Goal: Information Seeking & Learning: Learn about a topic

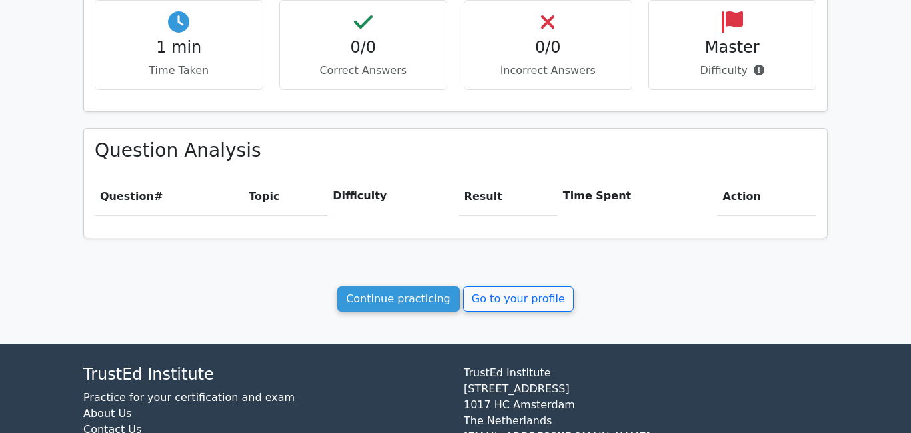
scroll to position [538, 0]
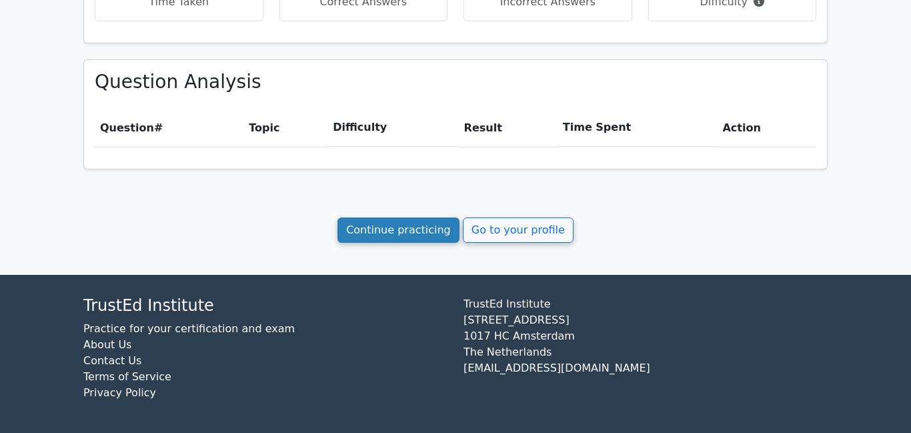
click at [386, 230] on link "Continue practicing" at bounding box center [399, 229] width 122 height 25
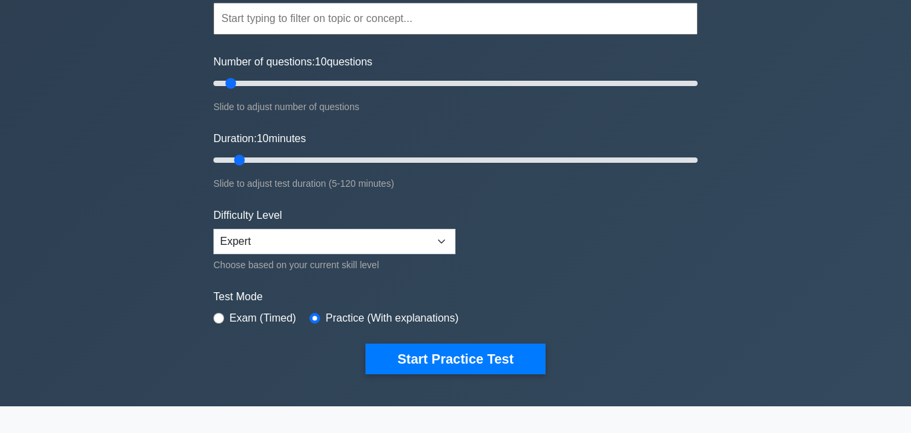
scroll to position [158, 0]
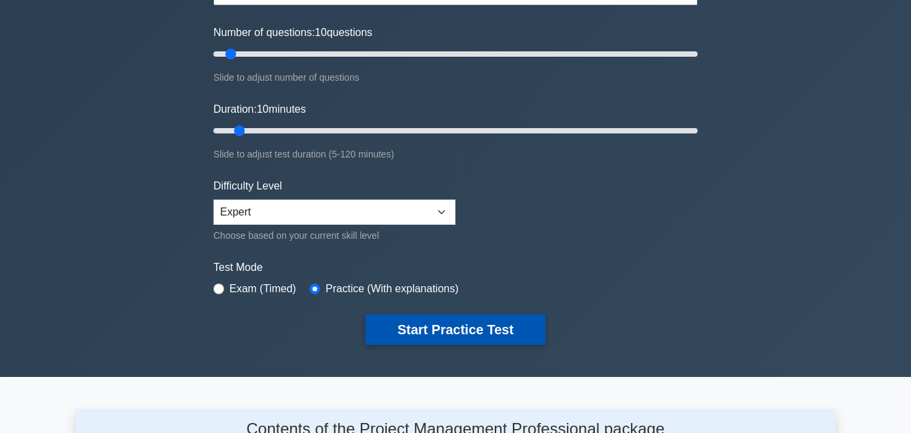
click at [414, 334] on button "Start Practice Test" at bounding box center [456, 329] width 180 height 31
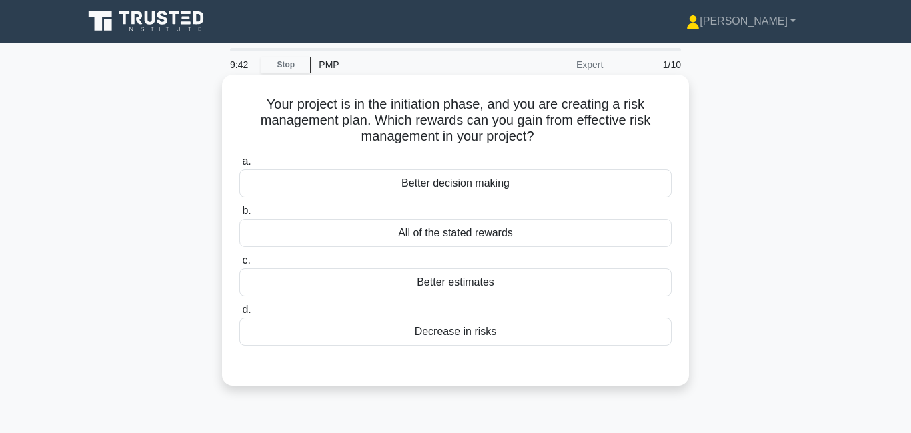
click at [499, 340] on div "Decrease in risks" at bounding box center [455, 332] width 432 height 28
click at [239, 314] on input "d. Decrease in risks" at bounding box center [239, 310] width 0 height 9
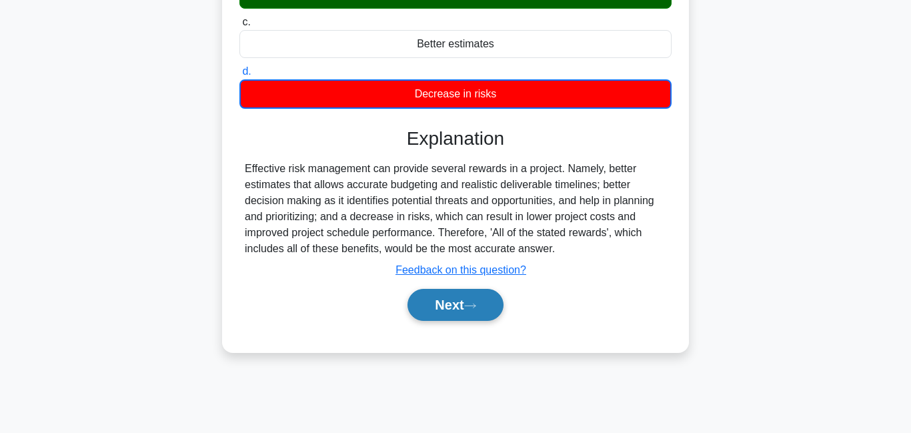
scroll to position [241, 0]
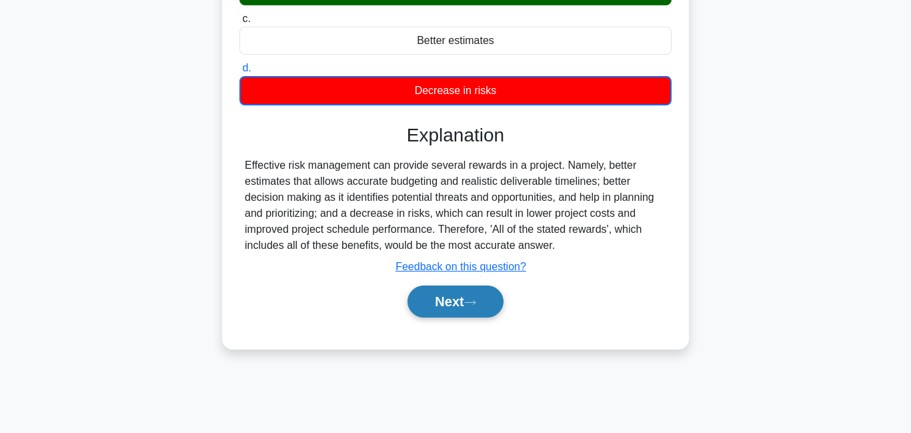
click at [495, 302] on button "Next" at bounding box center [455, 301] width 95 height 32
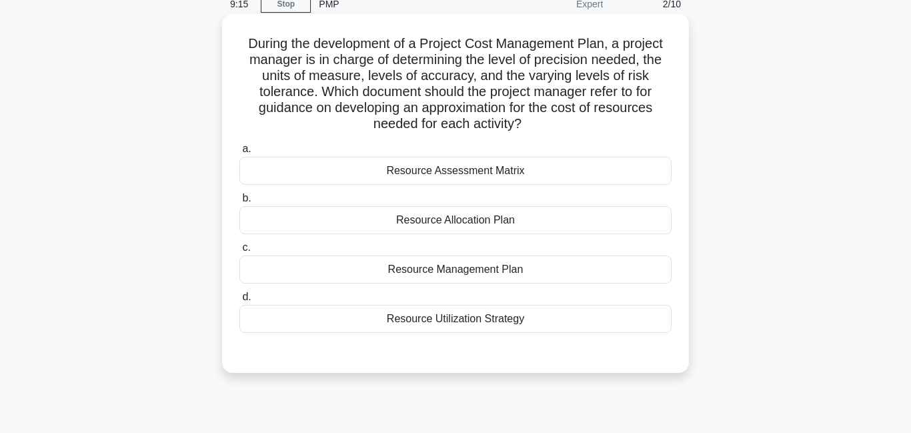
scroll to position [63, 0]
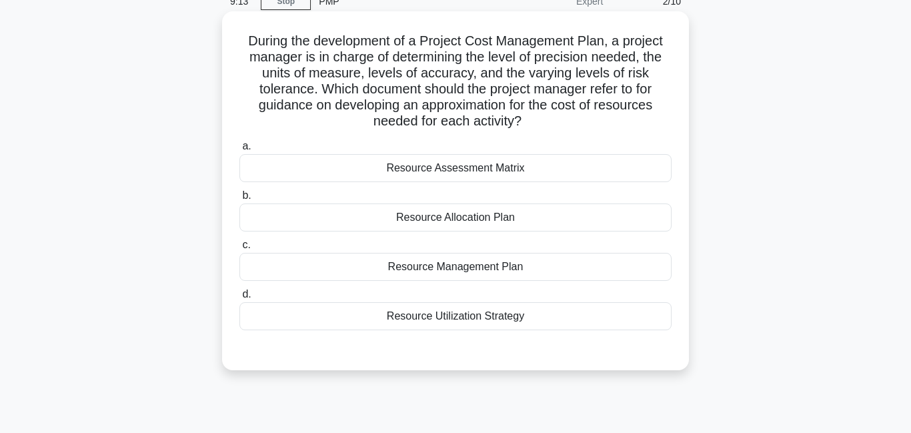
click at [410, 187] on label "b. Resource Allocation Plan" at bounding box center [455, 209] width 432 height 44
click at [239, 191] on input "b. Resource Allocation Plan" at bounding box center [239, 195] width 0 height 9
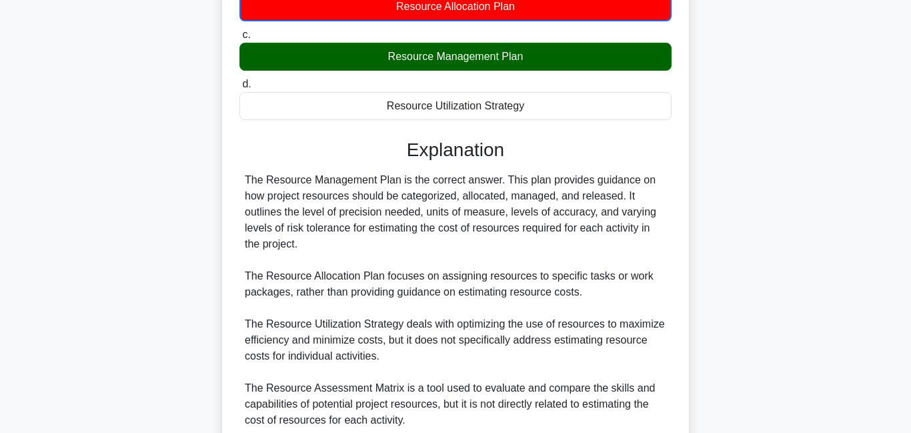
scroll to position [392, 0]
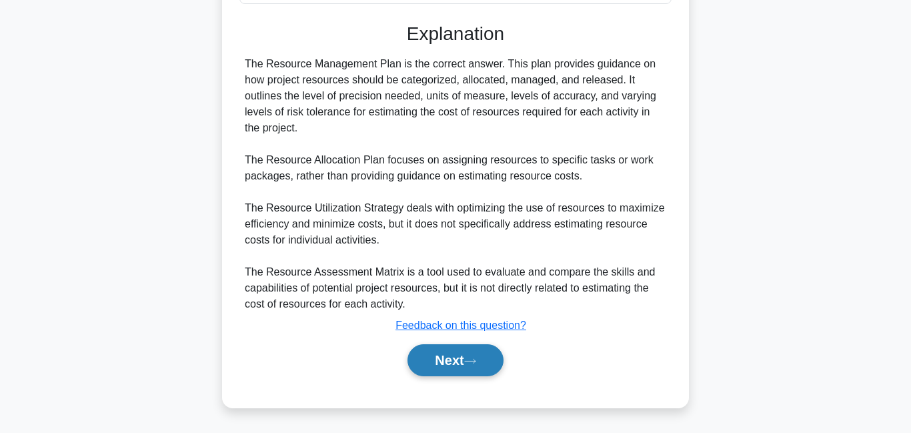
click at [458, 362] on button "Next" at bounding box center [455, 360] width 95 height 32
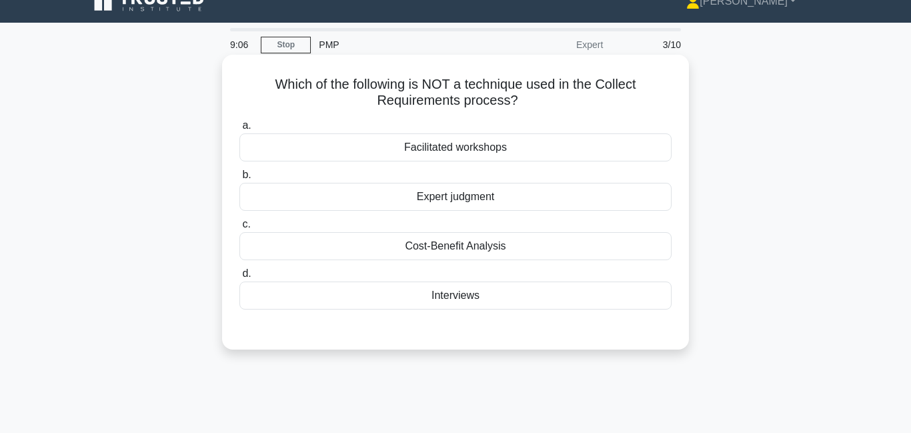
scroll to position [0, 0]
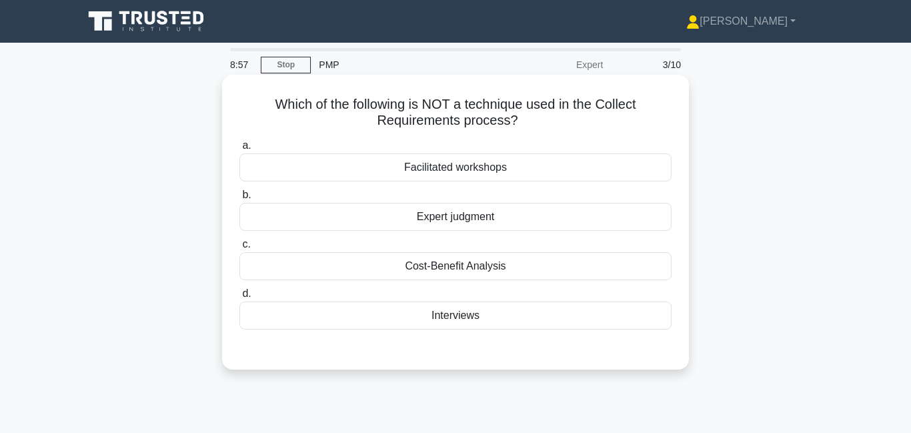
click at [489, 173] on div "Facilitated workshops" at bounding box center [455, 167] width 432 height 28
click at [239, 150] on input "a. Facilitated workshops" at bounding box center [239, 145] width 0 height 9
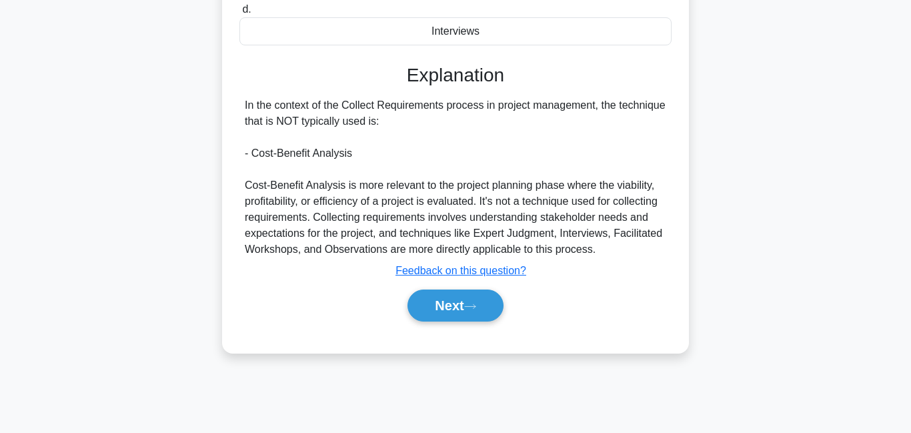
scroll to position [287, 0]
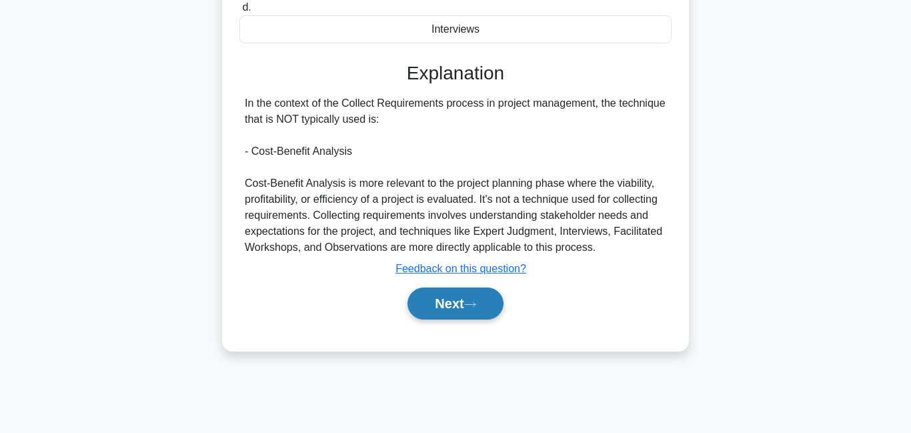
click at [448, 304] on button "Next" at bounding box center [455, 303] width 95 height 32
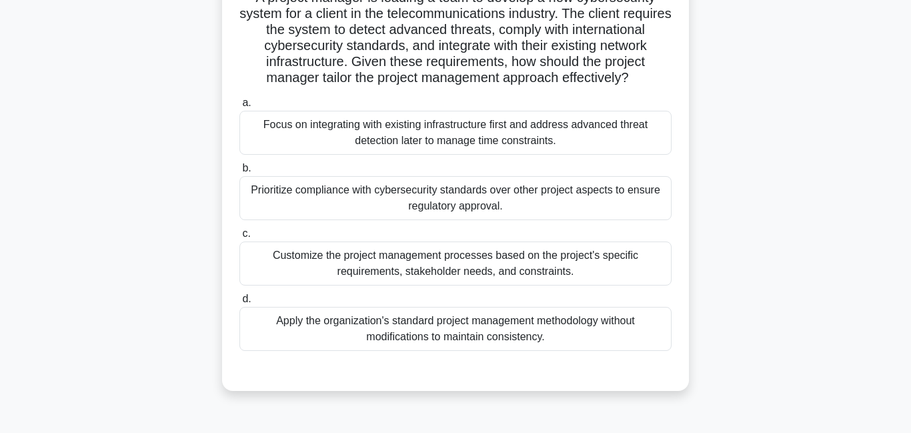
scroll to position [108, 0]
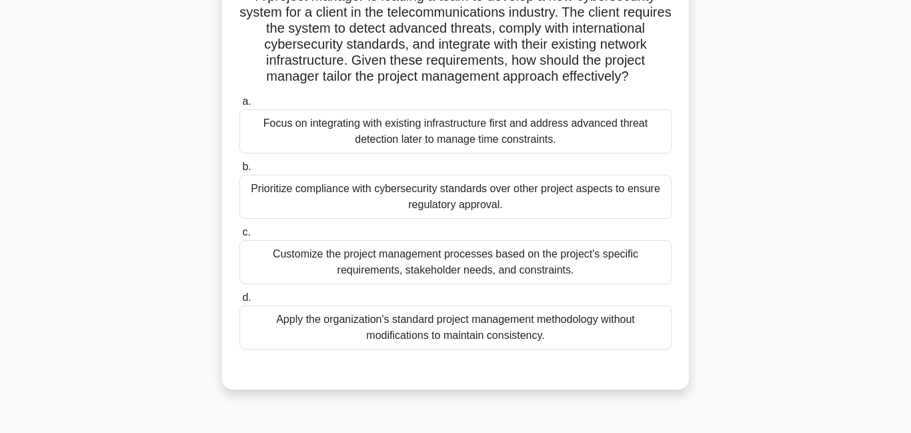
click at [394, 253] on div "Customize the project management processes based on the project's specific requ…" at bounding box center [455, 262] width 432 height 44
click at [239, 237] on input "c. Customize the project management processes based on the project's specific r…" at bounding box center [239, 232] width 0 height 9
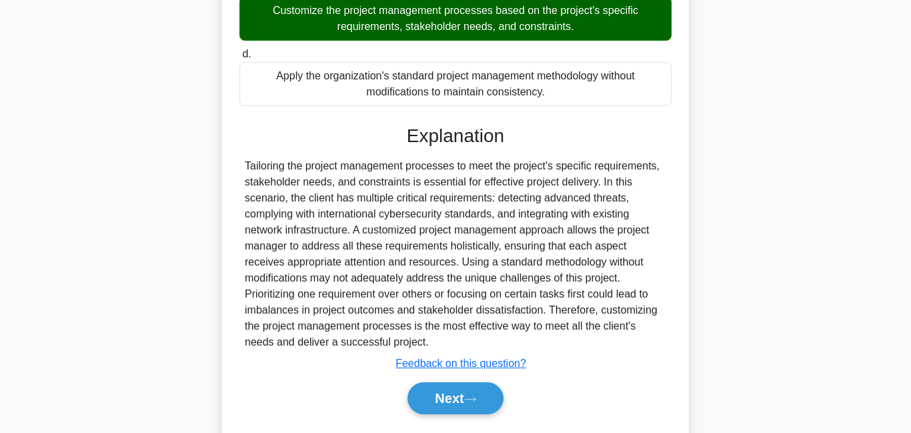
scroll to position [390, 0]
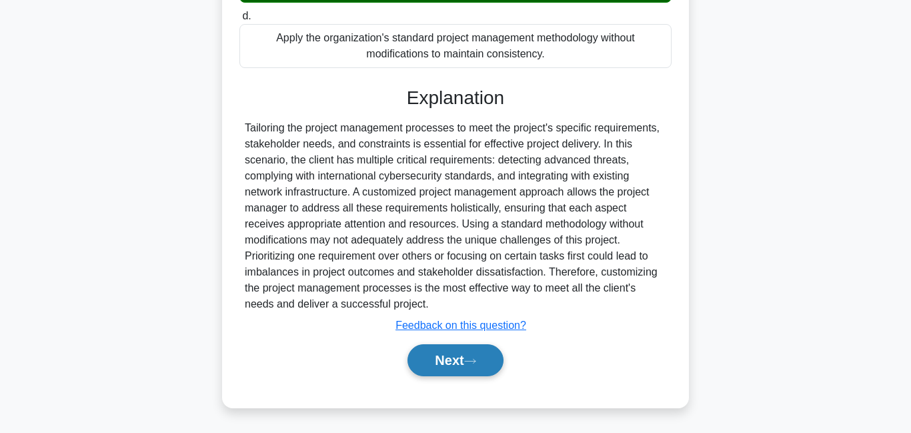
drag, startPoint x: 457, startPoint y: 375, endPoint x: 446, endPoint y: 374, distance: 10.7
click at [454, 378] on div "Next" at bounding box center [455, 360] width 432 height 43
click at [471, 363] on icon at bounding box center [470, 361] width 12 height 7
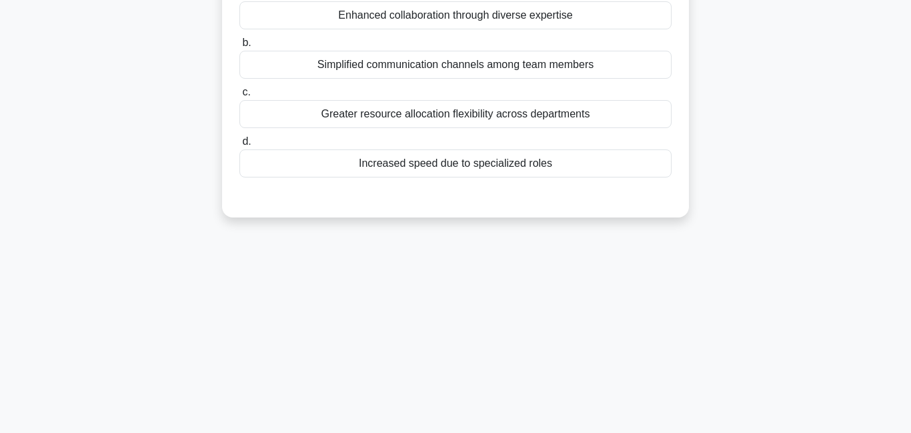
scroll to position [57, 0]
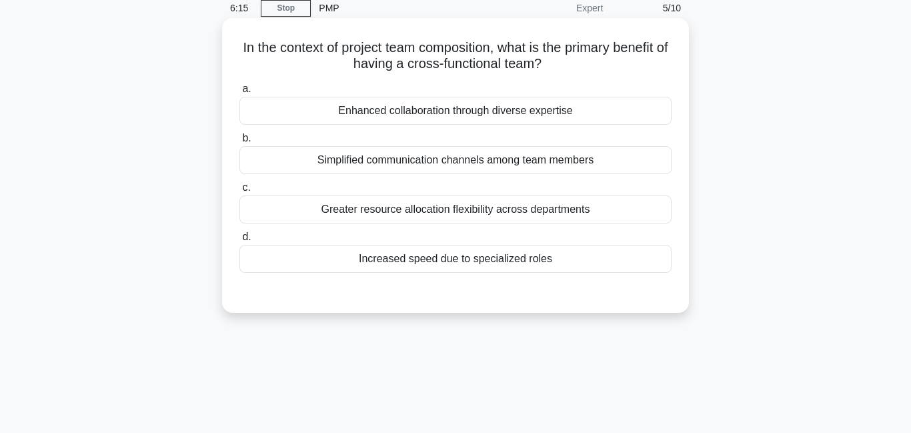
click at [433, 106] on div "Enhanced collaboration through diverse expertise" at bounding box center [455, 111] width 432 height 28
click at [239, 93] on input "a. Enhanced collaboration through diverse expertise" at bounding box center [239, 89] width 0 height 9
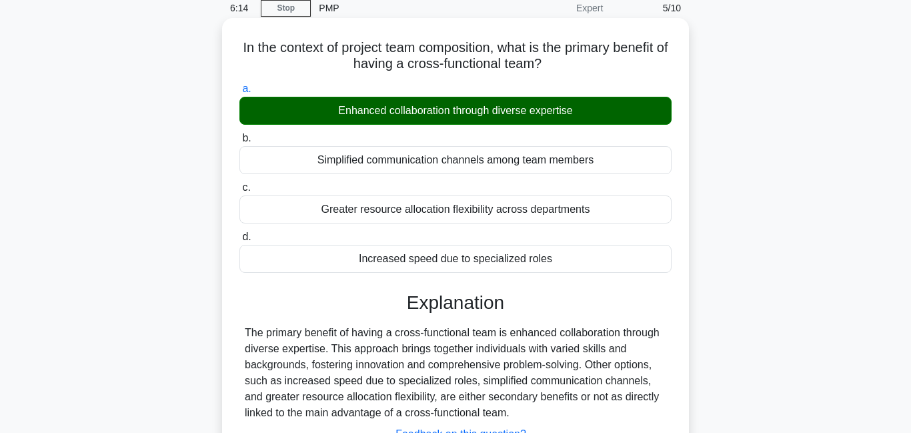
scroll to position [287, 0]
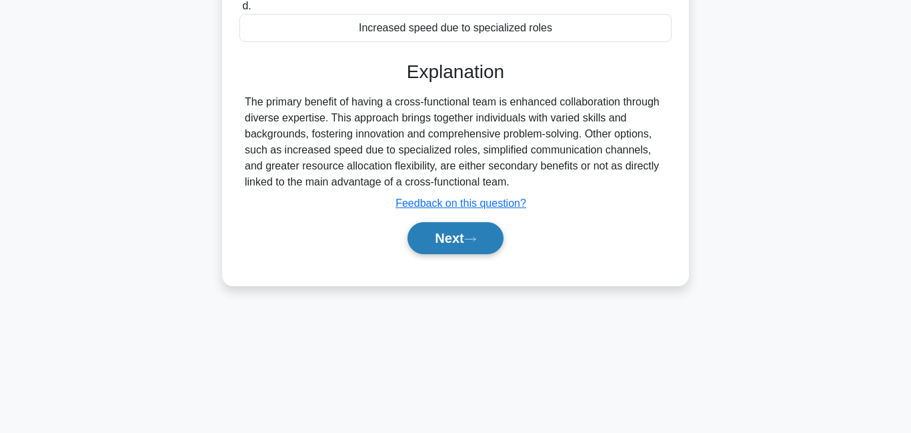
click at [476, 245] on button "Next" at bounding box center [455, 238] width 95 height 32
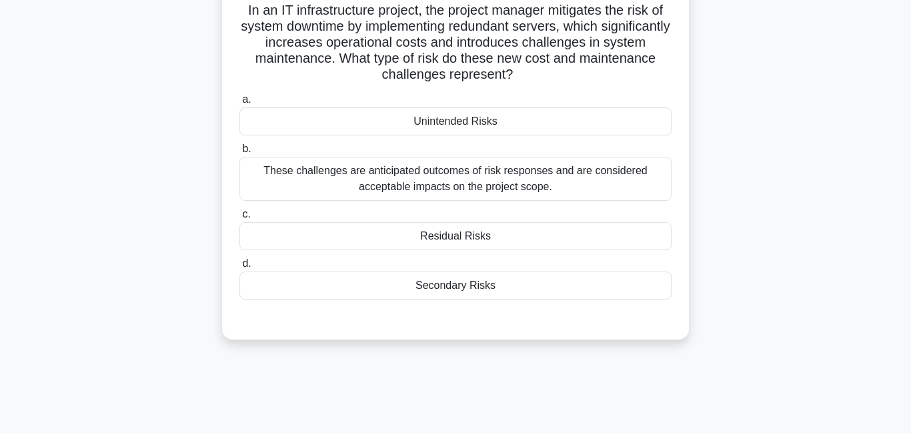
scroll to position [97, 0]
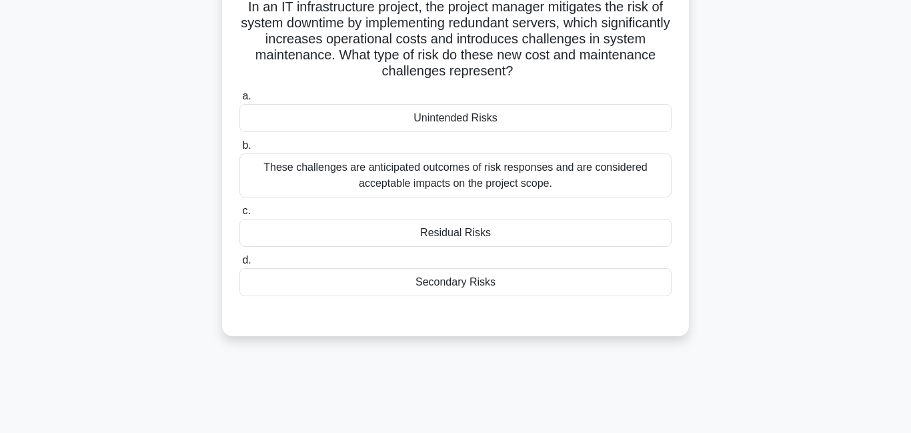
click at [403, 290] on div "Secondary Risks" at bounding box center [455, 282] width 432 height 28
click at [239, 265] on input "d. Secondary Risks" at bounding box center [239, 260] width 0 height 9
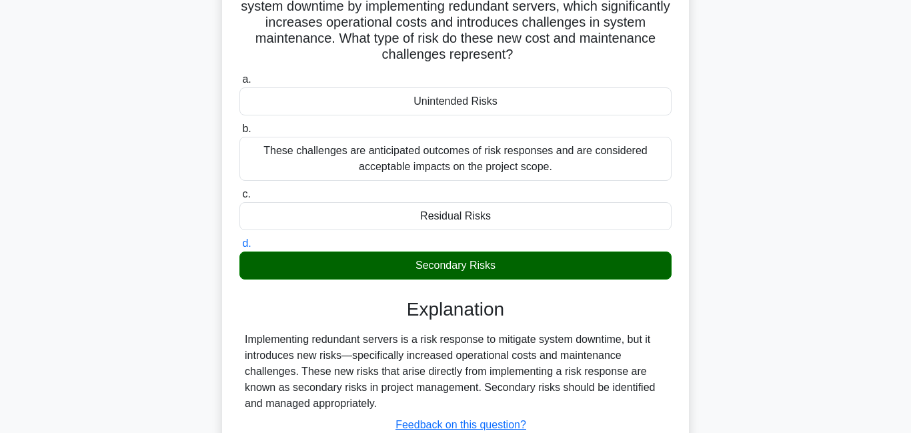
scroll to position [263, 0]
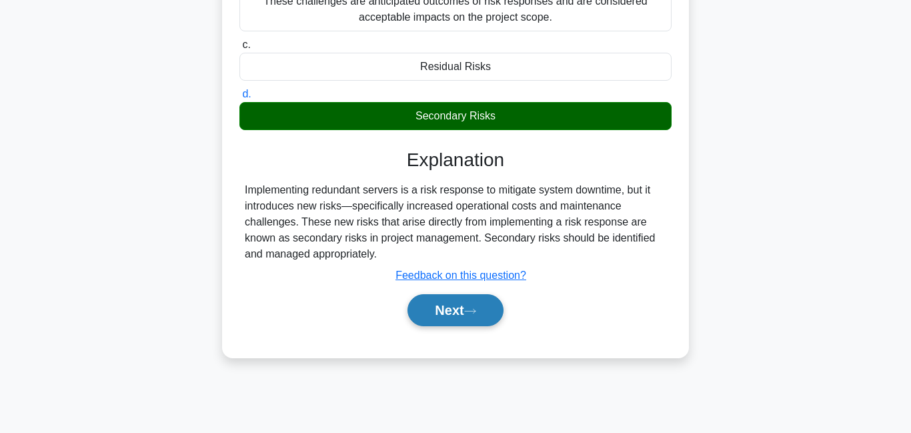
click at [484, 314] on button "Next" at bounding box center [455, 310] width 95 height 32
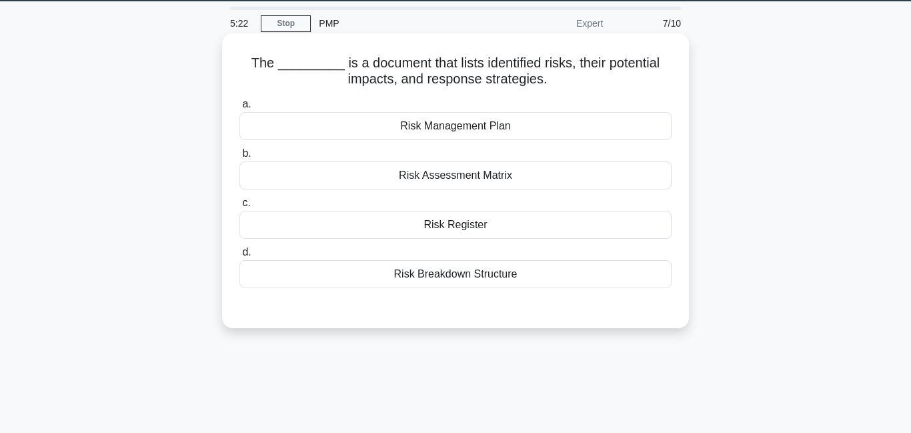
scroll to position [25, 0]
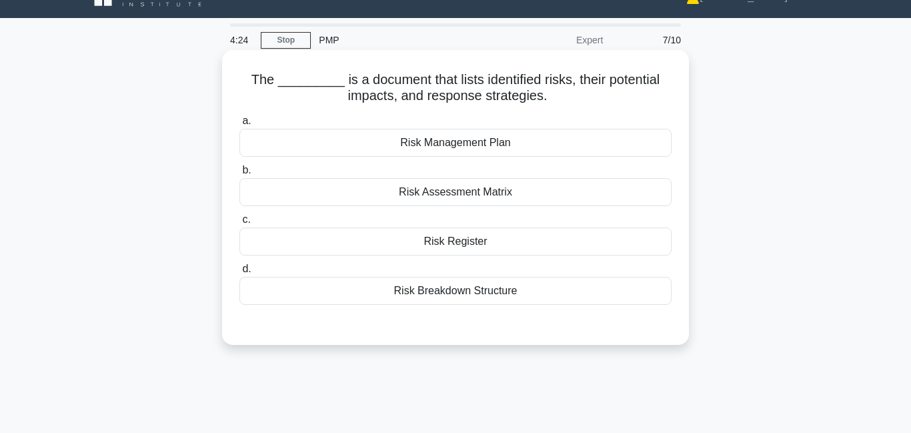
click at [439, 241] on div "Risk Register" at bounding box center [455, 241] width 432 height 28
click at [239, 224] on input "c. Risk Register" at bounding box center [239, 219] width 0 height 9
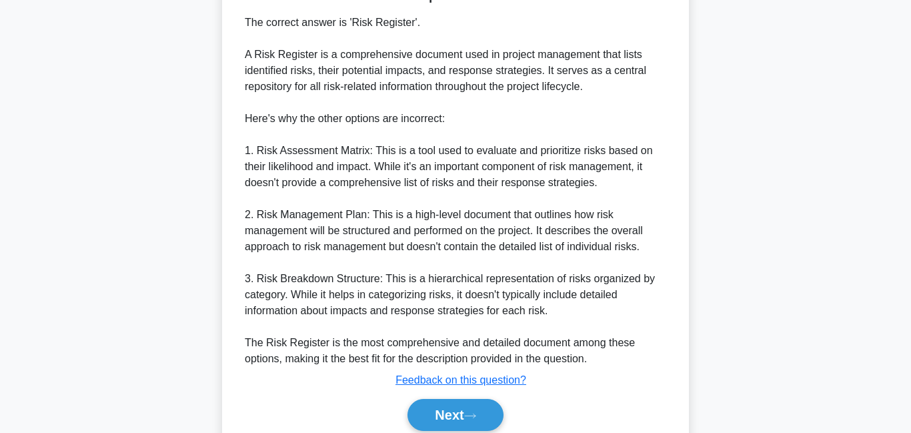
scroll to position [422, 0]
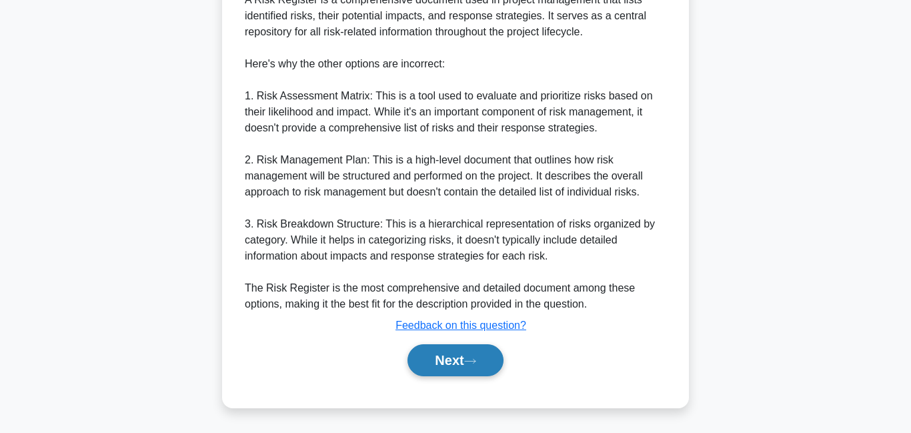
click at [430, 369] on button "Next" at bounding box center [455, 360] width 95 height 32
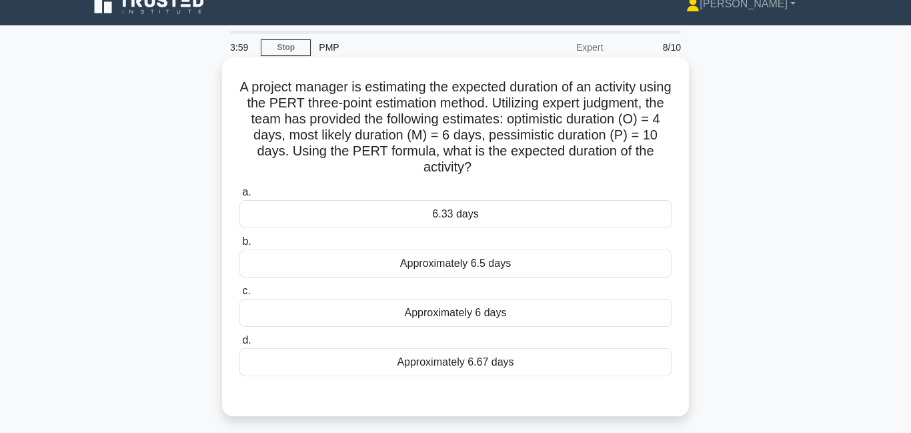
scroll to position [0, 0]
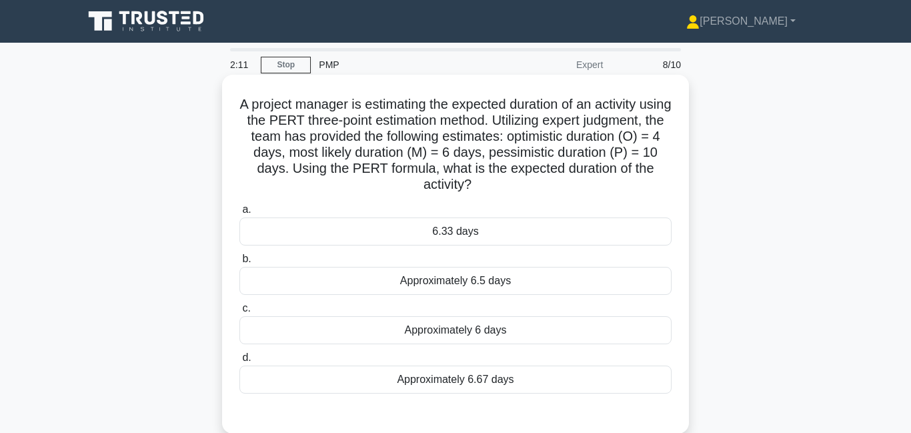
click at [458, 222] on div "6.33 days" at bounding box center [455, 231] width 432 height 28
click at [239, 214] on input "a. 6.33 days" at bounding box center [239, 209] width 0 height 9
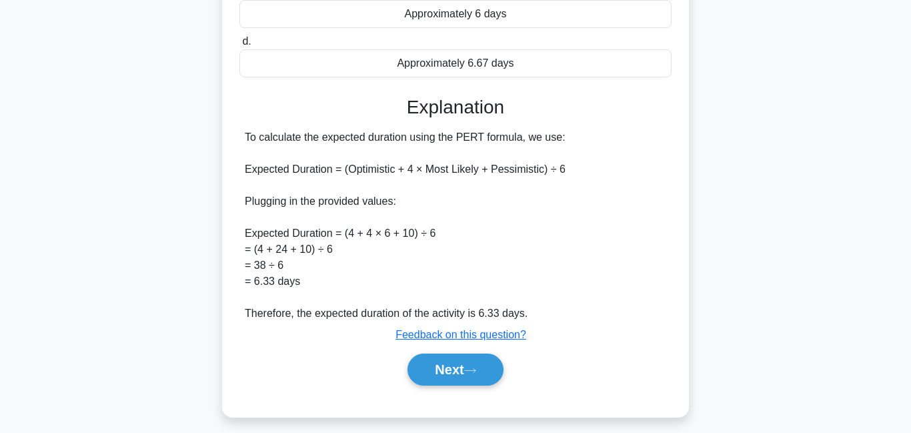
scroll to position [326, 0]
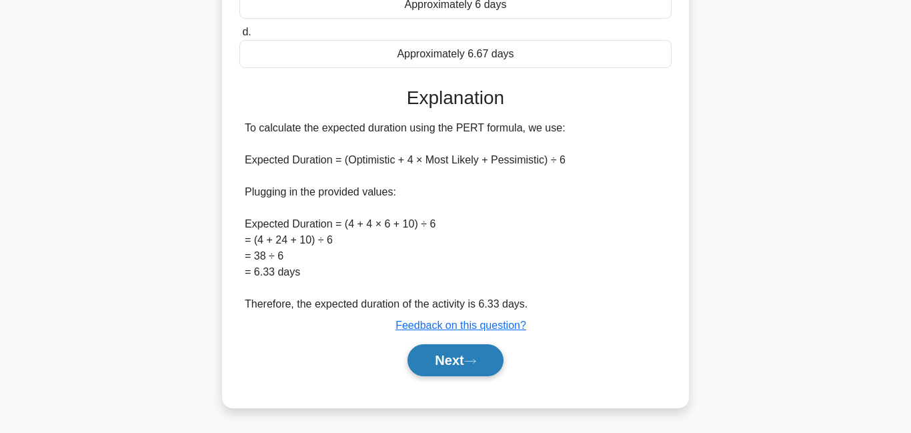
click at [468, 364] on button "Next" at bounding box center [455, 360] width 95 height 32
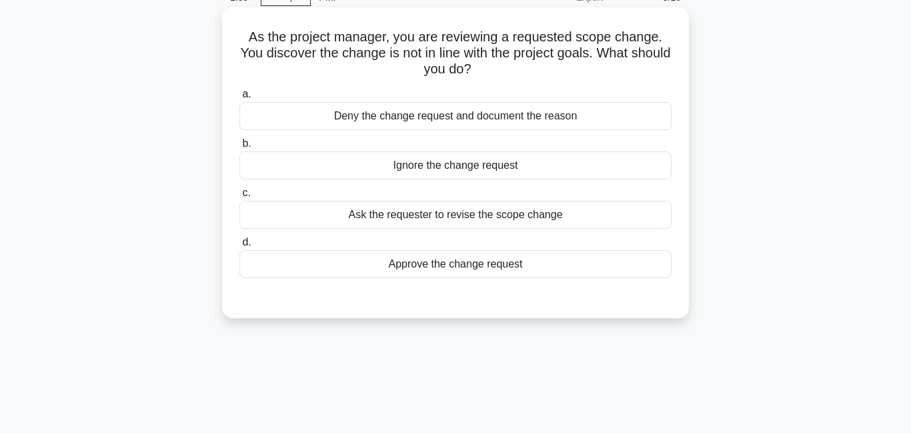
scroll to position [0, 0]
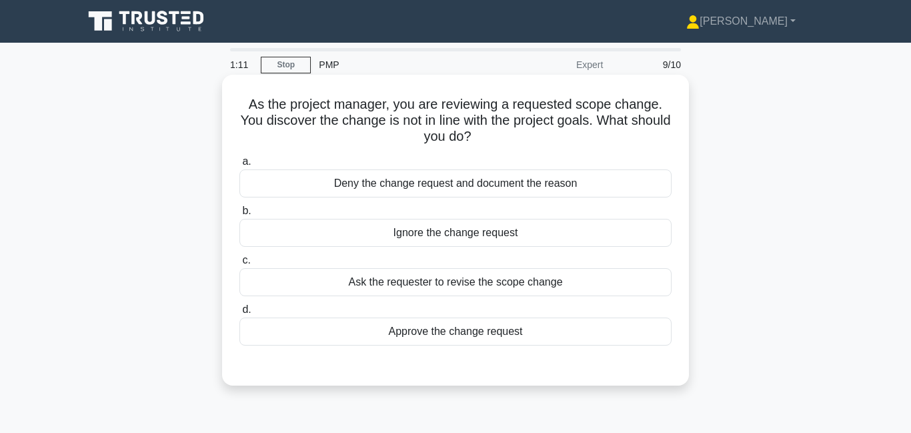
click at [442, 289] on div "Ask the requester to revise the scope change" at bounding box center [455, 282] width 432 height 28
click at [239, 265] on input "c. Ask the requester to revise the scope change" at bounding box center [239, 260] width 0 height 9
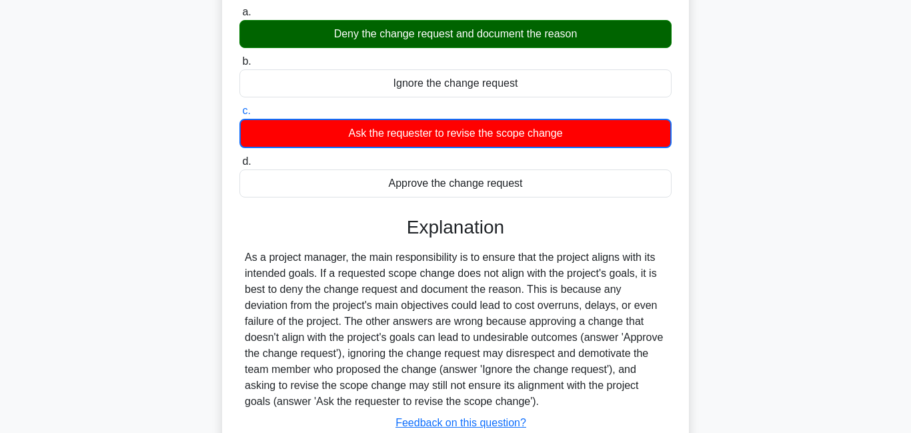
scroll to position [287, 0]
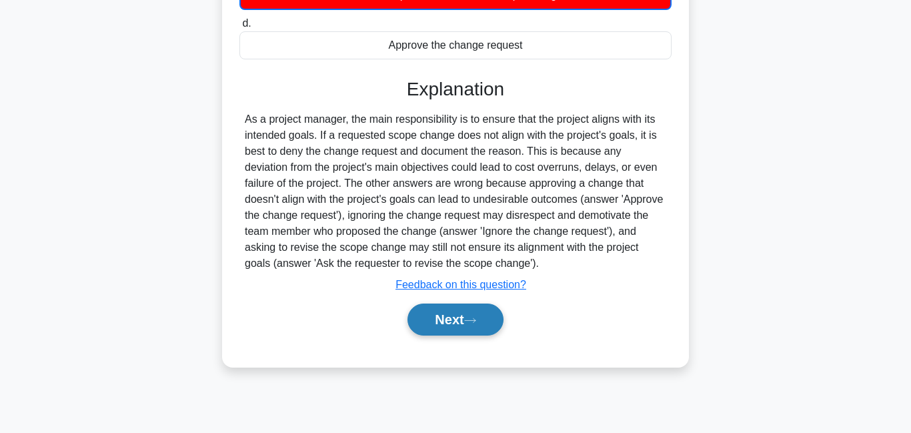
click at [464, 324] on button "Next" at bounding box center [455, 320] width 95 height 32
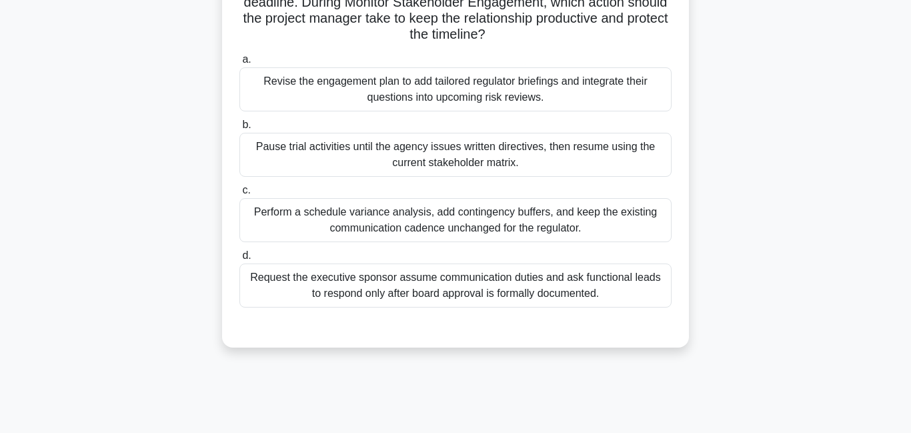
scroll to position [167, 0]
click at [380, 89] on div "Revise the engagement plan to add tailored regulator briefings and integrate th…" at bounding box center [455, 88] width 432 height 44
click at [239, 63] on input "a. Revise the engagement plan to add tailored regulator briefings and integrate…" at bounding box center [239, 58] width 0 height 9
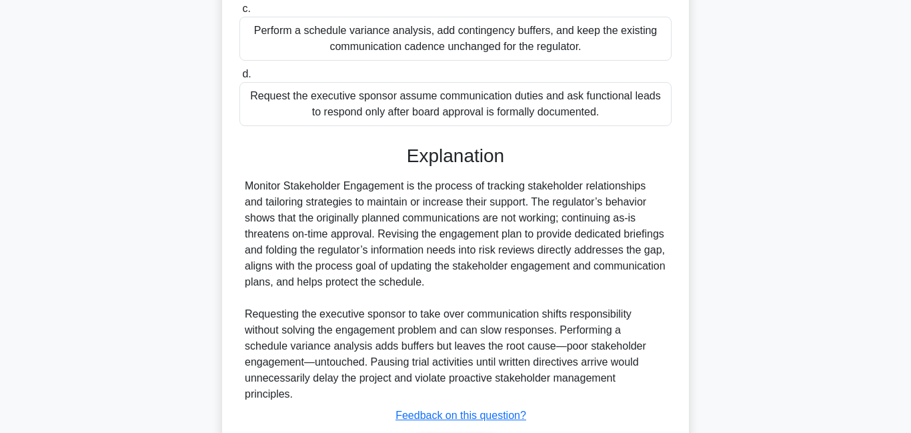
scroll to position [422, 0]
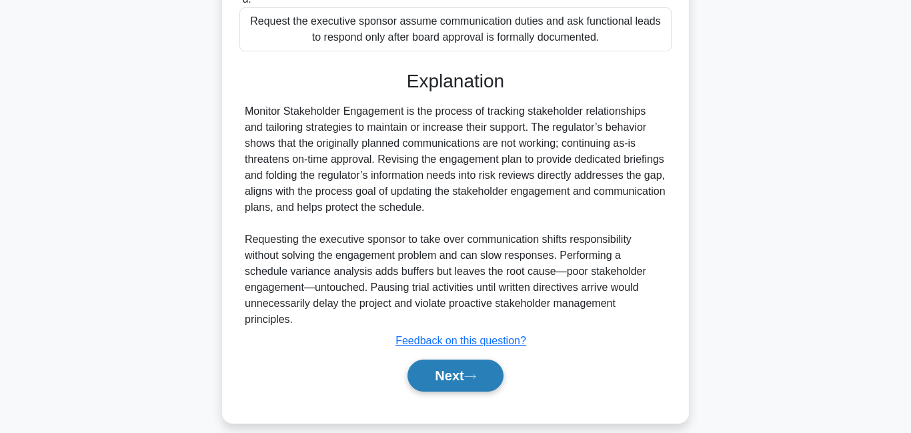
click at [454, 364] on button "Next" at bounding box center [455, 376] width 95 height 32
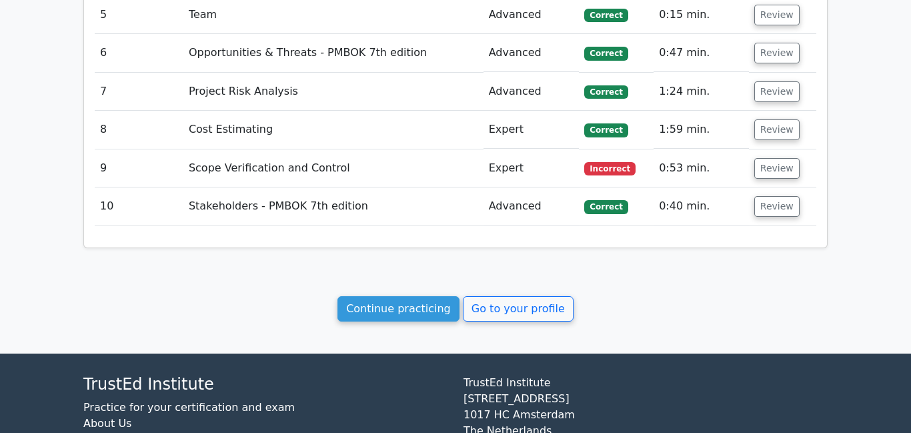
scroll to position [1599, 0]
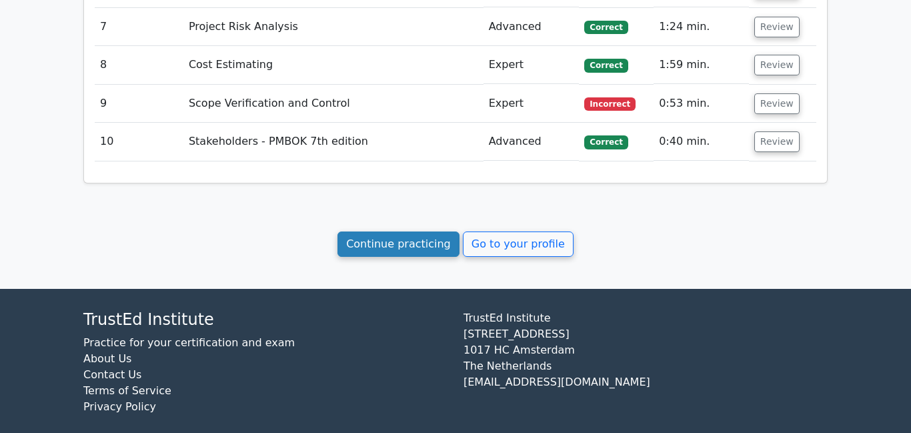
click at [418, 231] on link "Continue practicing" at bounding box center [399, 243] width 122 height 25
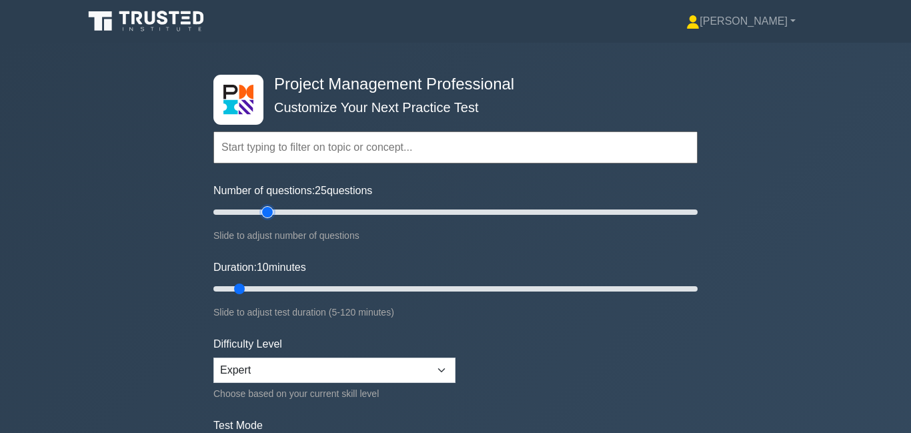
drag, startPoint x: 241, startPoint y: 211, endPoint x: 267, endPoint y: 216, distance: 26.4
type input "25"
click at [267, 216] on input "Number of questions: 25 questions" at bounding box center [455, 212] width 484 height 16
drag, startPoint x: 239, startPoint y: 291, endPoint x: 304, endPoint y: 298, distance: 64.4
type input "25"
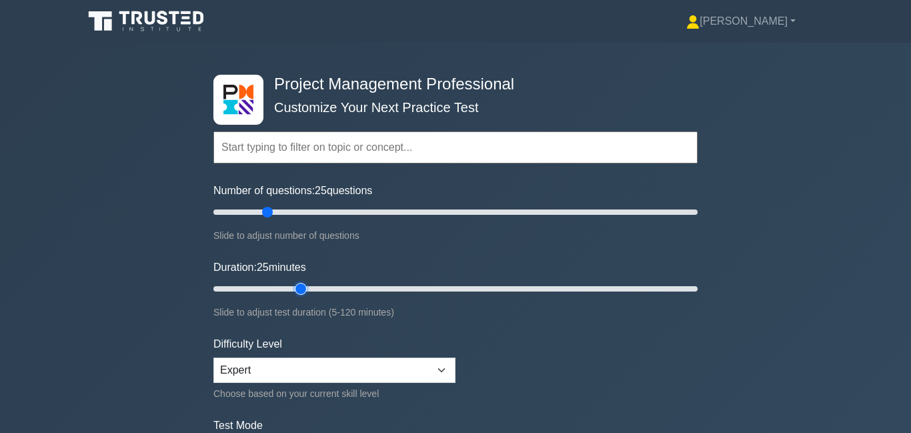
click at [304, 297] on input "Duration: 25 minutes" at bounding box center [455, 289] width 484 height 16
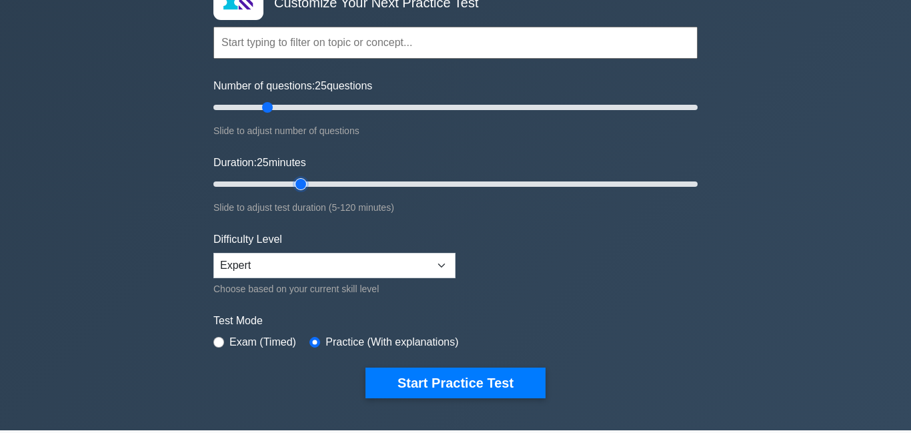
scroll to position [107, 0]
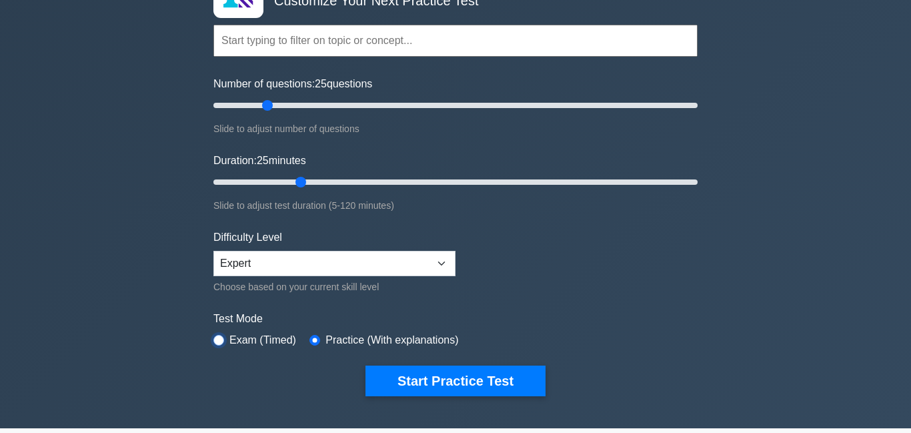
click at [219, 339] on input "radio" at bounding box center [218, 340] width 11 height 11
radio input "true"
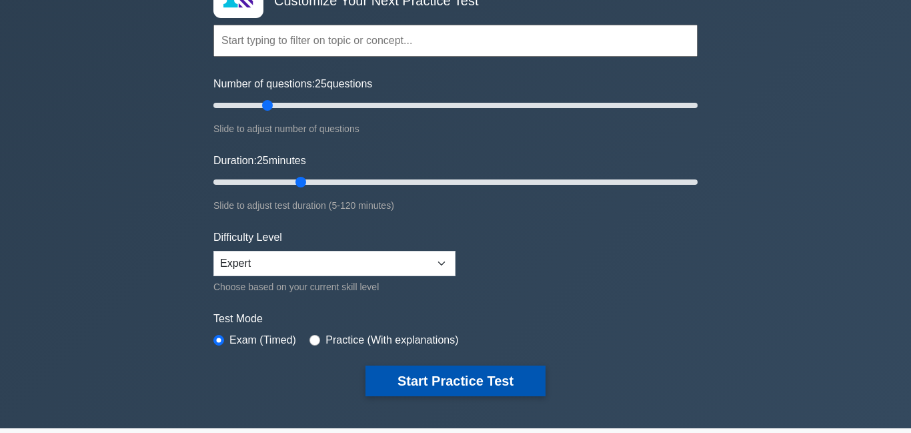
click at [440, 382] on button "Start Practice Test" at bounding box center [456, 381] width 180 height 31
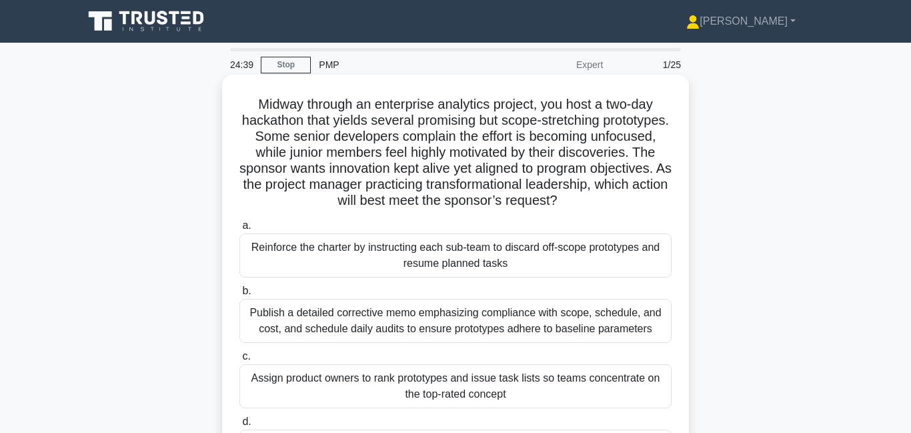
drag, startPoint x: 348, startPoint y: 123, endPoint x: 581, endPoint y: 197, distance: 244.5
click at [581, 197] on h5 "Midway through an enterprise analytics project, you host a two-day hackathon th…" at bounding box center [455, 152] width 435 height 113
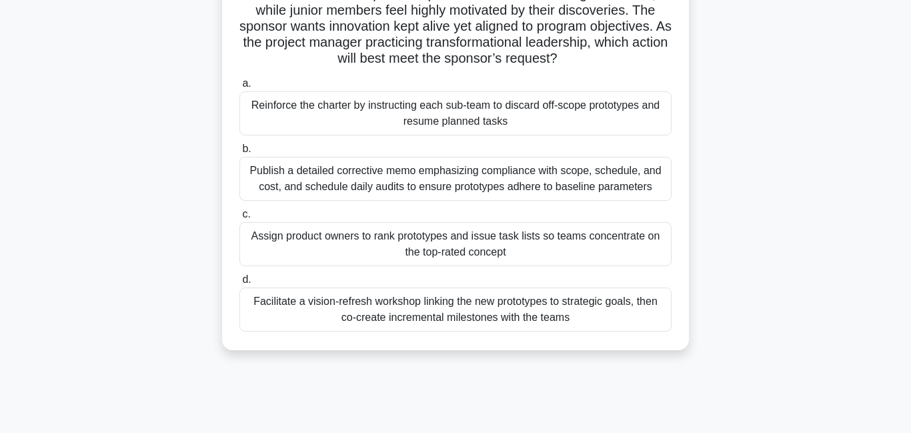
scroll to position [153, 0]
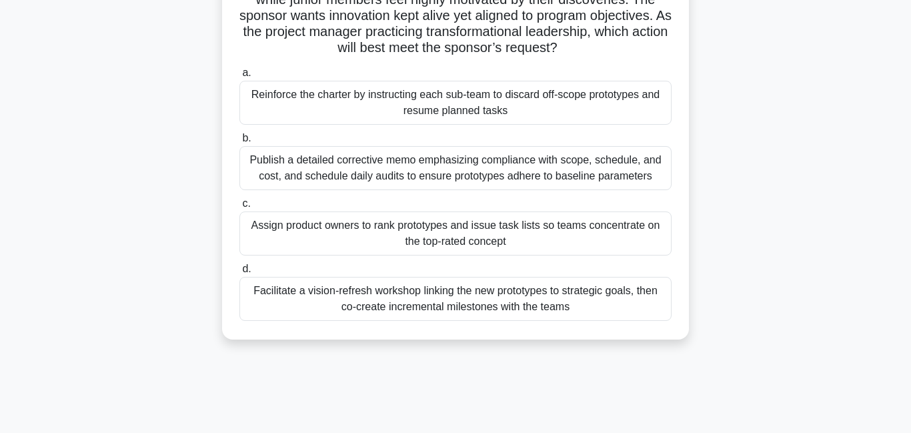
click at [475, 302] on div "Facilitate a vision-refresh workshop linking the new prototypes to strategic go…" at bounding box center [455, 299] width 432 height 44
click at [239, 273] on input "d. Facilitate a vision-refresh workshop linking the new prototypes to strategic…" at bounding box center [239, 269] width 0 height 9
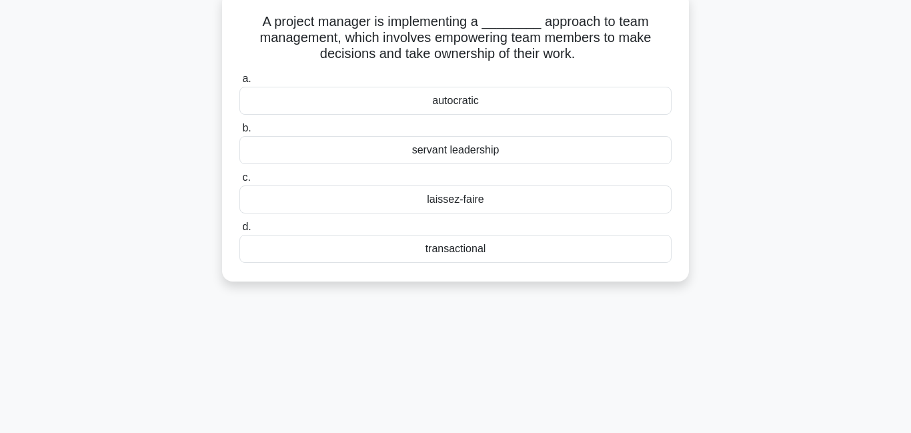
scroll to position [0, 0]
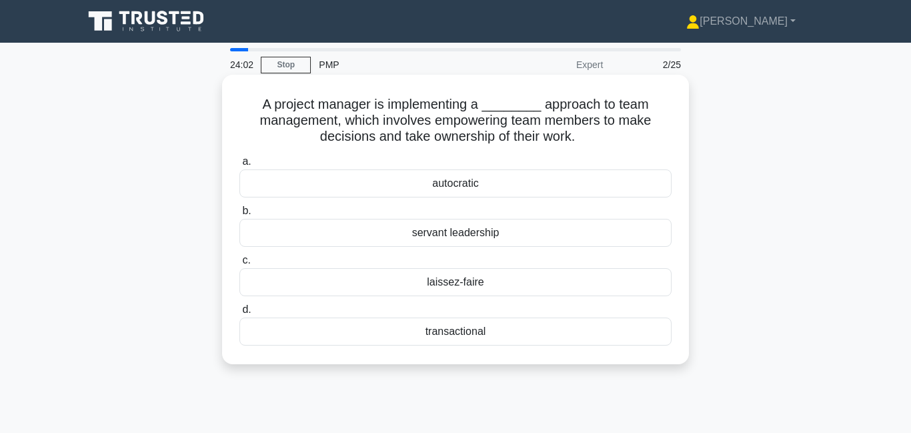
click at [458, 231] on div "servant leadership" at bounding box center [455, 233] width 432 height 28
click at [239, 215] on input "b. servant leadership" at bounding box center [239, 211] width 0 height 9
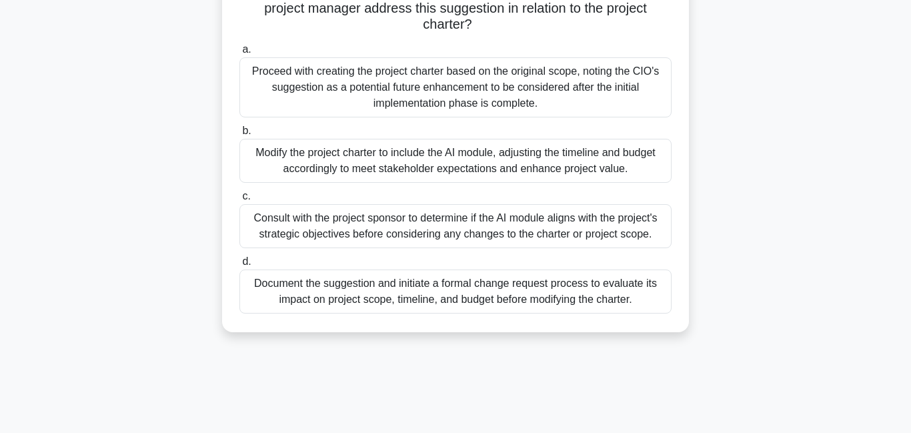
scroll to position [200, 0]
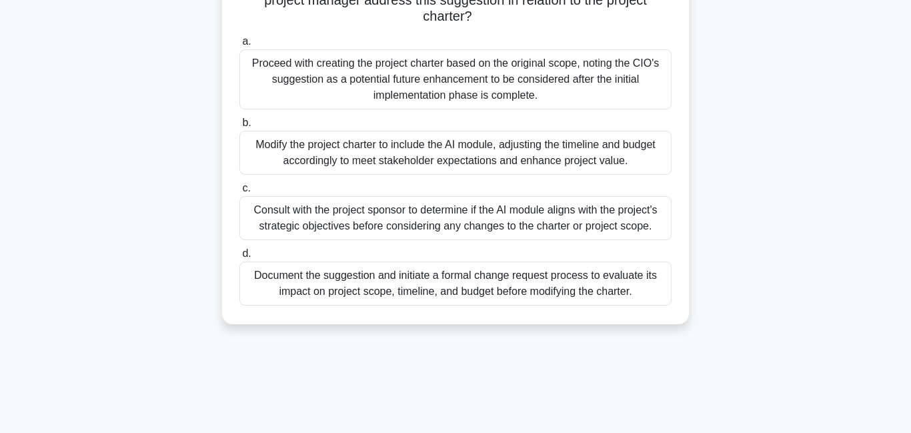
click at [372, 286] on div "Document the suggestion and initiate a formal change request process to evaluat…" at bounding box center [455, 283] width 432 height 44
click at [239, 258] on input "d. Document the suggestion and initiate a formal change request process to eval…" at bounding box center [239, 253] width 0 height 9
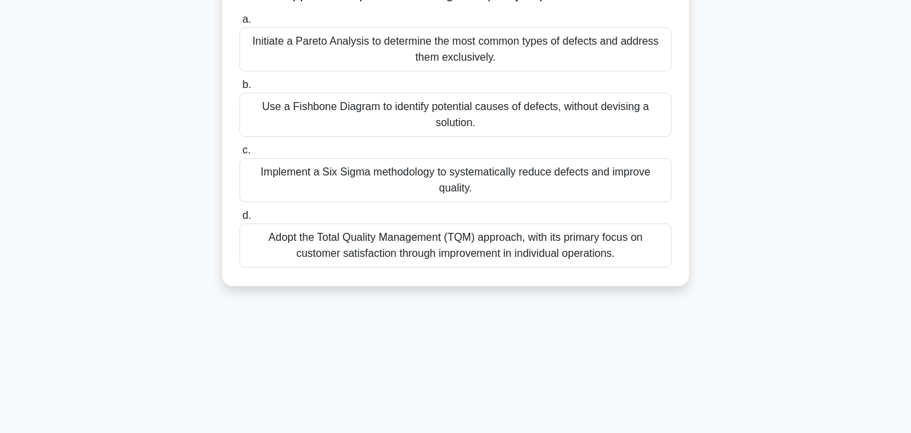
scroll to position [196, 0]
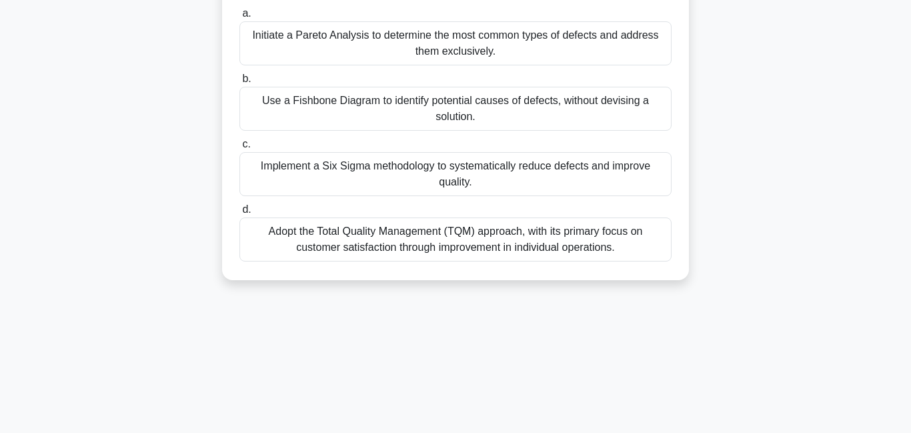
click at [353, 243] on div "Adopt the Total Quality Management (TQM) approach, with its primary focus on cu…" at bounding box center [455, 239] width 432 height 44
click at [239, 214] on input "d. Adopt the Total Quality Management (TQM) approach, with its primary focus on…" at bounding box center [239, 209] width 0 height 9
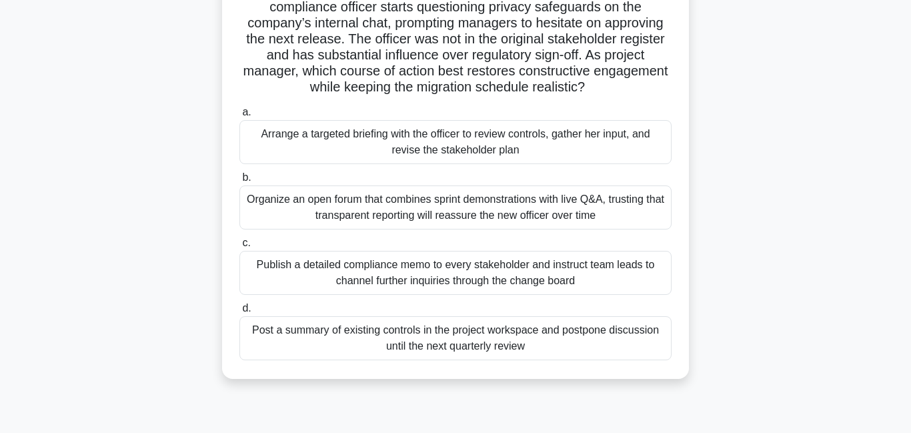
scroll to position [131, 0]
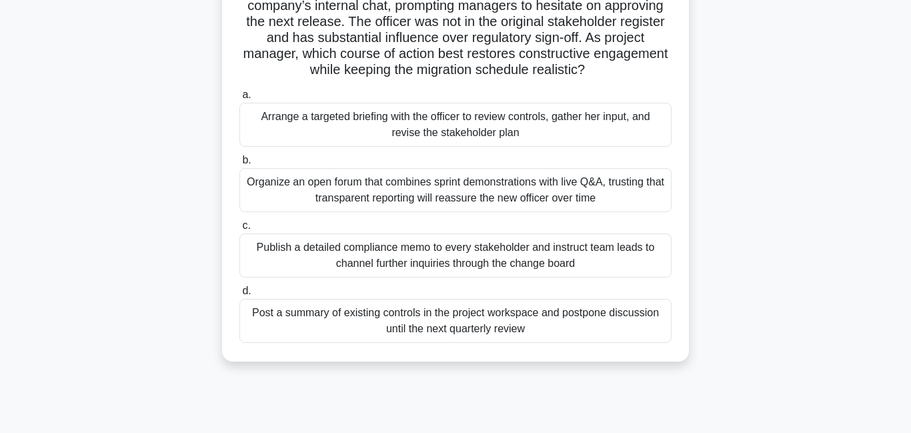
click at [385, 125] on div "Arrange a targeted briefing with the officer to review controls, gather her inp…" at bounding box center [455, 125] width 432 height 44
click at [300, 121] on div "Arrange a targeted briefing with the officer to review controls, gather her inp…" at bounding box center [455, 125] width 432 height 44
click at [239, 99] on input "a. Arrange a targeted briefing with the officer to review controls, gather her …" at bounding box center [239, 95] width 0 height 9
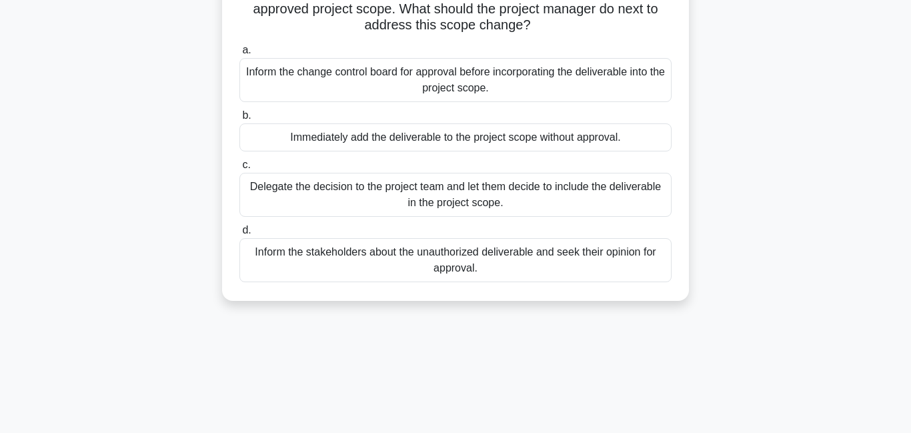
scroll to position [0, 0]
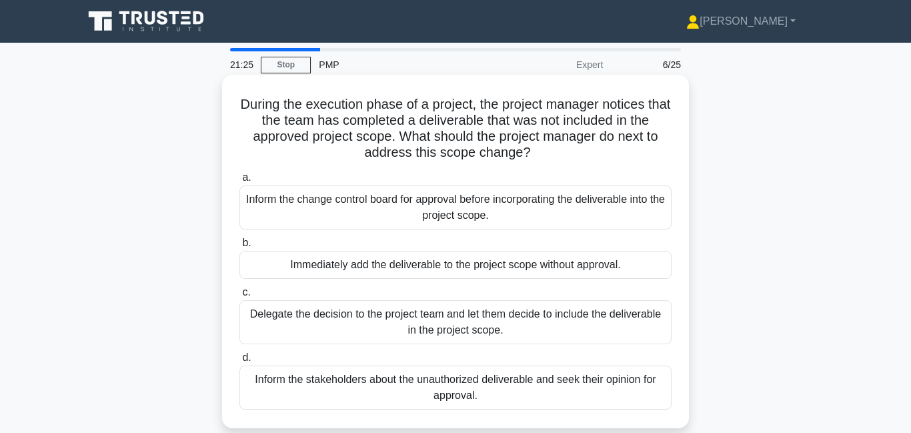
click at [376, 221] on div "Inform the change control board for approval before incorporating the deliverab…" at bounding box center [455, 207] width 432 height 44
click at [239, 182] on input "a. Inform the change control board for approval before incorporating the delive…" at bounding box center [239, 177] width 0 height 9
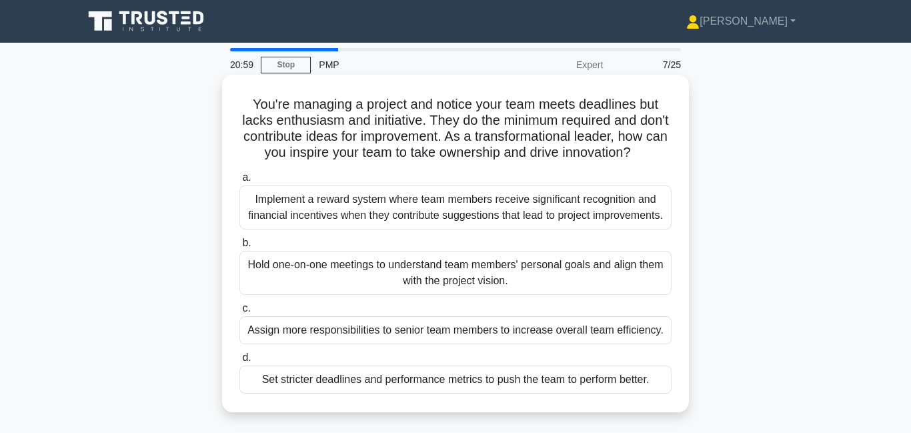
click at [298, 271] on div "Hold one-on-one meetings to understand team members' personal goals and align t…" at bounding box center [455, 273] width 432 height 44
click at [239, 247] on input "b. Hold one-on-one meetings to understand team members' personal goals and alig…" at bounding box center [239, 243] width 0 height 9
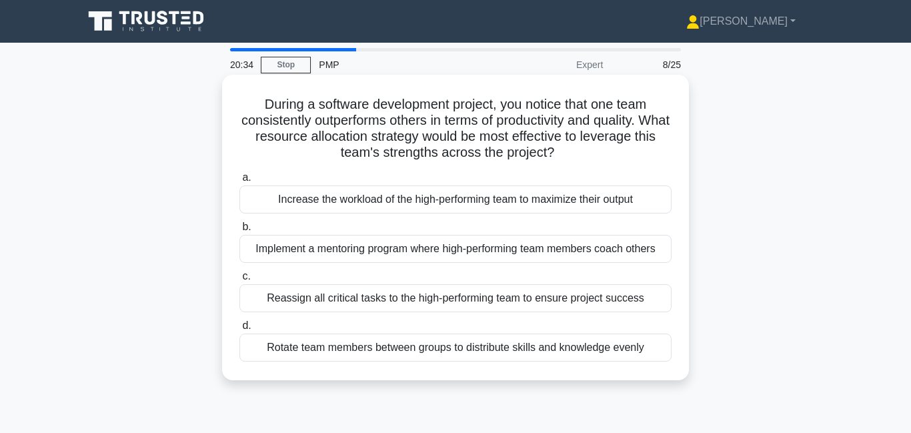
click at [379, 250] on div "Implement a mentoring program where high-performing team members coach others" at bounding box center [455, 249] width 432 height 28
click at [239, 231] on input "b. Implement a mentoring program where high-performing team members coach others" at bounding box center [239, 227] width 0 height 9
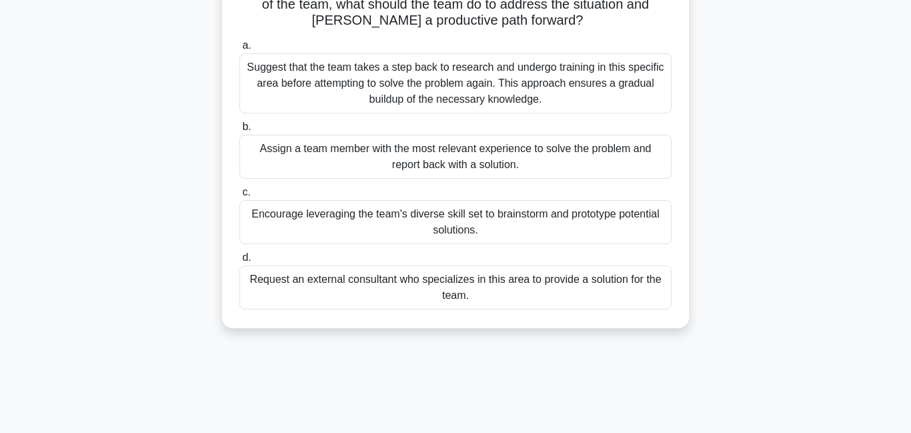
scroll to position [175, 0]
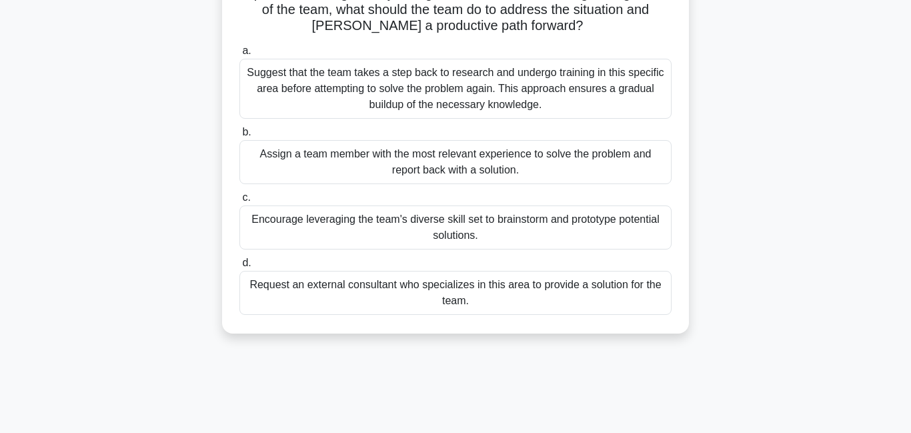
click at [500, 99] on div "Suggest that the team takes a step back to research and undergo training in thi…" at bounding box center [455, 89] width 432 height 60
click at [239, 55] on input "a. Suggest that the team takes a step back to research and undergo training in …" at bounding box center [239, 51] width 0 height 9
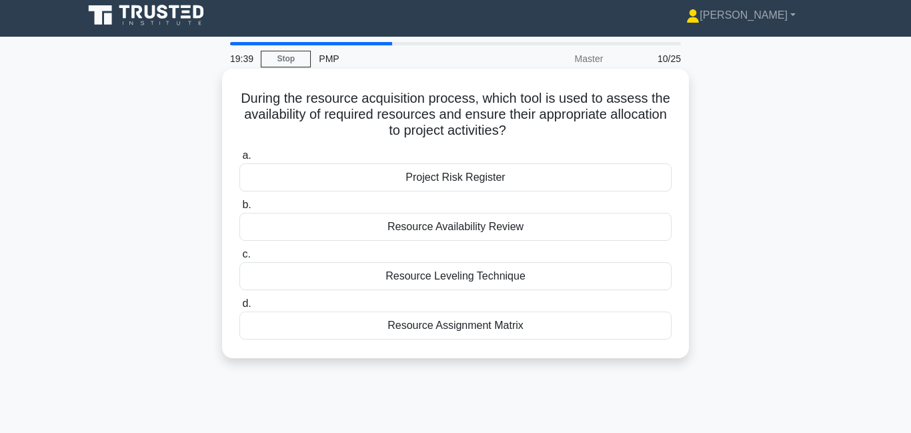
scroll to position [0, 0]
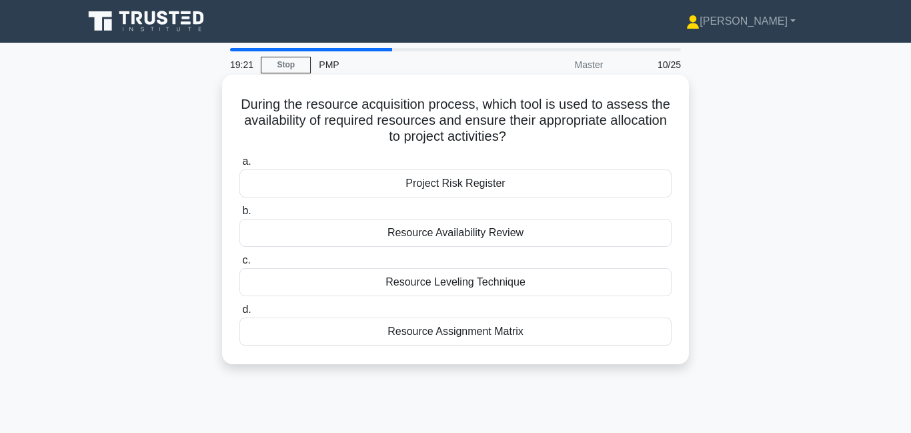
click at [436, 237] on div "Resource Availability Review" at bounding box center [455, 233] width 432 height 28
click at [239, 215] on input "b. Resource Availability Review" at bounding box center [239, 211] width 0 height 9
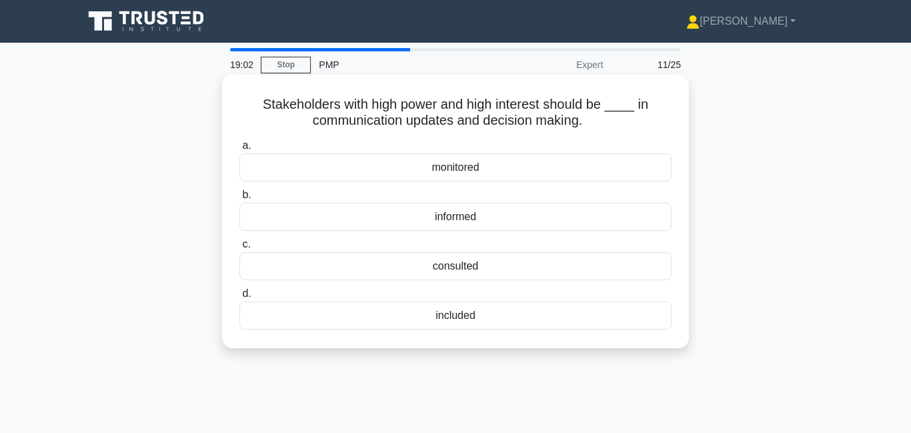
click at [436, 322] on div "included" at bounding box center [455, 316] width 432 height 28
click at [239, 298] on input "d. included" at bounding box center [239, 293] width 0 height 9
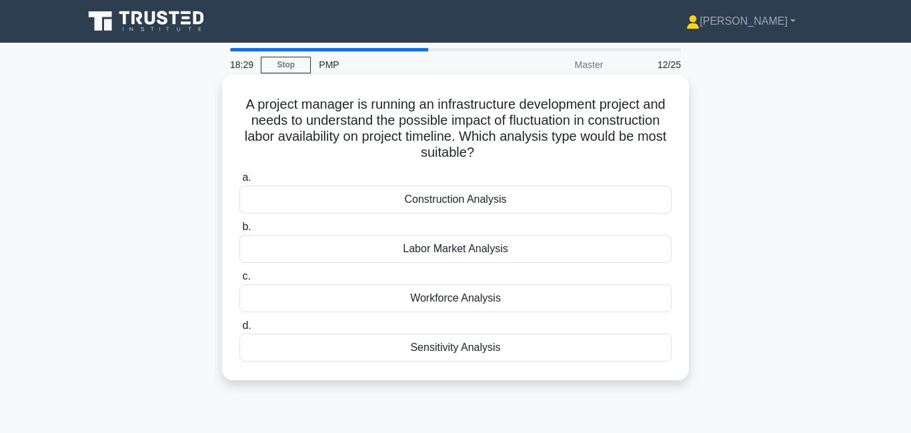
click at [454, 251] on div "Labor Market Analysis" at bounding box center [455, 249] width 432 height 28
click at [239, 231] on input "b. Labor Market Analysis" at bounding box center [239, 227] width 0 height 9
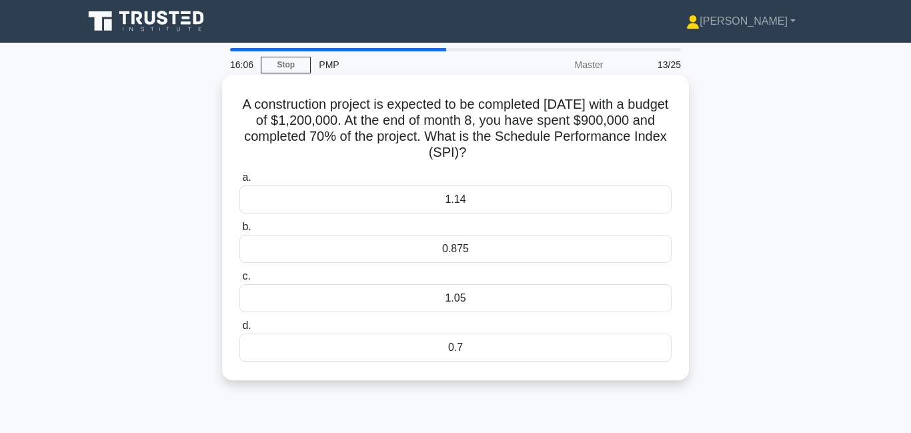
click at [412, 256] on div "0.875" at bounding box center [455, 249] width 432 height 28
click at [239, 231] on input "b. 0.875" at bounding box center [239, 227] width 0 height 9
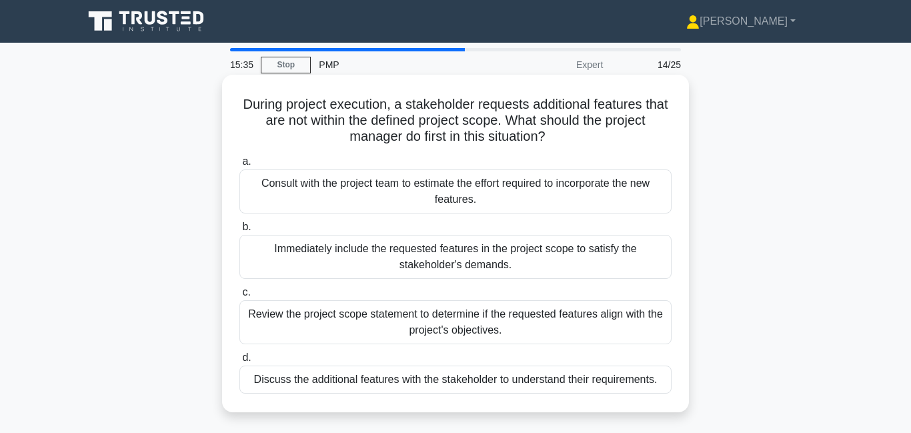
click at [289, 320] on div "Review the project scope statement to determine if the requested features align…" at bounding box center [455, 322] width 432 height 44
click at [239, 297] on input "c. Review the project scope statement to determine if the requested features al…" at bounding box center [239, 292] width 0 height 9
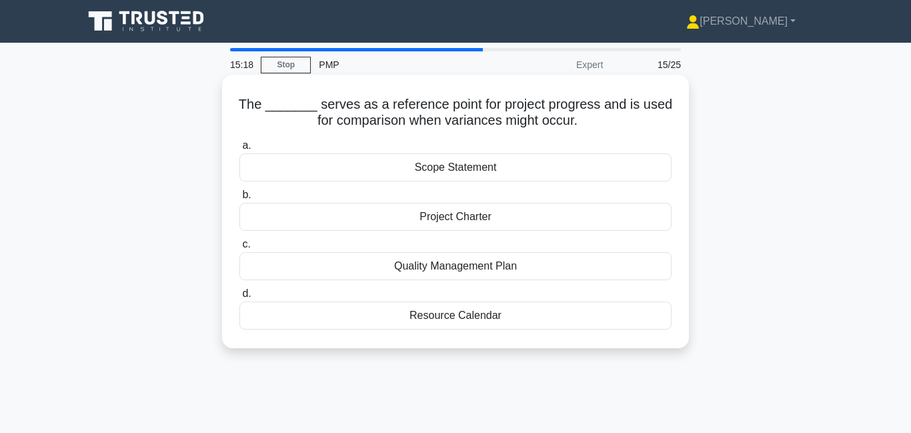
click at [439, 319] on div "Resource Calendar" at bounding box center [455, 316] width 432 height 28
click at [239, 298] on input "d. Resource Calendar" at bounding box center [239, 293] width 0 height 9
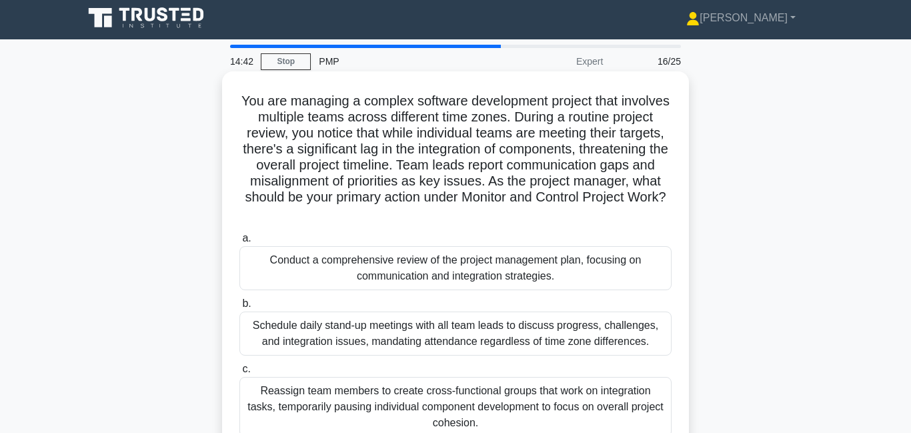
scroll to position [7, 0]
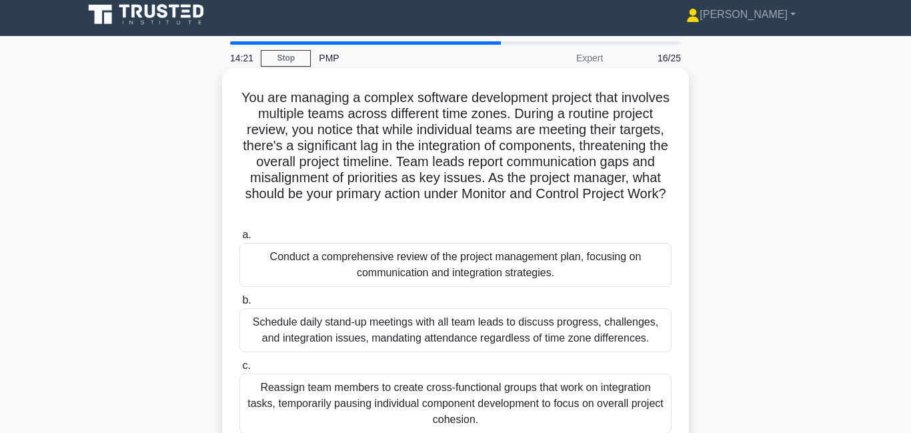
drag, startPoint x: 486, startPoint y: 97, endPoint x: 537, endPoint y: 207, distance: 122.1
click at [537, 207] on h5 "You are managing a complex software development project that involves multiple …" at bounding box center [455, 153] width 435 height 129
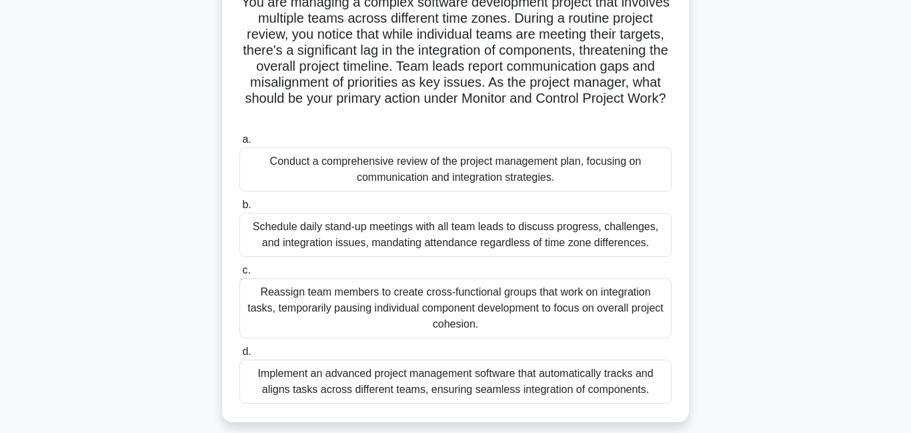
scroll to position [103, 0]
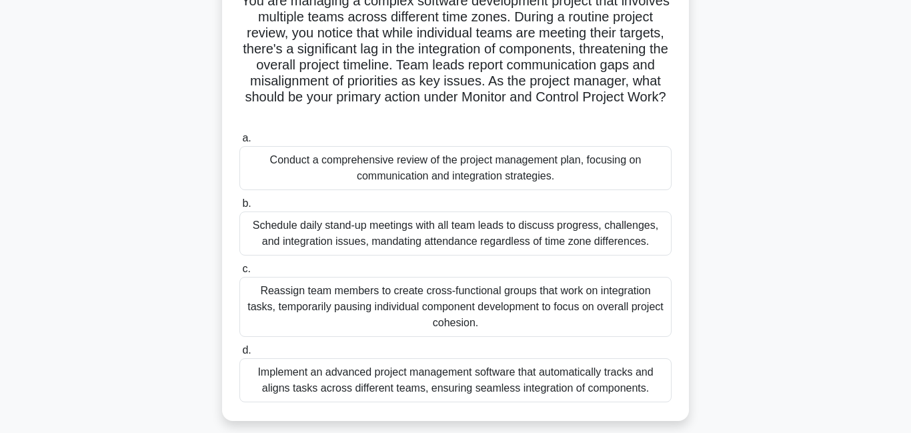
click at [478, 169] on div "Conduct a comprehensive review of the project management plan, focusing on comm…" at bounding box center [455, 168] width 432 height 44
click at [239, 143] on input "a. Conduct a comprehensive review of the project management plan, focusing on c…" at bounding box center [239, 138] width 0 height 9
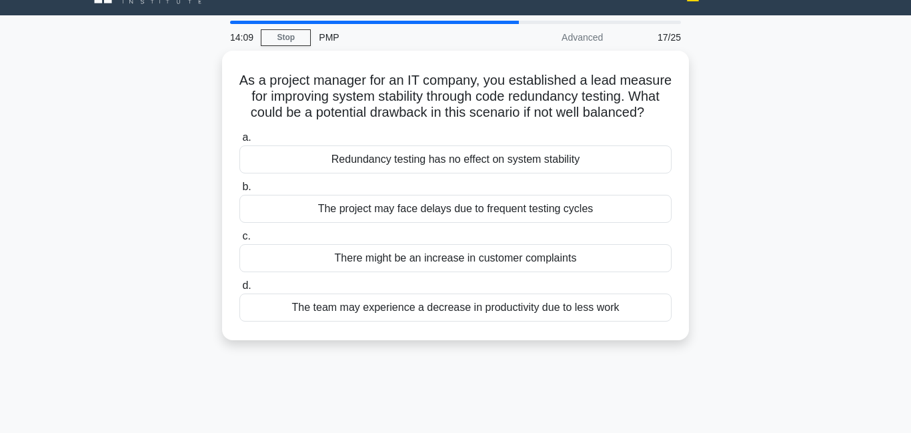
scroll to position [0, 0]
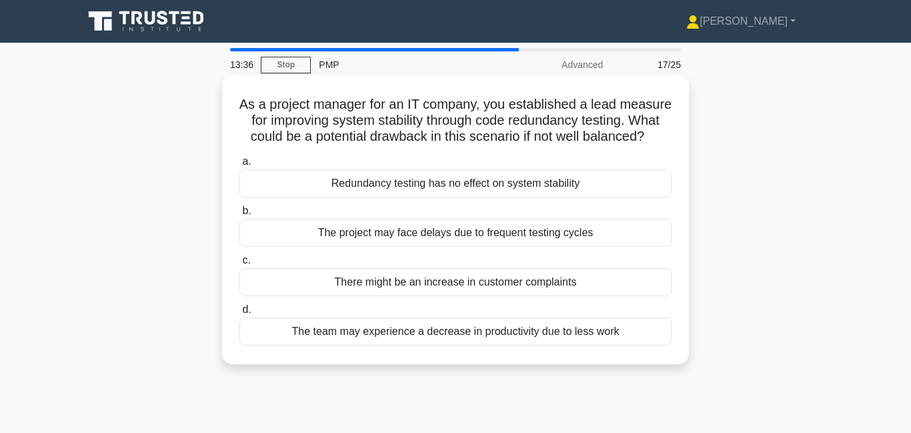
click at [432, 228] on div "The project may face delays due to frequent testing cycles" at bounding box center [455, 233] width 432 height 28
click at [239, 215] on input "b. The project may face delays due to frequent testing cycles" at bounding box center [239, 211] width 0 height 9
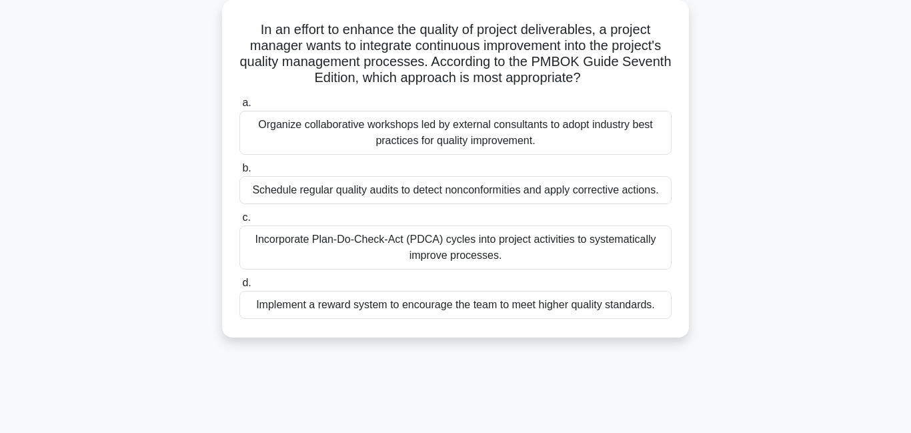
scroll to position [79, 0]
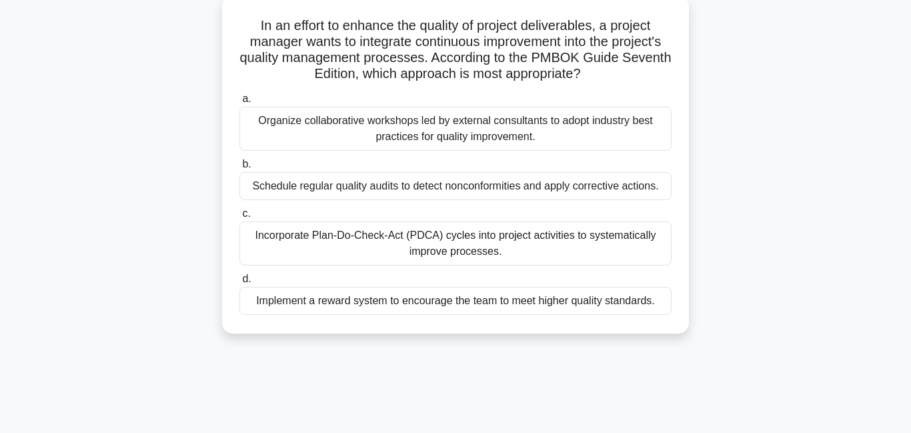
click at [419, 187] on div "Schedule regular quality audits to detect nonconformities and apply corrective …" at bounding box center [455, 186] width 432 height 28
click at [239, 169] on input "b. Schedule regular quality audits to detect nonconformities and apply correcti…" at bounding box center [239, 164] width 0 height 9
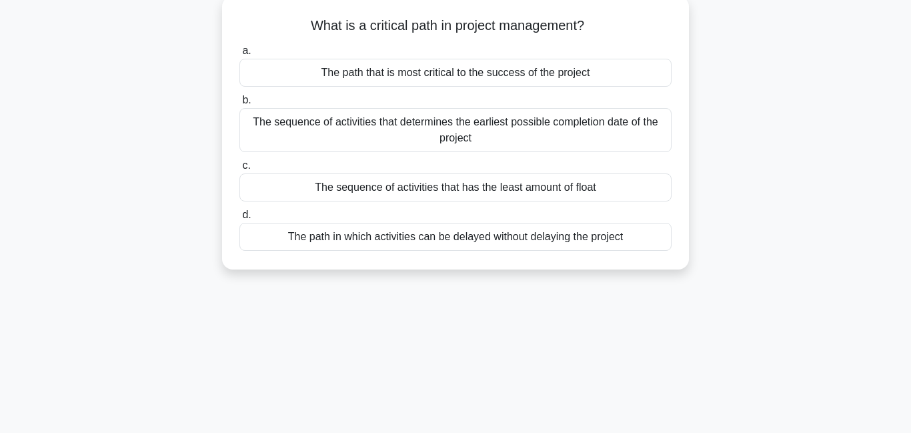
scroll to position [0, 0]
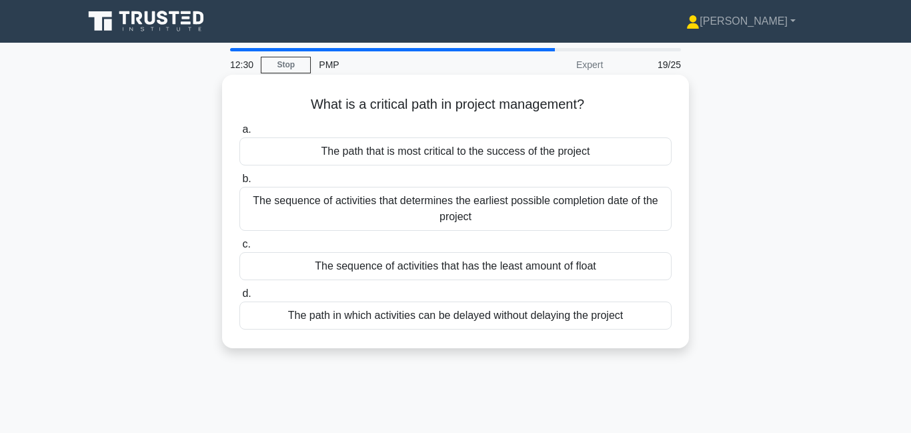
click at [404, 217] on div "The sequence of activities that determines the earliest possible completion dat…" at bounding box center [455, 209] width 432 height 44
click at [239, 183] on input "b. The sequence of activities that determines the earliest possible completion …" at bounding box center [239, 179] width 0 height 9
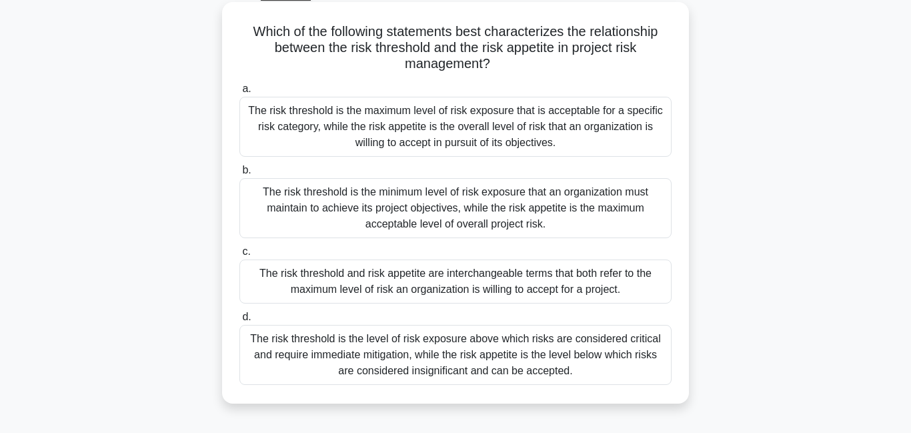
scroll to position [47, 0]
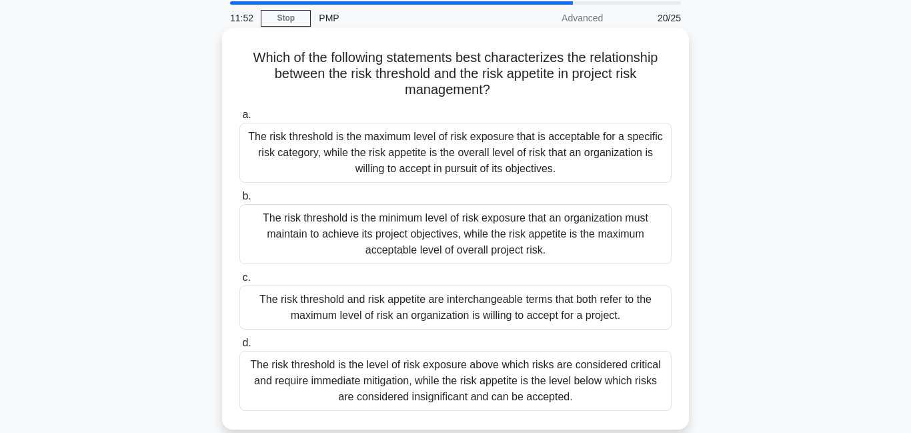
click at [478, 157] on div "The risk threshold is the maximum level of risk exposure that is acceptable for…" at bounding box center [455, 153] width 432 height 60
click at [239, 119] on input "a. The risk threshold is the maximum level of risk exposure that is acceptable …" at bounding box center [239, 115] width 0 height 9
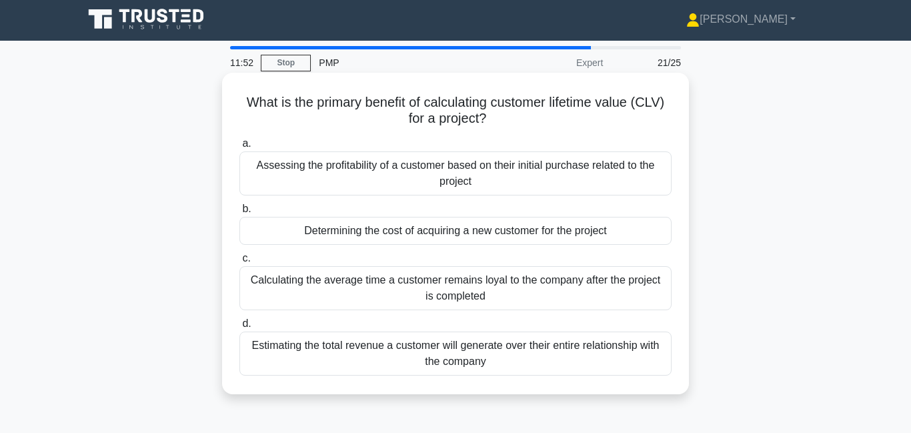
scroll to position [0, 0]
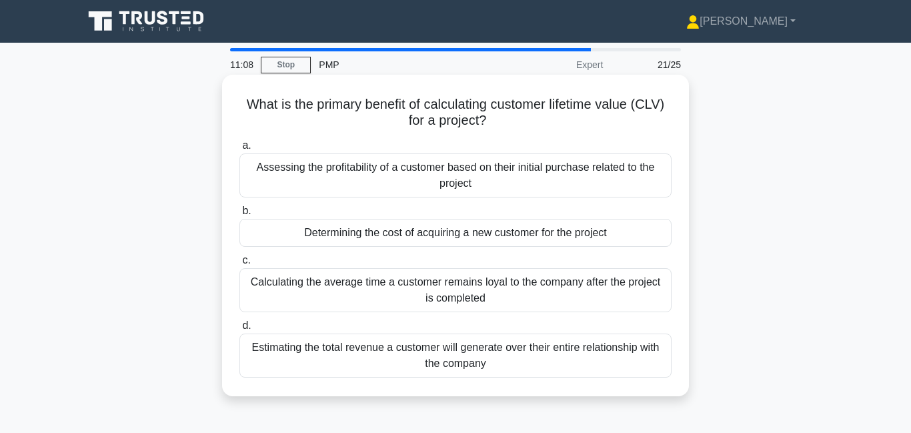
click at [464, 354] on div "Estimating the total revenue a customer will generate over their entire relatio…" at bounding box center [455, 356] width 432 height 44
click at [534, 356] on div "Estimating the total revenue a customer will generate over their entire relatio…" at bounding box center [455, 356] width 432 height 44
click at [239, 330] on input "d. Estimating the total revenue a customer will generate over their entire rela…" at bounding box center [239, 326] width 0 height 9
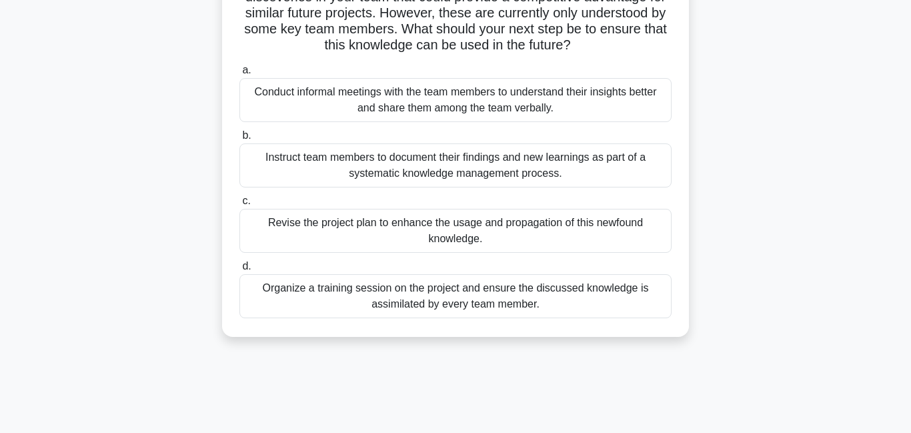
scroll to position [140, 0]
click at [394, 173] on div "Instruct team members to document their findings and new learnings as part of a…" at bounding box center [455, 165] width 432 height 44
click at [239, 139] on input "b. Instruct team members to document their findings and new learnings as part o…" at bounding box center [239, 135] width 0 height 9
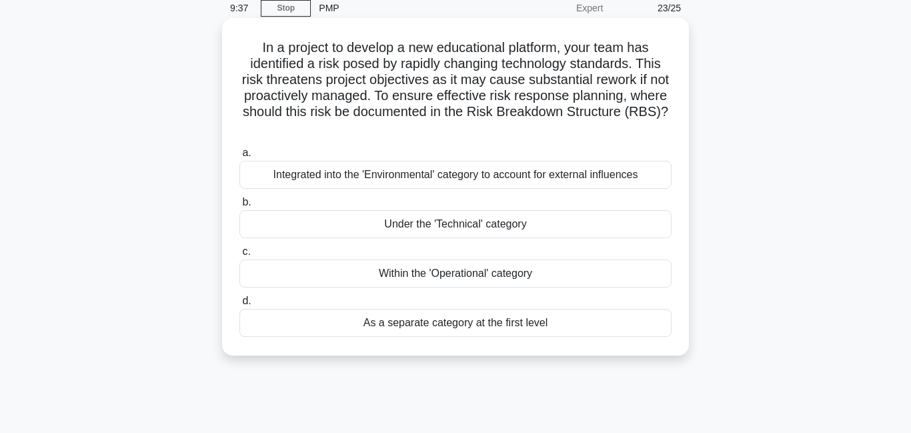
scroll to position [59, 0]
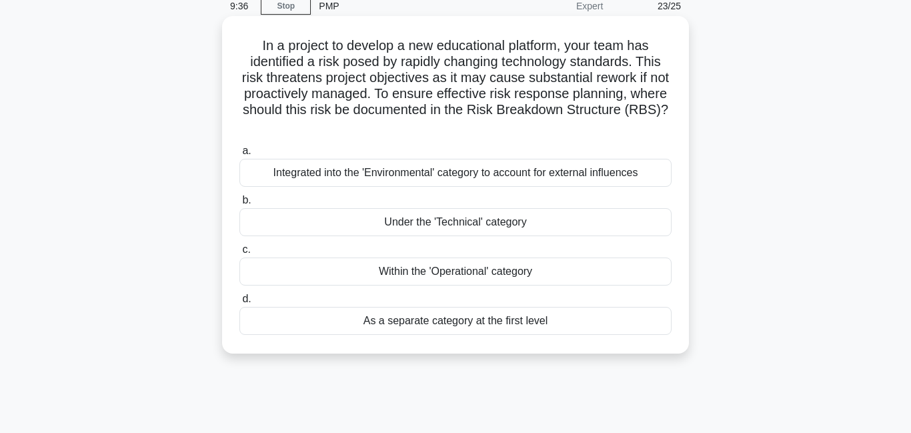
click at [428, 172] on div "Integrated into the 'Environmental' category to account for external influences" at bounding box center [455, 173] width 432 height 28
click at [239, 155] on input "a. Integrated into the 'Environmental' category to account for external influen…" at bounding box center [239, 151] width 0 height 9
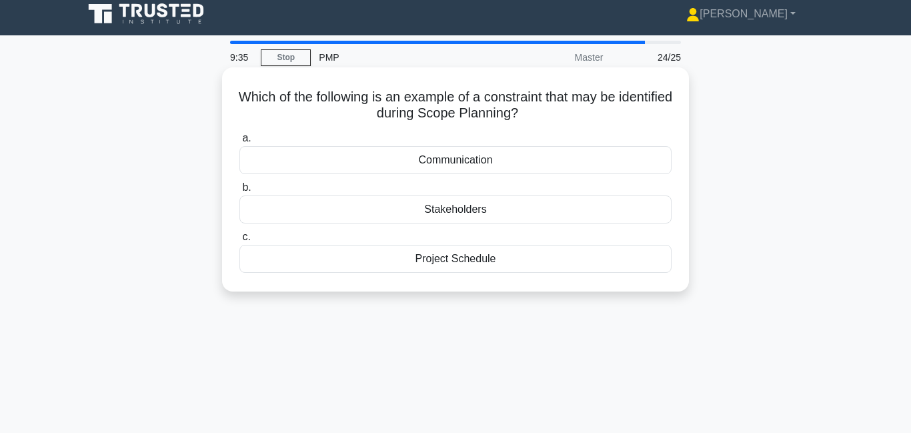
scroll to position [0, 0]
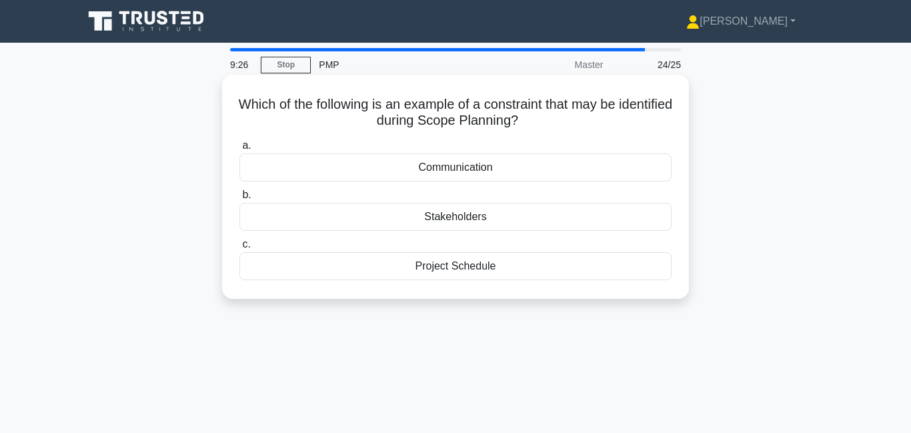
click at [525, 265] on div "Project Schedule" at bounding box center [455, 266] width 432 height 28
click at [239, 249] on input "c. Project Schedule" at bounding box center [239, 244] width 0 height 9
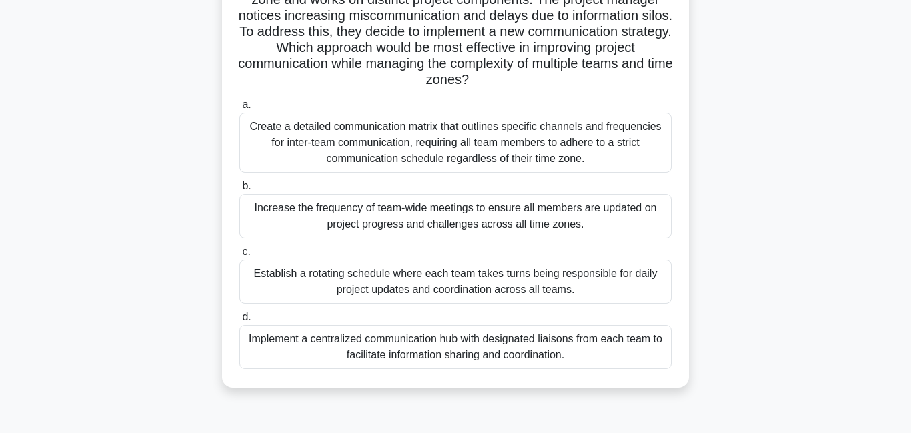
scroll to position [144, 0]
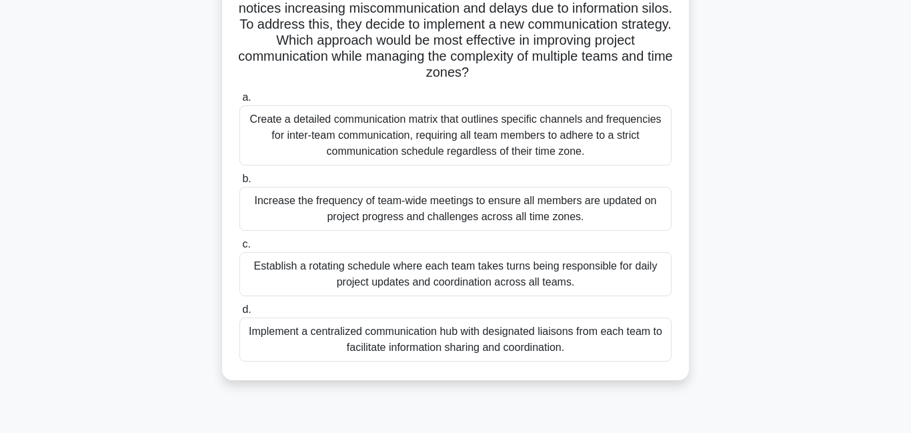
click at [433, 337] on div "Implement a centralized communication hub with designated liaisons from each te…" at bounding box center [455, 340] width 432 height 44
click at [239, 314] on input "d. Implement a centralized communication hub with designated liaisons from each…" at bounding box center [239, 310] width 0 height 9
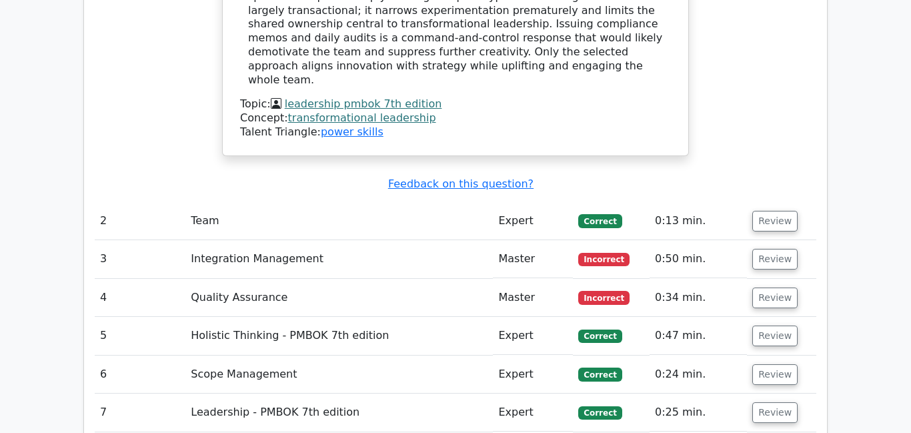
scroll to position [1863, 0]
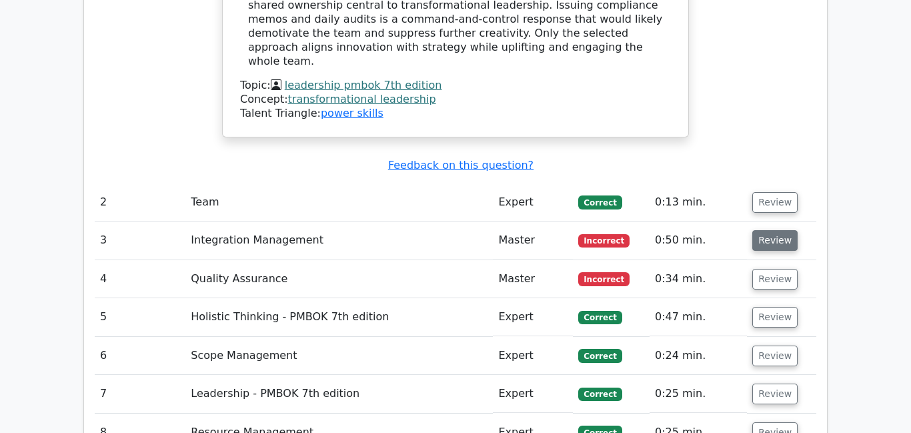
click at [774, 230] on button "Review" at bounding box center [774, 240] width 45 height 21
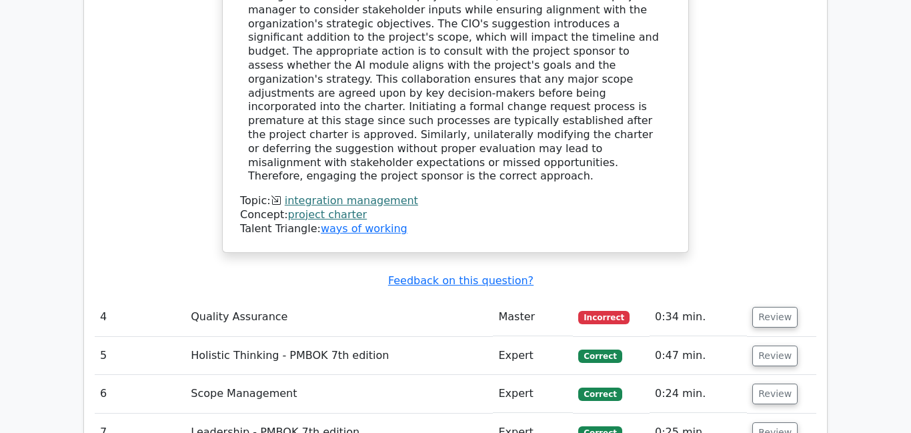
scroll to position [2647, 0]
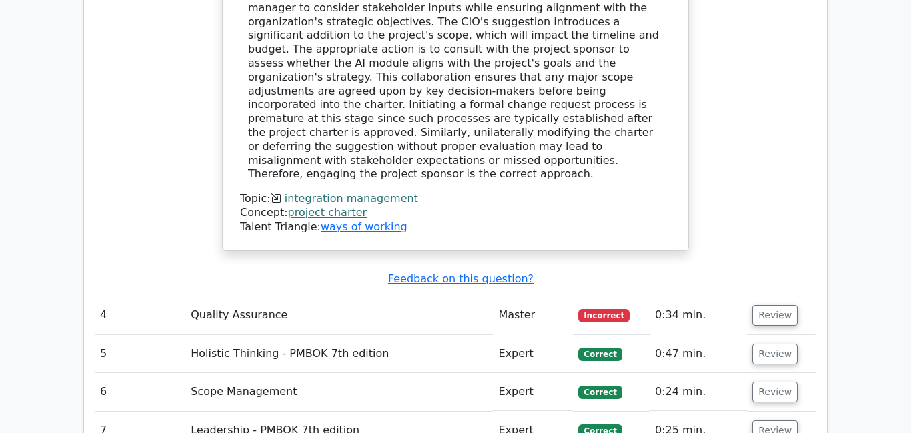
drag, startPoint x: 751, startPoint y: 175, endPoint x: 741, endPoint y: 173, distance: 10.1
click at [752, 305] on button "Review" at bounding box center [774, 315] width 45 height 21
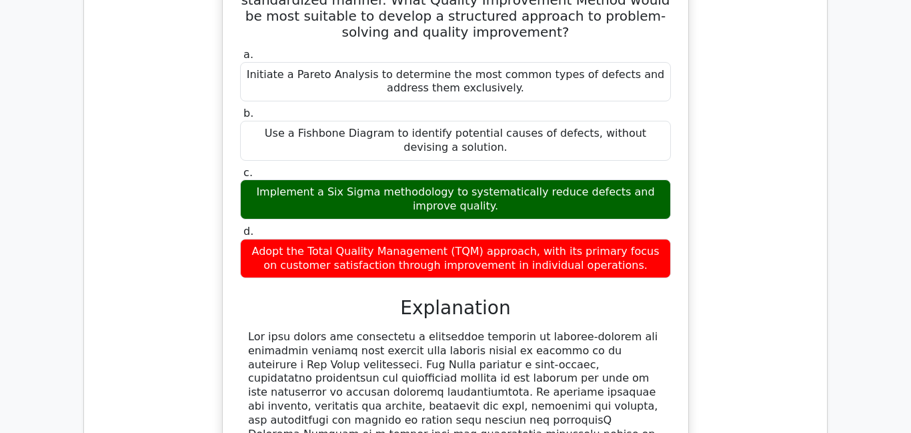
scroll to position [3082, 0]
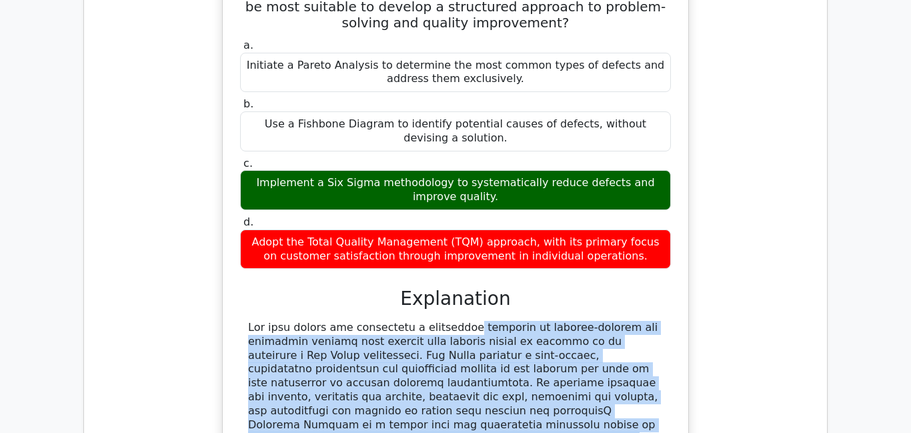
drag, startPoint x: 375, startPoint y: 171, endPoint x: 426, endPoint y: 309, distance: 147.3
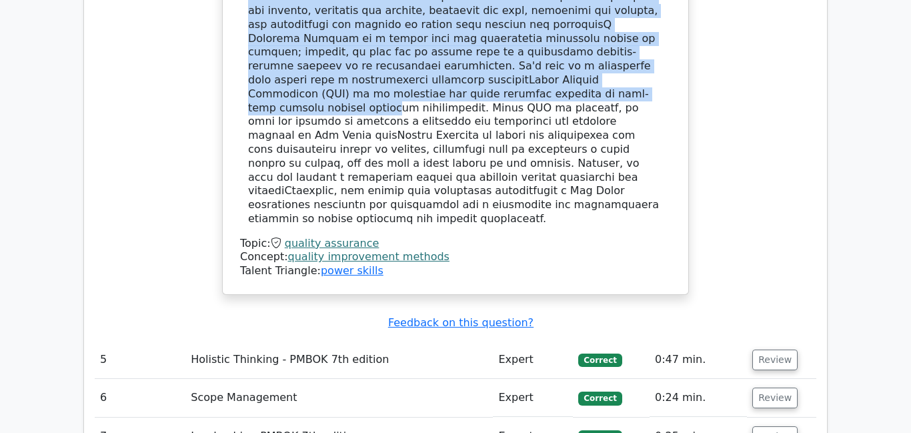
scroll to position [3473, 0]
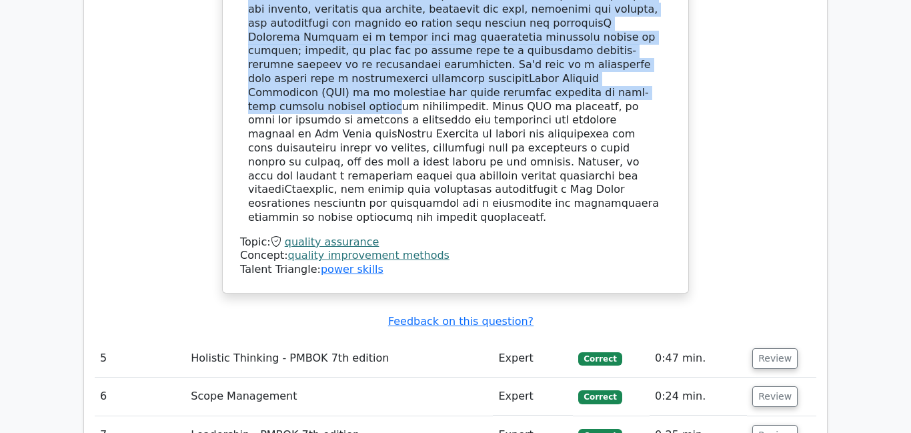
drag, startPoint x: 764, startPoint y: 312, endPoint x: 747, endPoint y: 312, distance: 16.7
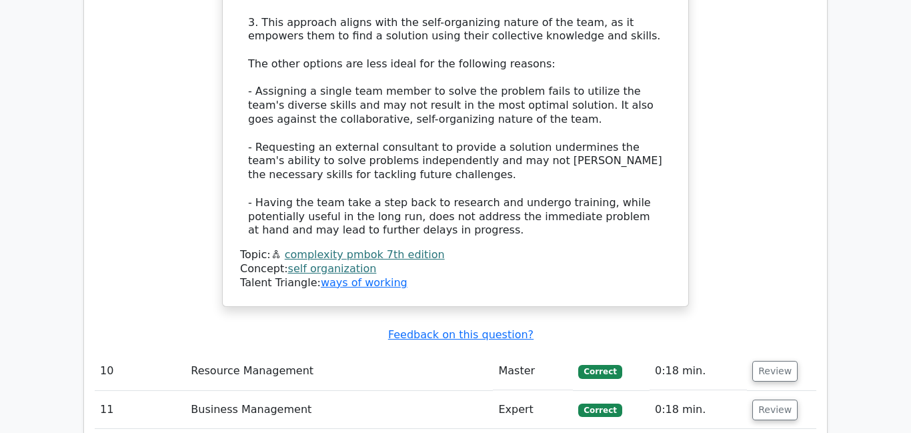
scroll to position [4573, 0]
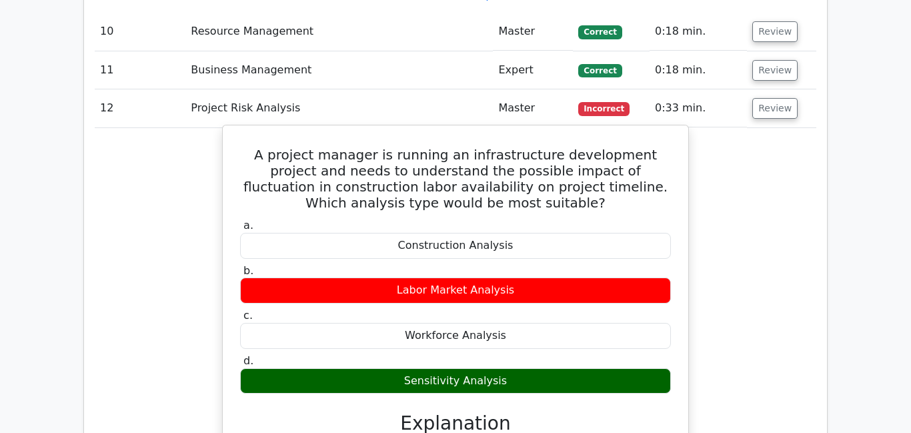
scroll to position [4922, 0]
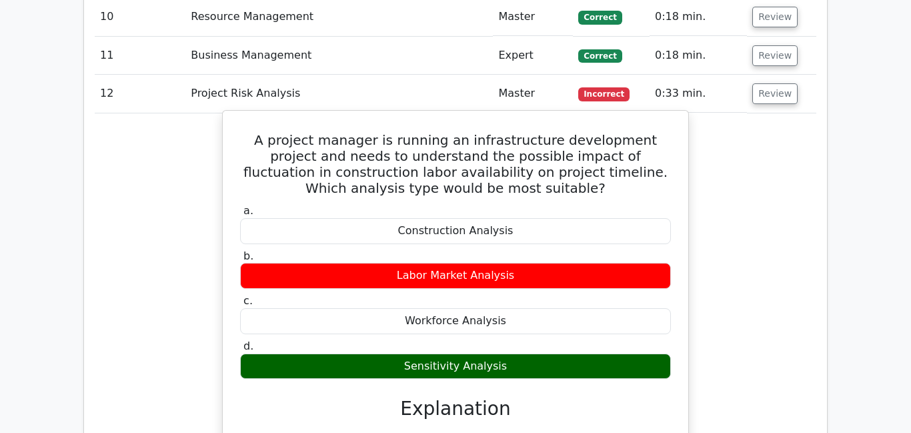
click at [336, 308] on div "Workforce Analysis" at bounding box center [455, 321] width 431 height 26
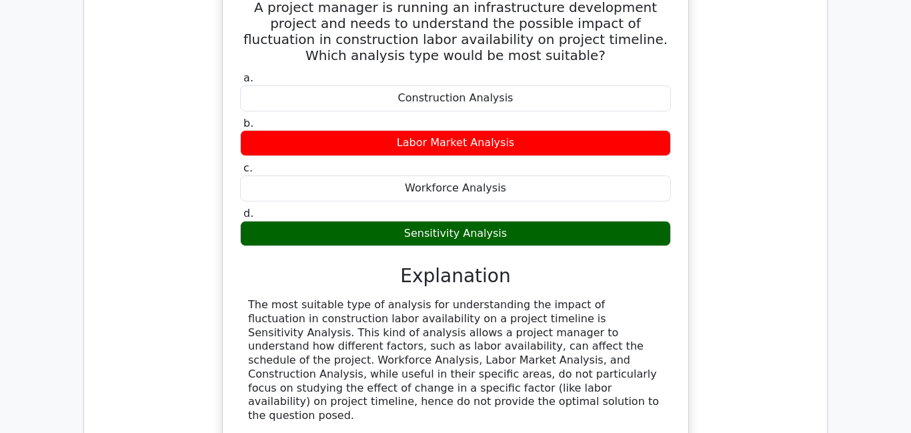
scroll to position [5065, 0]
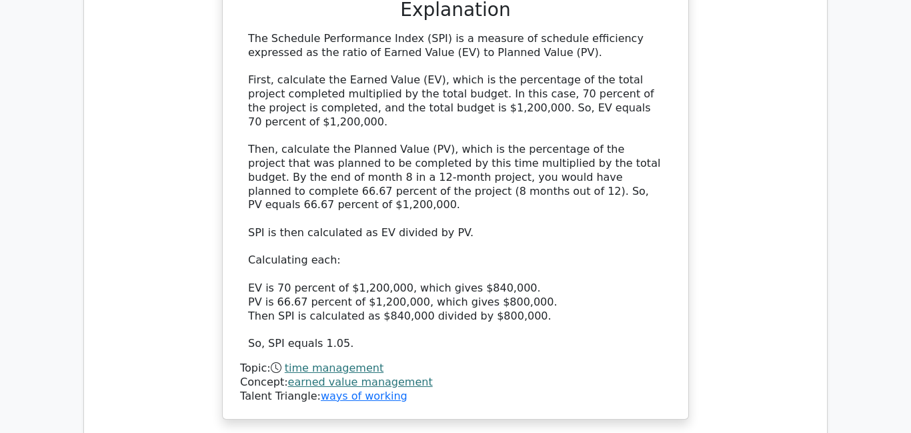
scroll to position [5981, 0]
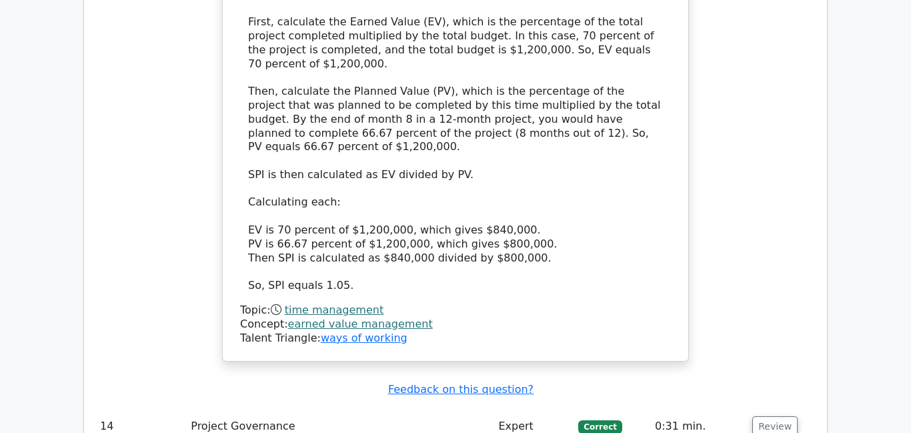
drag, startPoint x: 770, startPoint y: 206, endPoint x: 761, endPoint y: 205, distance: 9.4
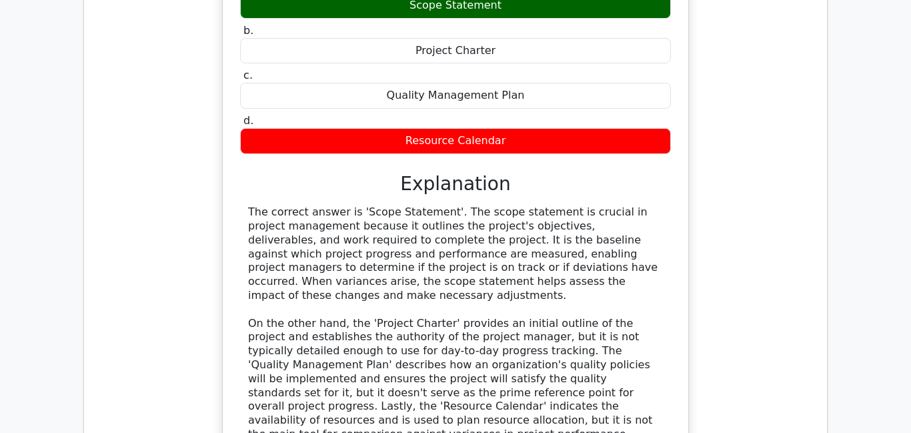
scroll to position [6766, 0]
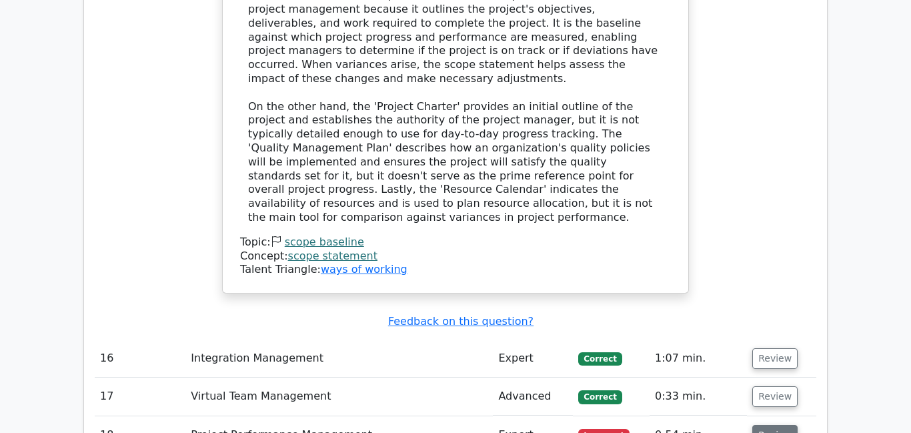
click at [773, 425] on button "Review" at bounding box center [774, 435] width 45 height 21
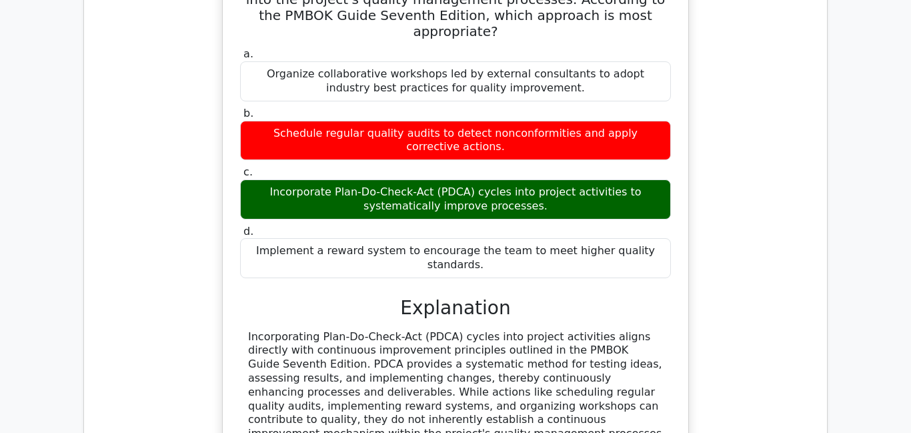
scroll to position [7478, 0]
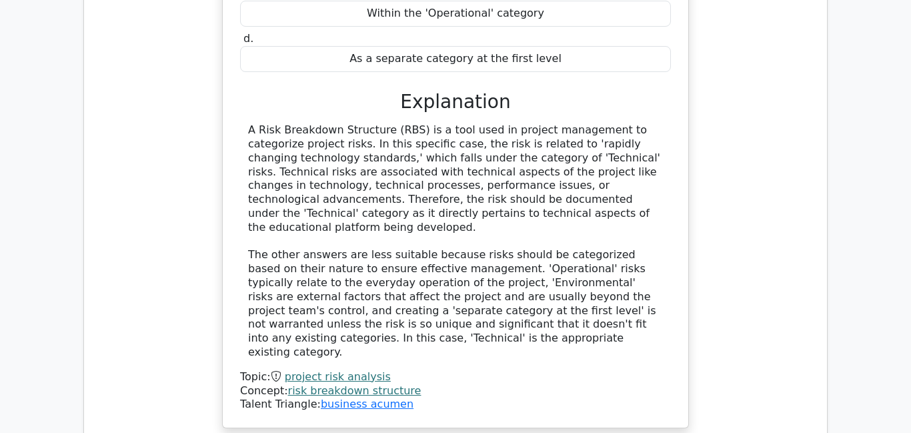
scroll to position [8309, 0]
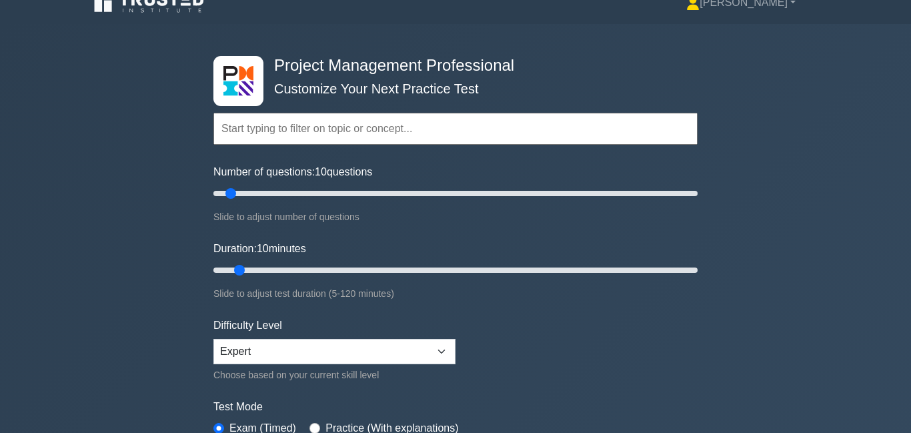
scroll to position [228, 0]
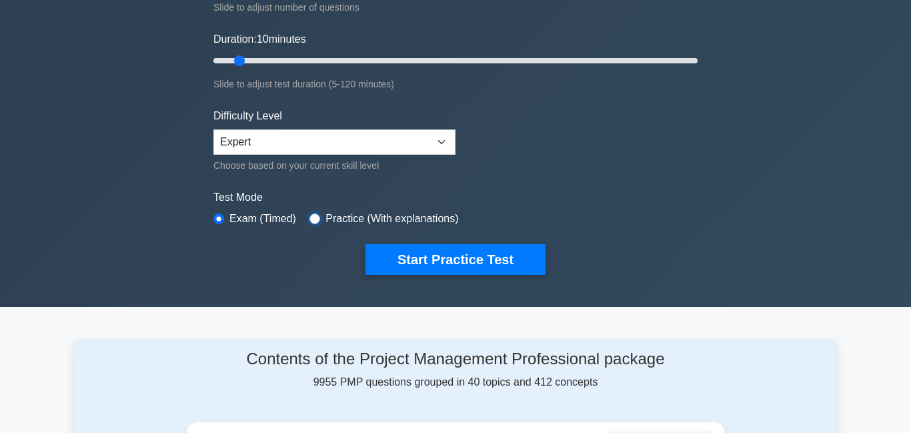
click at [317, 221] on input "radio" at bounding box center [315, 218] width 11 height 11
radio input "true"
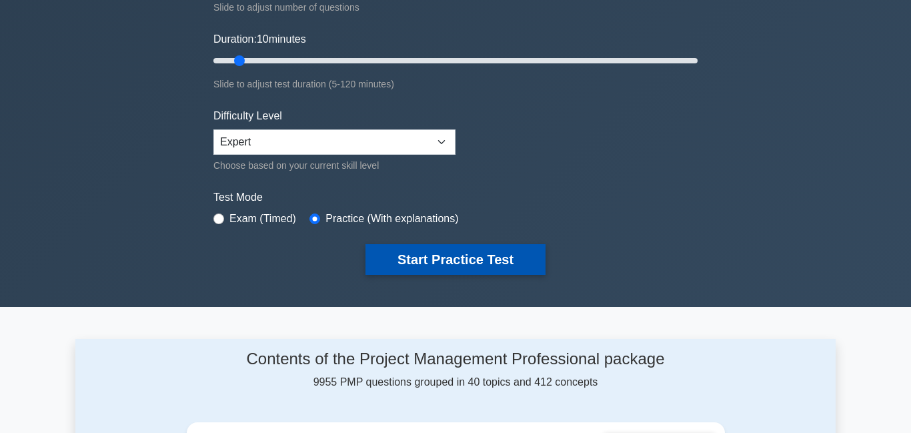
click at [426, 253] on button "Start Practice Test" at bounding box center [456, 259] width 180 height 31
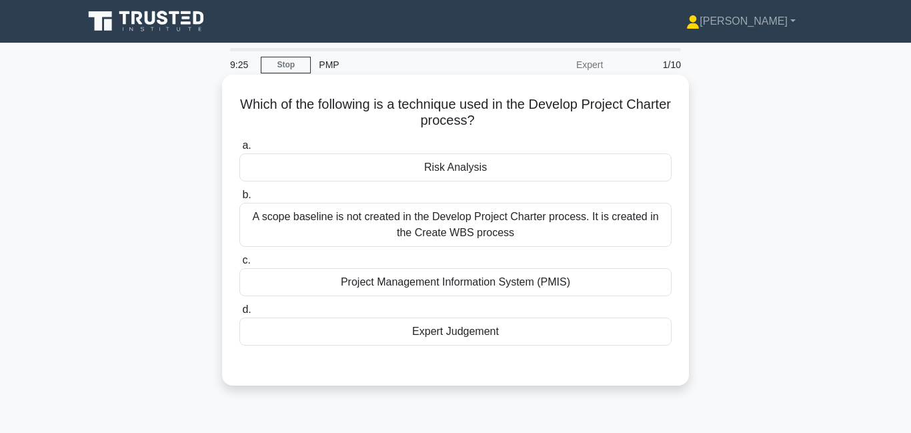
click at [517, 325] on div "Expert Judgement" at bounding box center [455, 332] width 432 height 28
click at [239, 314] on input "d. Expert Judgement" at bounding box center [239, 310] width 0 height 9
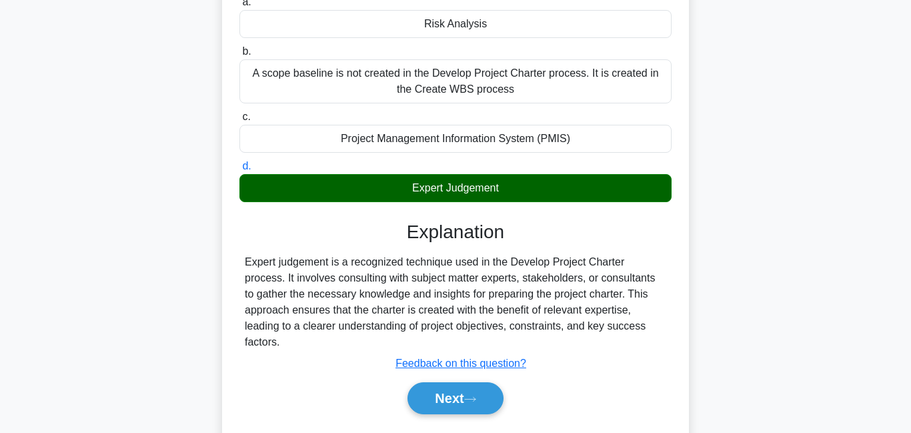
scroll to position [145, 0]
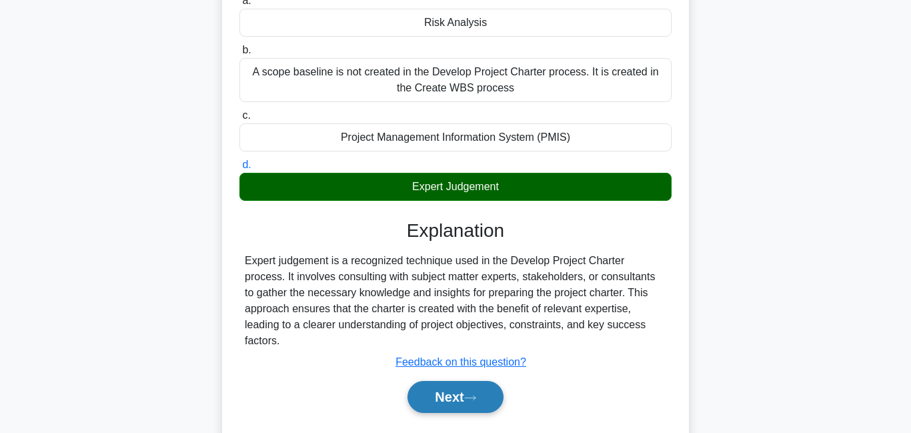
click at [470, 394] on icon at bounding box center [470, 397] width 12 height 7
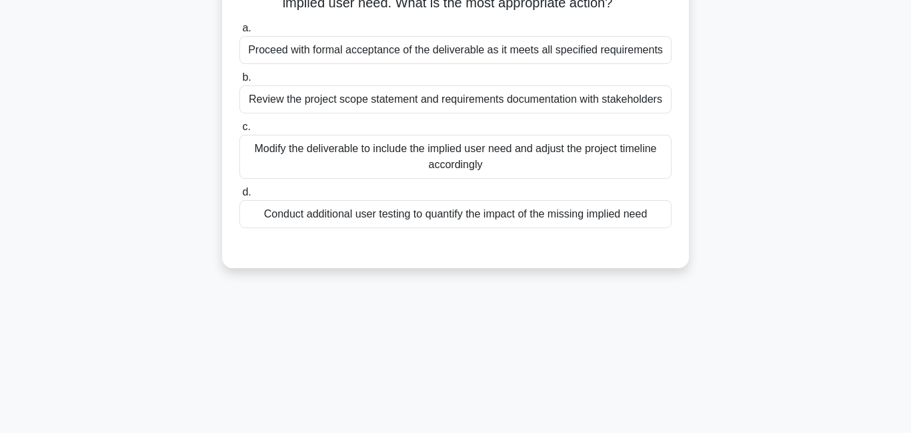
scroll to position [0, 0]
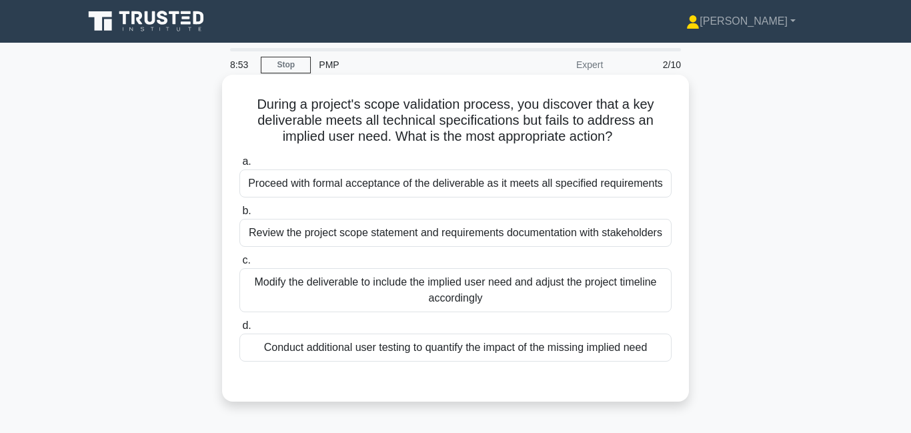
click at [412, 287] on div "Modify the deliverable to include the implied user need and adjust the project …" at bounding box center [455, 290] width 432 height 44
click at [239, 265] on input "c. Modify the deliverable to include the implied user need and adjust the proje…" at bounding box center [239, 260] width 0 height 9
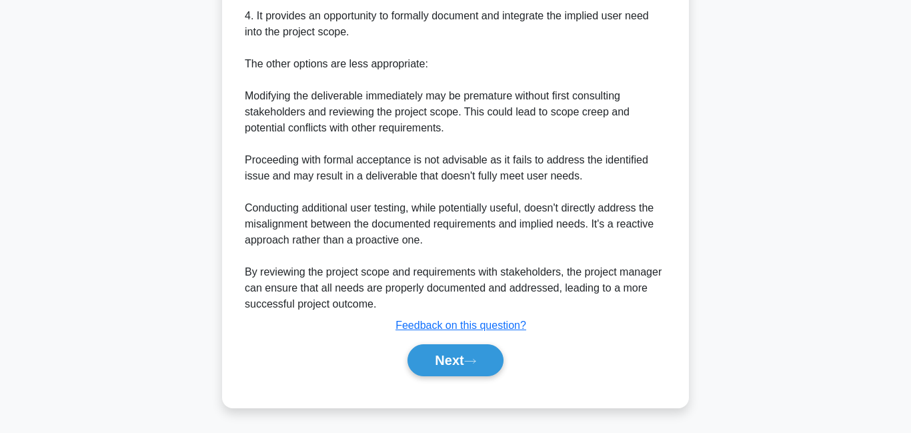
scroll to position [600, 0]
click at [452, 366] on button "Next" at bounding box center [455, 360] width 95 height 32
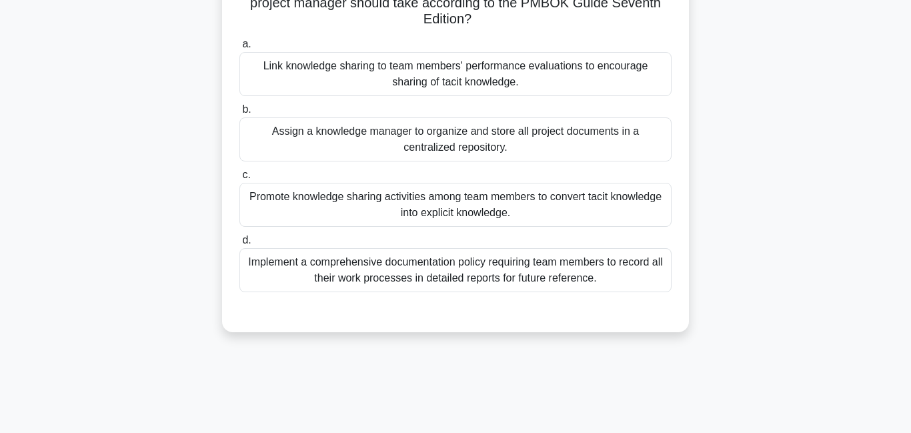
scroll to position [168, 0]
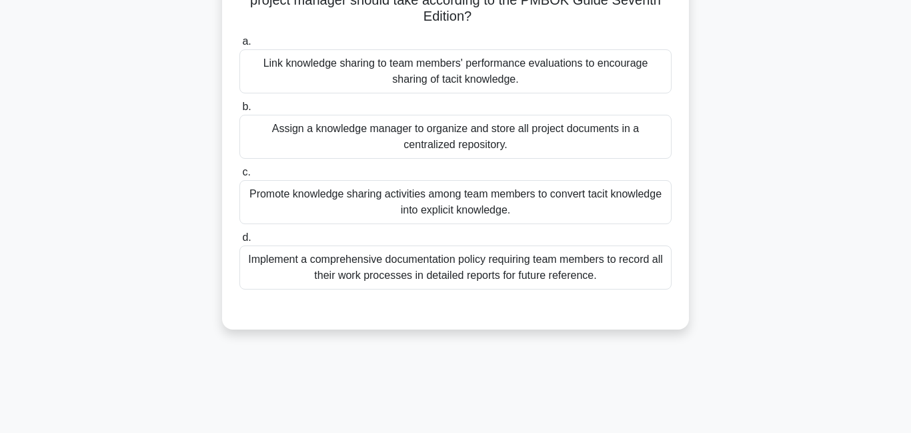
click at [466, 208] on div "Promote knowledge sharing activities among team members to convert tacit knowle…" at bounding box center [455, 202] width 432 height 44
click at [239, 177] on input "c. Promote knowledge sharing activities among team members to convert tacit kno…" at bounding box center [239, 172] width 0 height 9
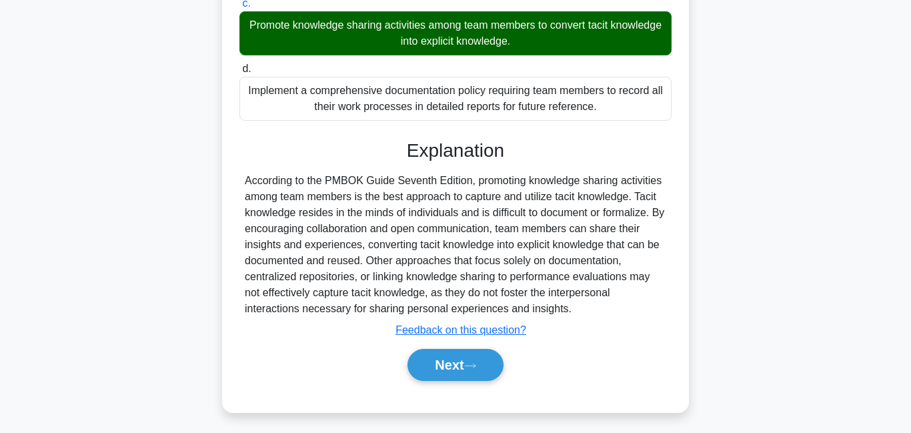
scroll to position [342, 0]
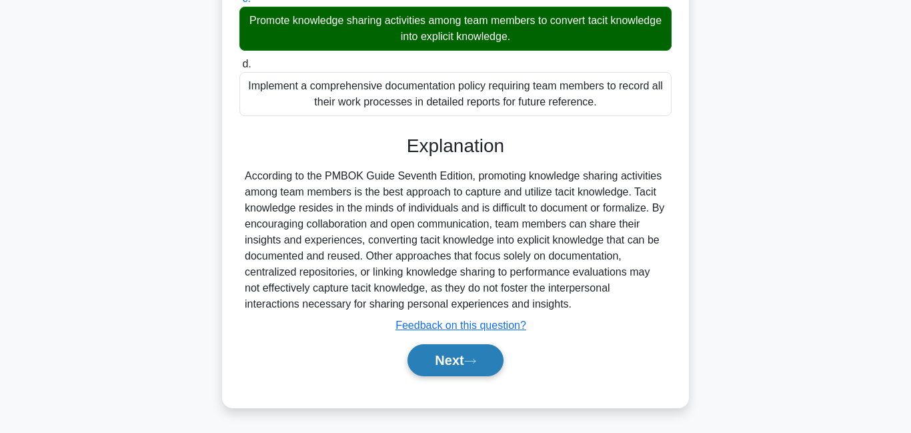
click at [466, 362] on button "Next" at bounding box center [455, 360] width 95 height 32
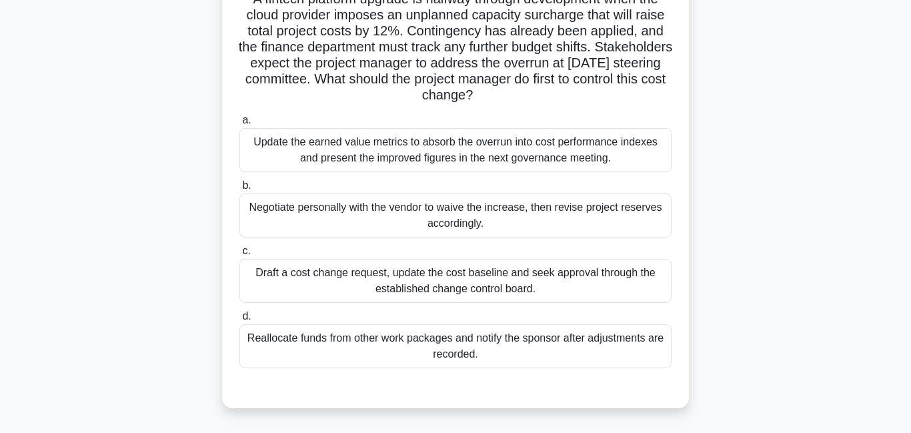
scroll to position [107, 0]
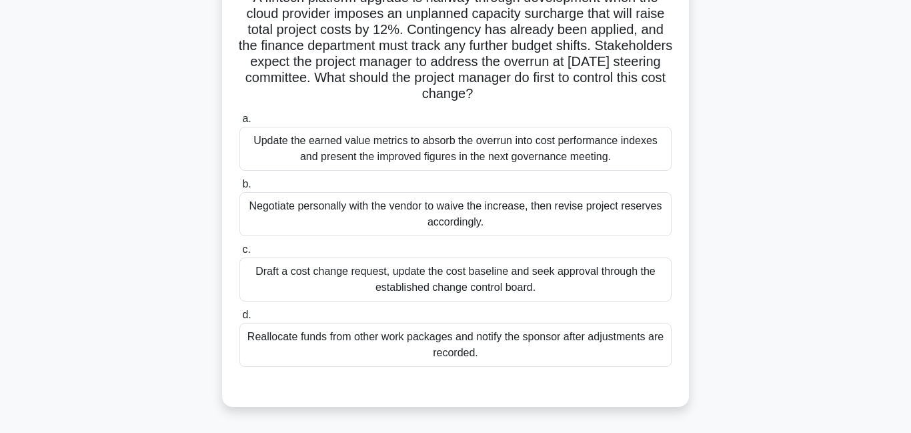
click at [570, 281] on div "Draft a cost change request, update the cost baseline and seek approval through…" at bounding box center [455, 279] width 432 height 44
click at [239, 254] on input "c. Draft a cost change request, update the cost baseline and seek approval thro…" at bounding box center [239, 249] width 0 height 9
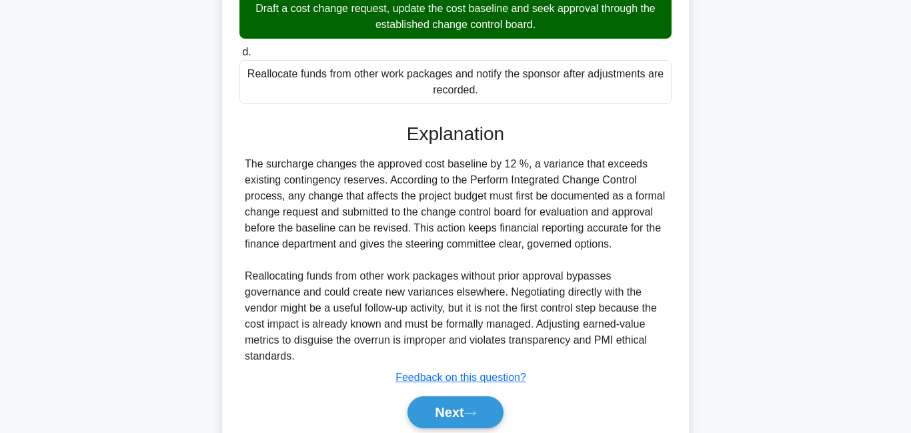
scroll to position [384, 0]
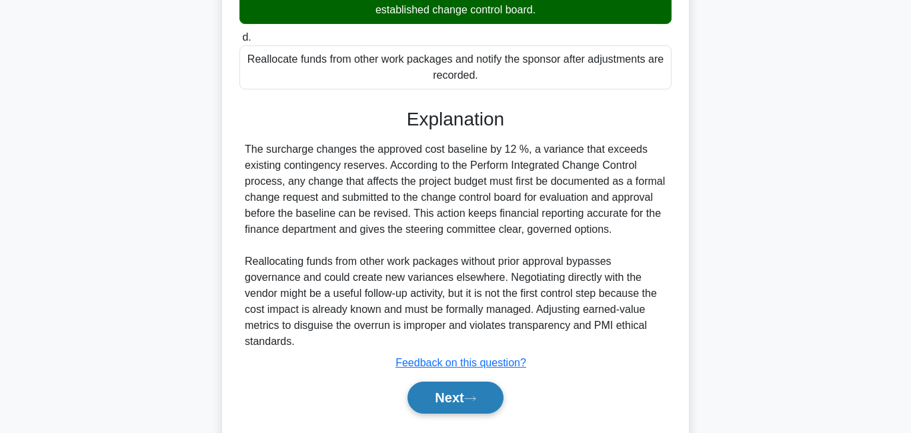
click at [482, 414] on button "Next" at bounding box center [455, 398] width 95 height 32
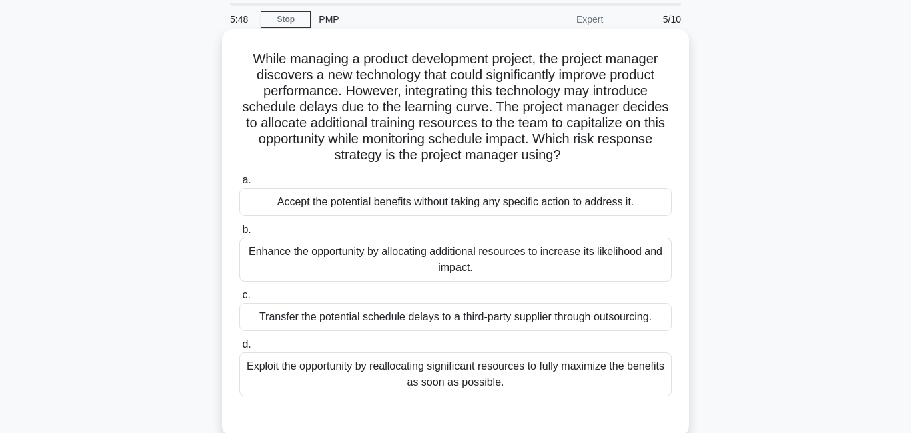
scroll to position [47, 0]
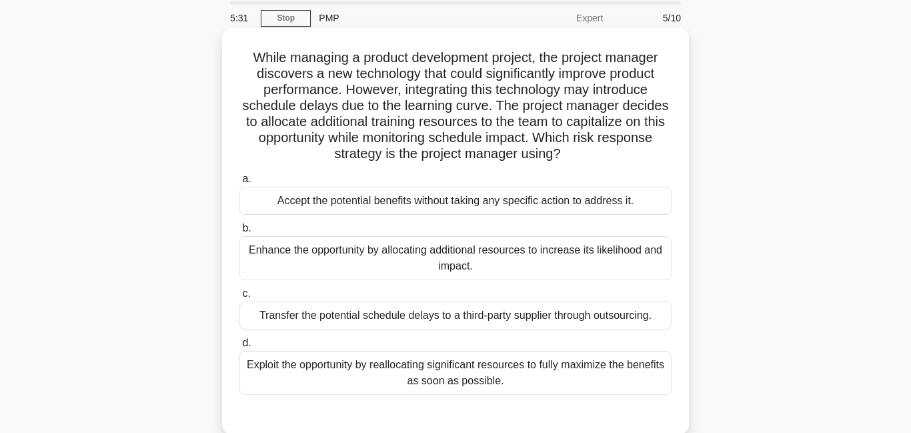
click at [414, 202] on div "Accept the potential benefits without taking any specific action to address it." at bounding box center [455, 201] width 432 height 28
click at [239, 183] on input "a. Accept the potential benefits without taking any specific action to address …" at bounding box center [239, 179] width 0 height 9
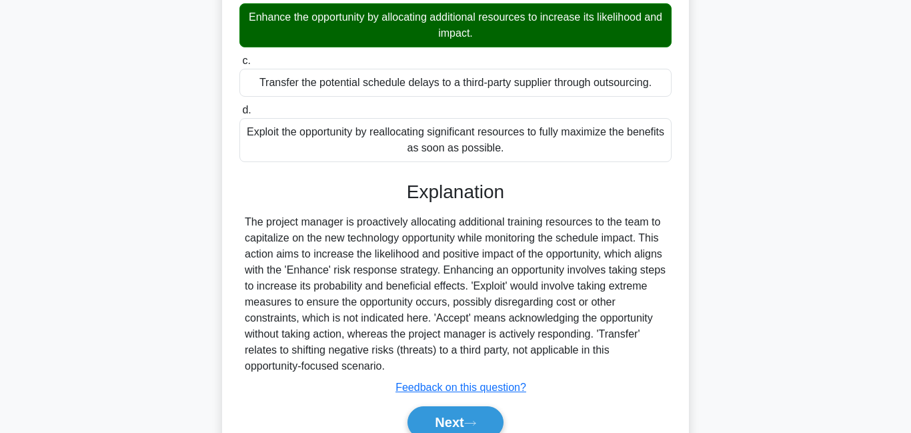
scroll to position [344, 0]
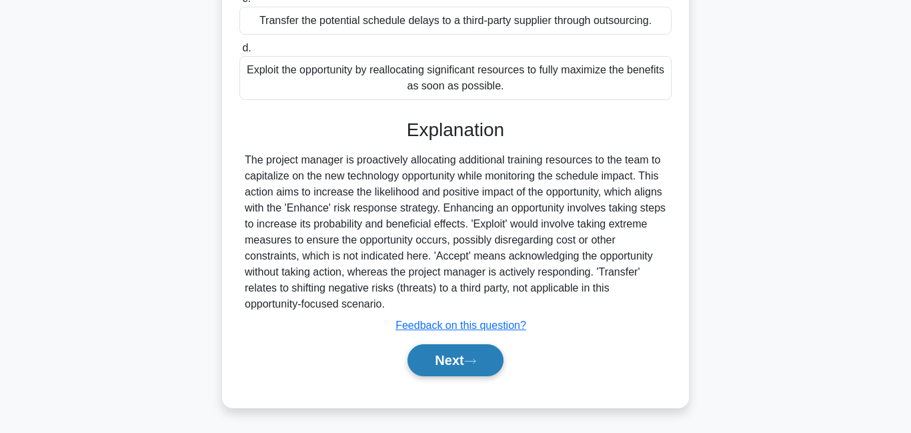
click at [460, 362] on button "Next" at bounding box center [455, 360] width 95 height 32
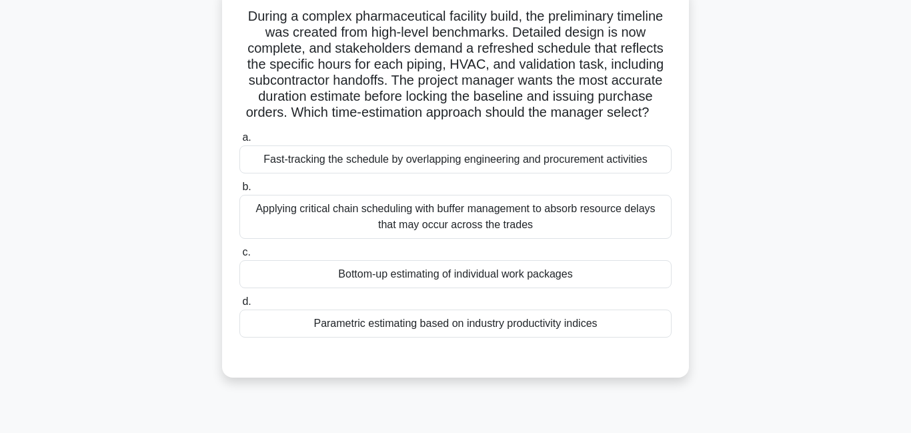
scroll to position [91, 0]
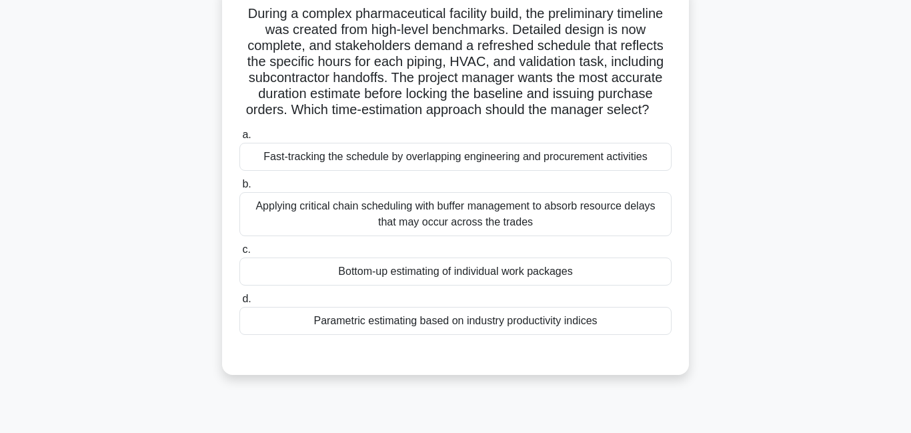
click at [519, 325] on div "Parametric estimating based on industry productivity indices" at bounding box center [455, 321] width 432 height 28
click at [239, 304] on input "d. Parametric estimating based on industry productivity indices" at bounding box center [239, 299] width 0 height 9
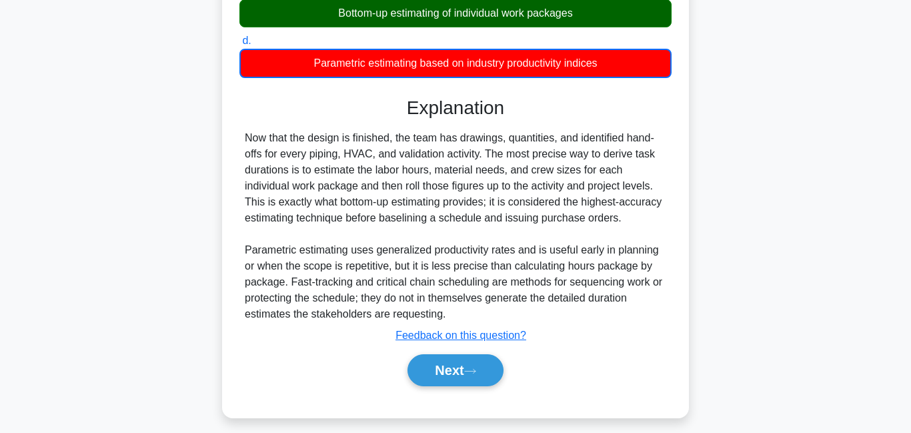
scroll to position [360, 0]
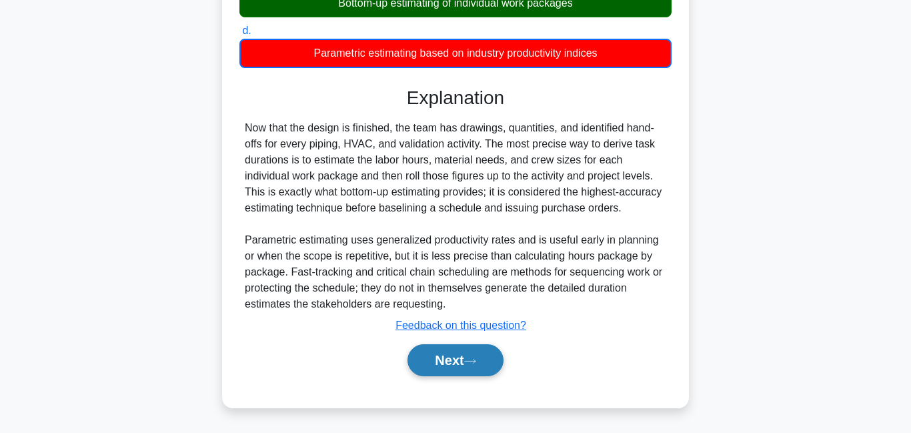
click at [475, 362] on icon at bounding box center [470, 361] width 12 height 7
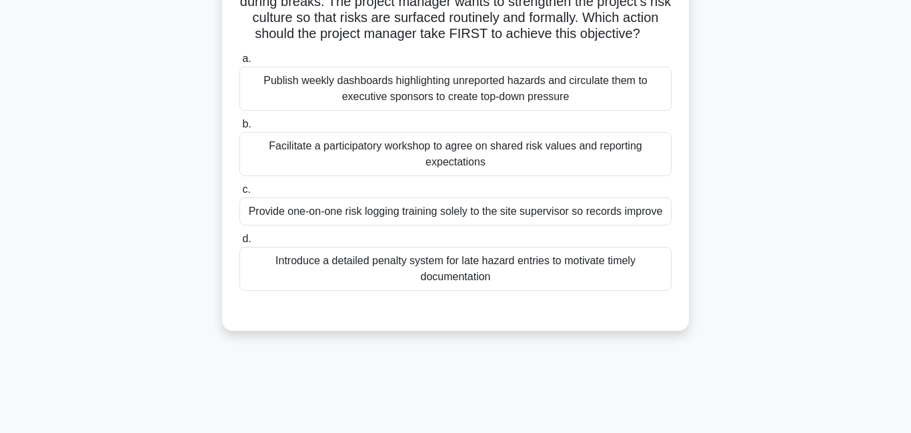
scroll to position [153, 0]
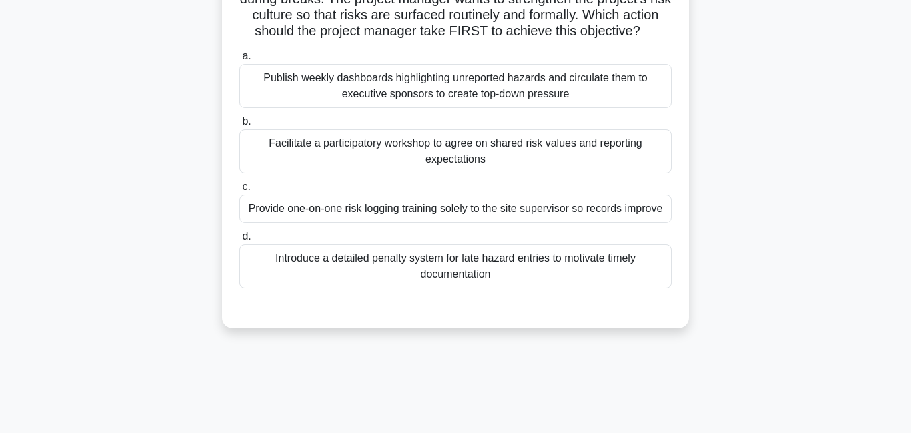
click at [430, 157] on div "Facilitate a participatory workshop to agree on shared risk values and reportin…" at bounding box center [455, 151] width 432 height 44
click at [239, 126] on input "b. Facilitate a participatory workshop to agree on shared risk values and repor…" at bounding box center [239, 121] width 0 height 9
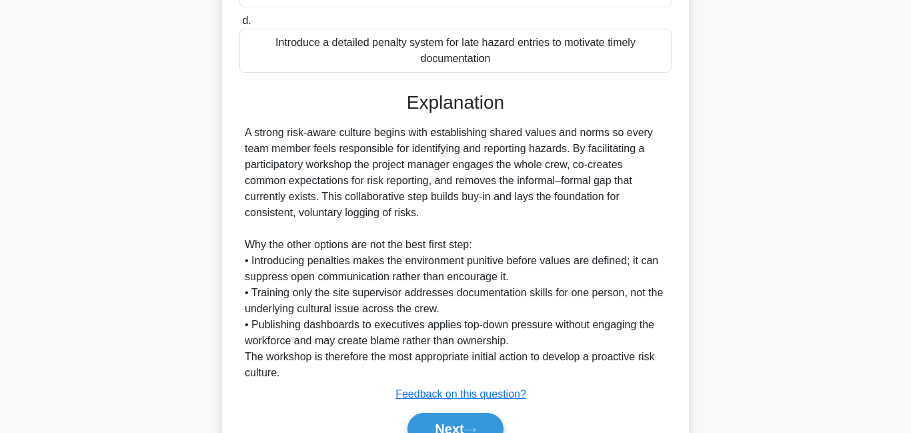
scroll to position [438, 0]
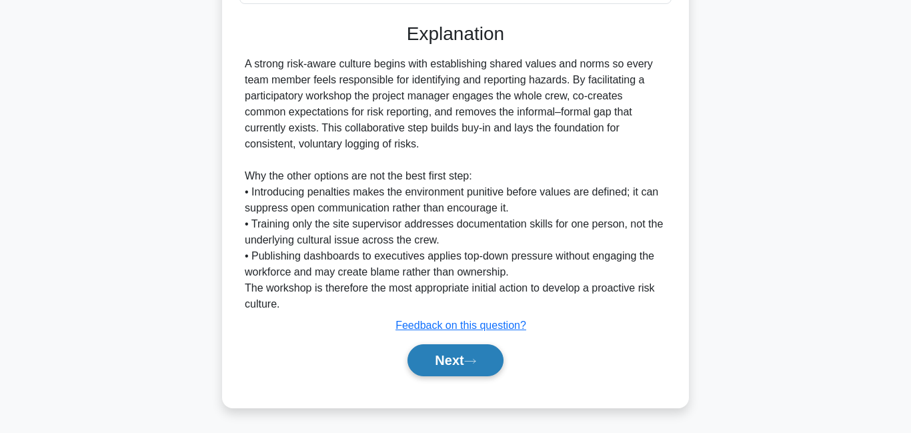
click at [464, 367] on button "Next" at bounding box center [455, 360] width 95 height 32
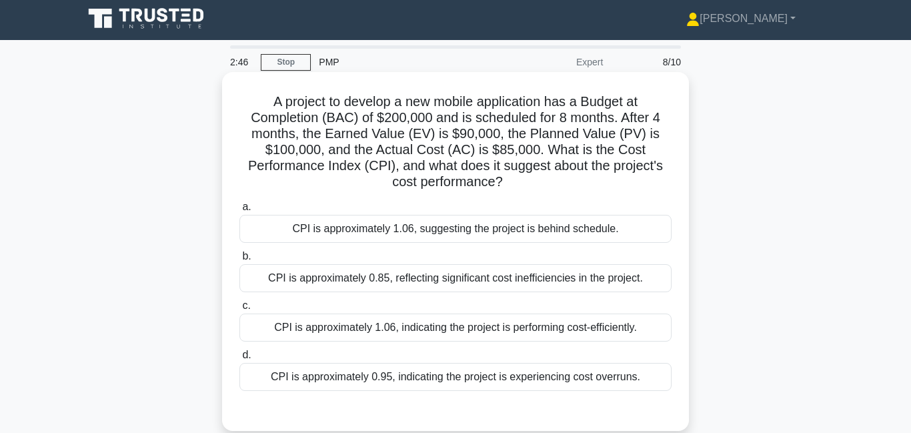
scroll to position [0, 0]
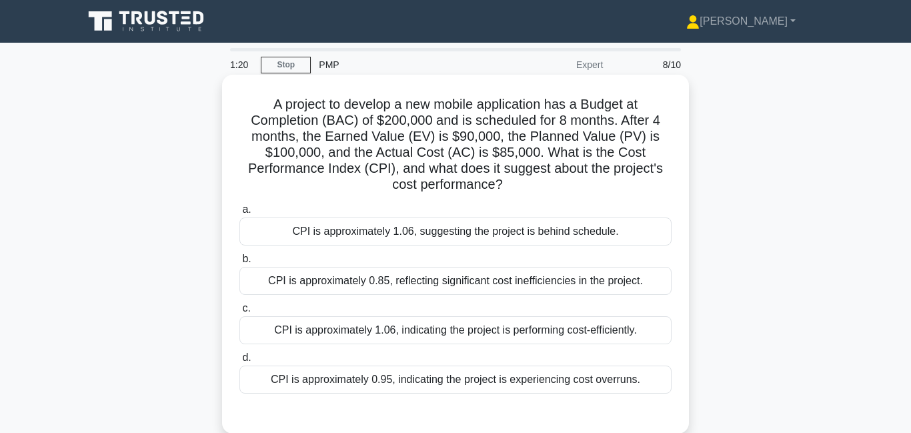
click at [428, 338] on div "CPI is approximately 1.06, indicating the project is performing cost-efficientl…" at bounding box center [455, 330] width 432 height 28
click at [239, 313] on input "c. CPI is approximately 1.06, indicating the project is performing cost-efficie…" at bounding box center [239, 308] width 0 height 9
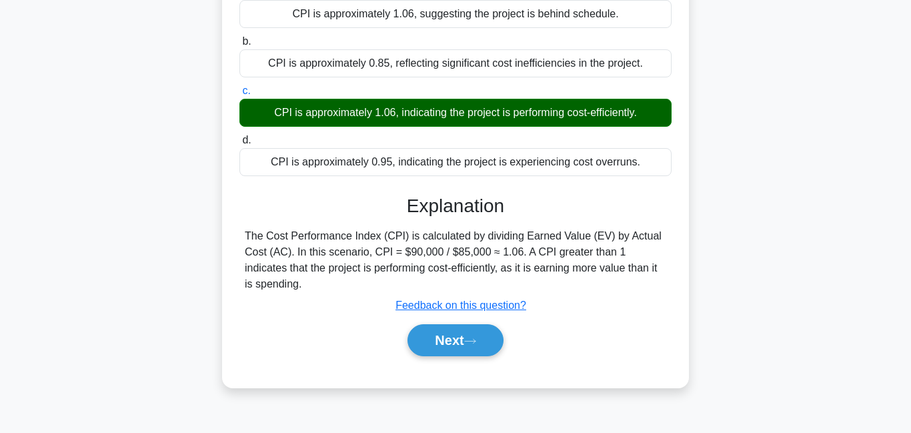
scroll to position [219, 0]
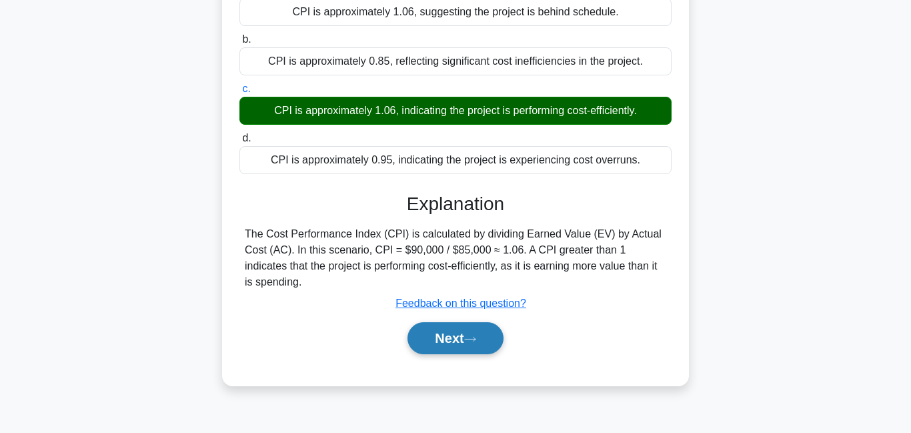
click at [429, 339] on button "Next" at bounding box center [455, 338] width 95 height 32
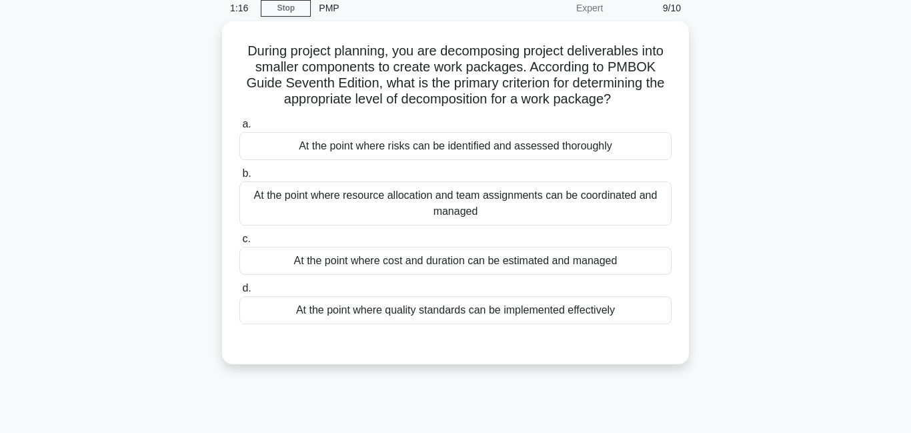
scroll to position [0, 0]
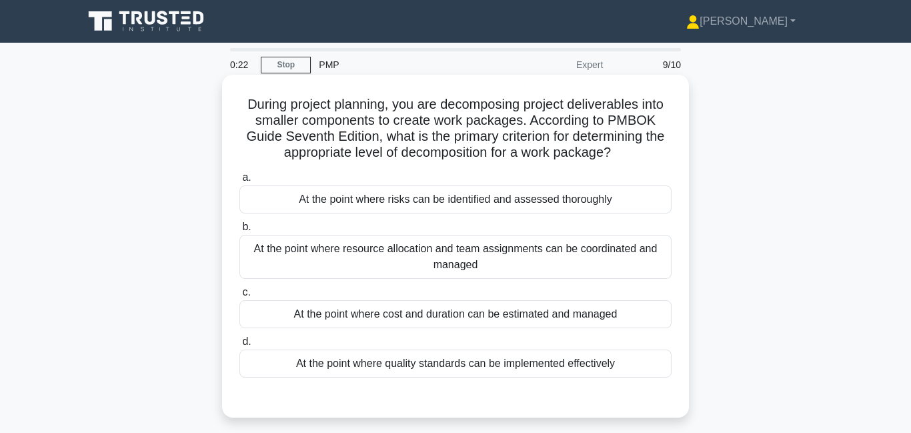
click at [447, 271] on div "At the point where resource allocation and team assignments can be coordinated …" at bounding box center [455, 257] width 432 height 44
click at [239, 231] on input "b. At the point where resource allocation and team assignments can be coordinat…" at bounding box center [239, 227] width 0 height 9
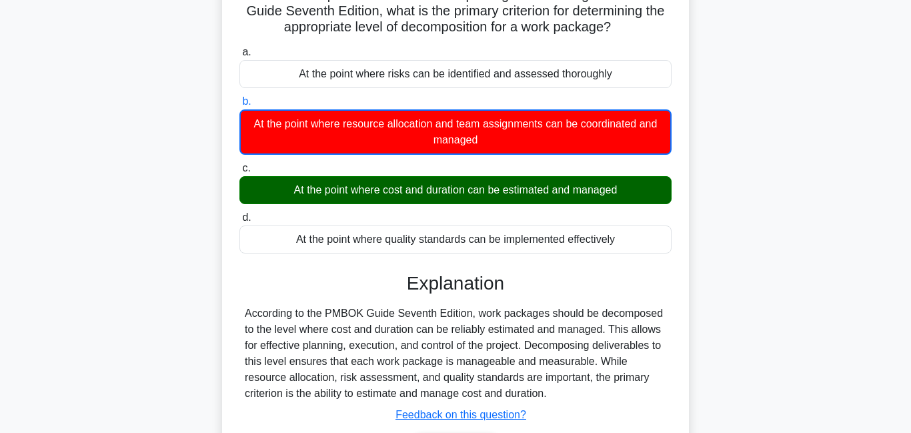
scroll to position [205, 0]
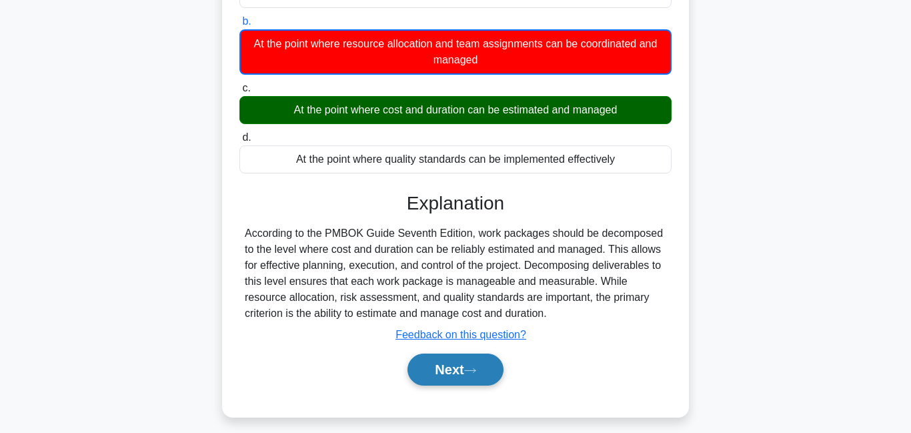
click at [453, 376] on button "Next" at bounding box center [455, 370] width 95 height 32
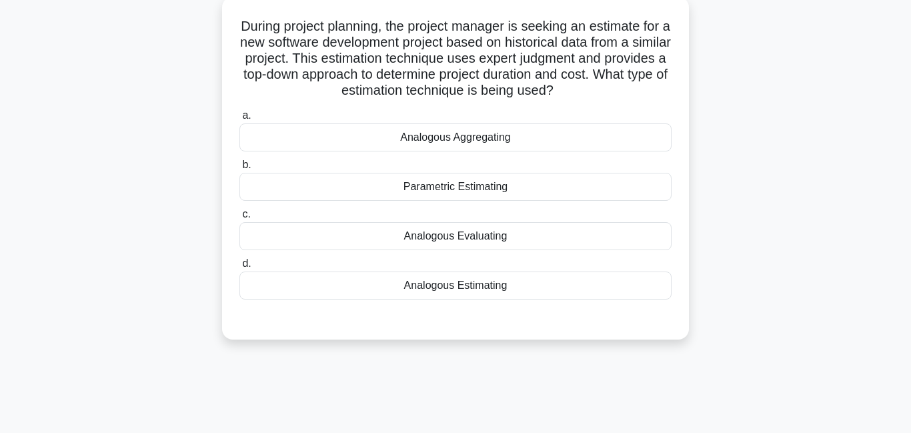
scroll to position [0, 0]
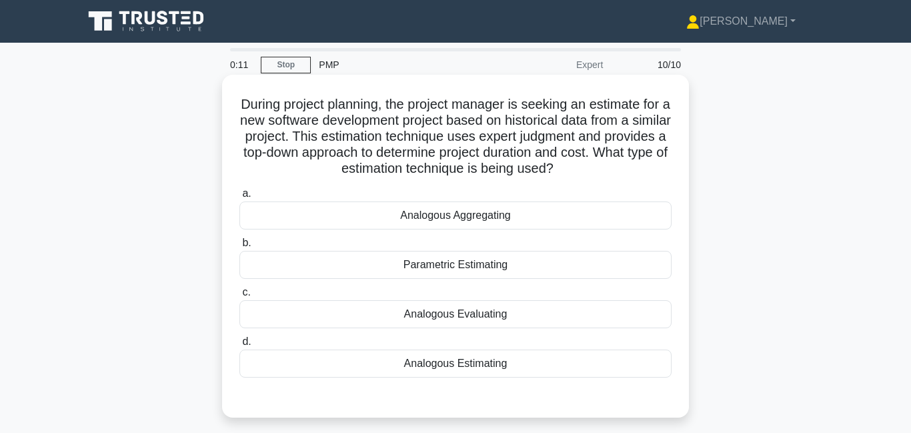
click at [398, 269] on div "Parametric Estimating" at bounding box center [455, 265] width 432 height 28
click at [239, 247] on input "b. Parametric Estimating" at bounding box center [239, 243] width 0 height 9
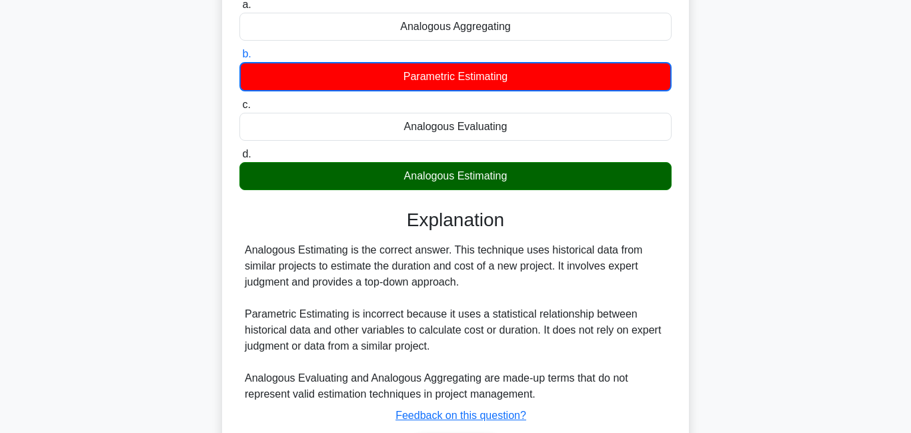
scroll to position [287, 0]
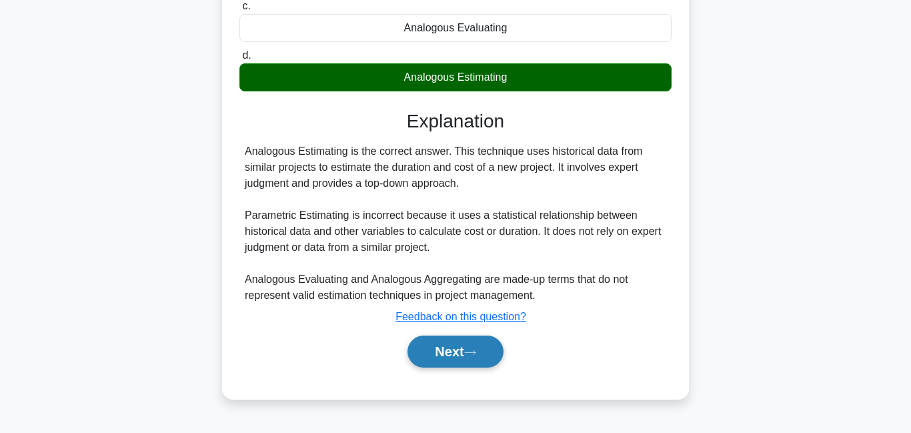
click at [441, 346] on button "Next" at bounding box center [455, 352] width 95 height 32
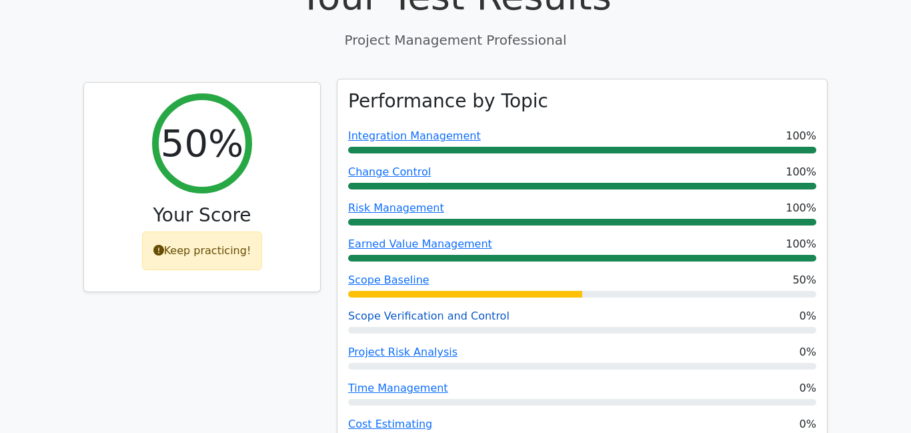
scroll to position [119, 0]
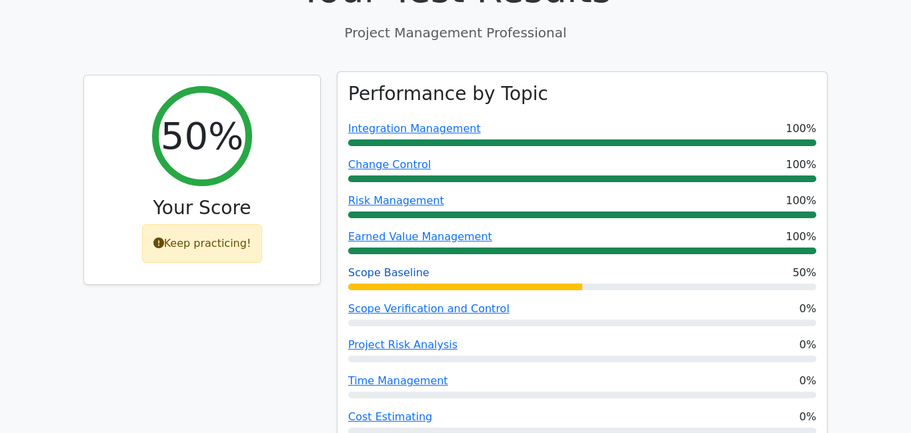
click at [387, 275] on link "Scope Baseline" at bounding box center [388, 272] width 81 height 13
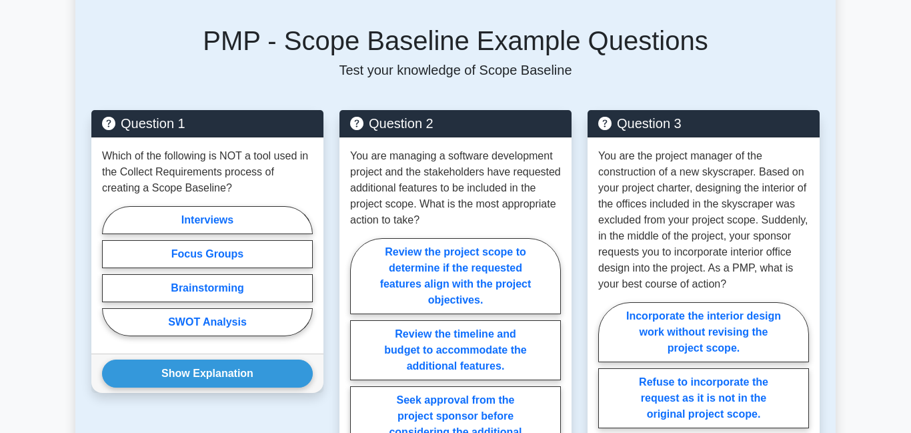
scroll to position [931, 0]
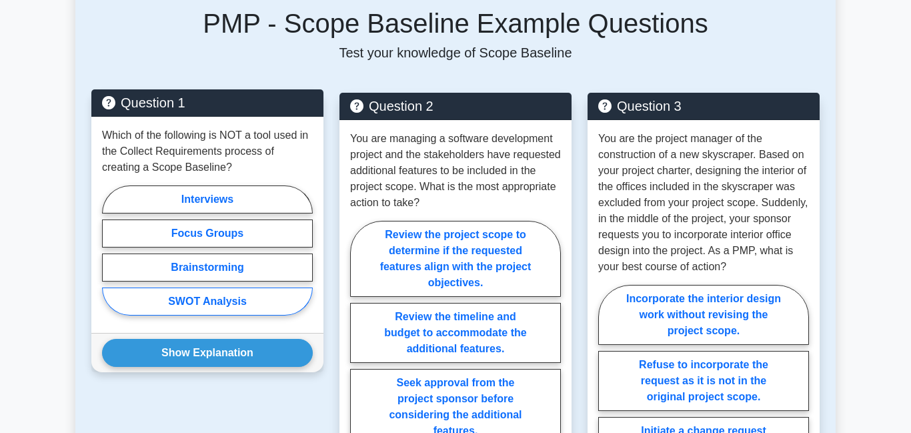
click at [244, 289] on label "SWOT Analysis" at bounding box center [207, 301] width 211 height 28
click at [111, 259] on input "SWOT Analysis" at bounding box center [106, 254] width 9 height 9
radio input "true"
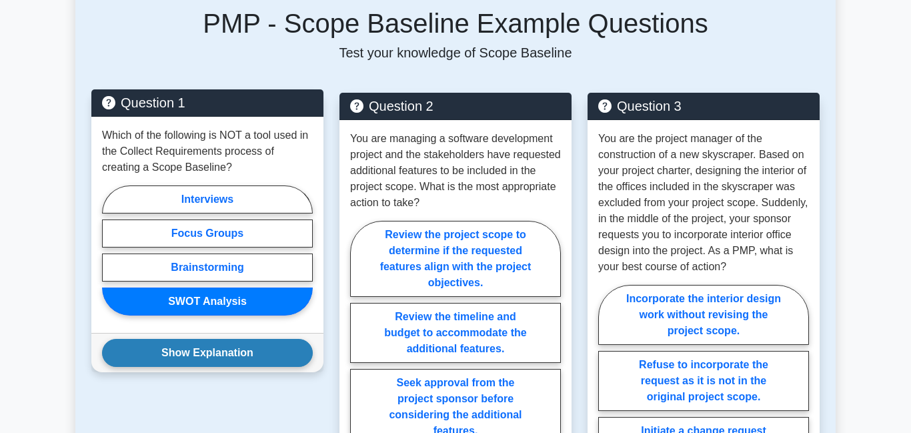
click at [246, 339] on button "Show Explanation" at bounding box center [207, 353] width 211 height 28
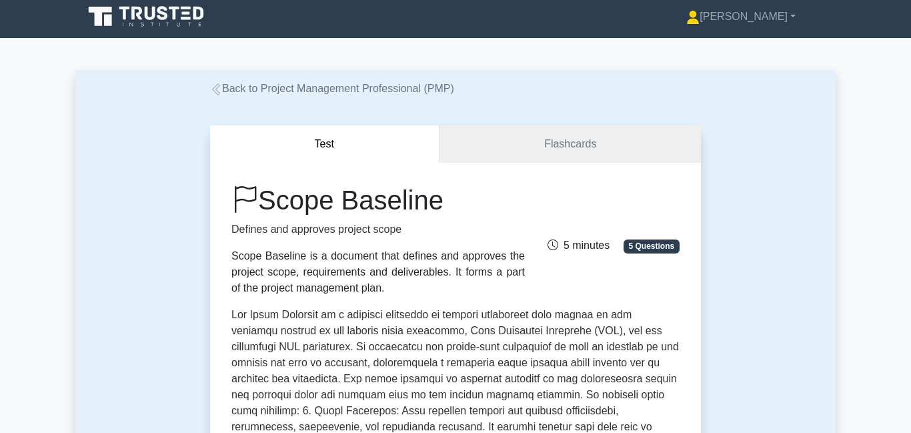
scroll to position [0, 0]
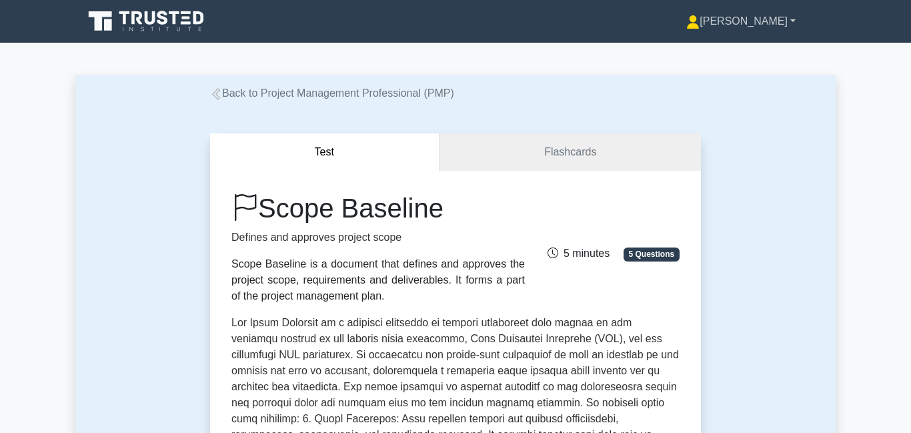
click at [779, 19] on link "[PERSON_NAME]" at bounding box center [740, 21] width 173 height 27
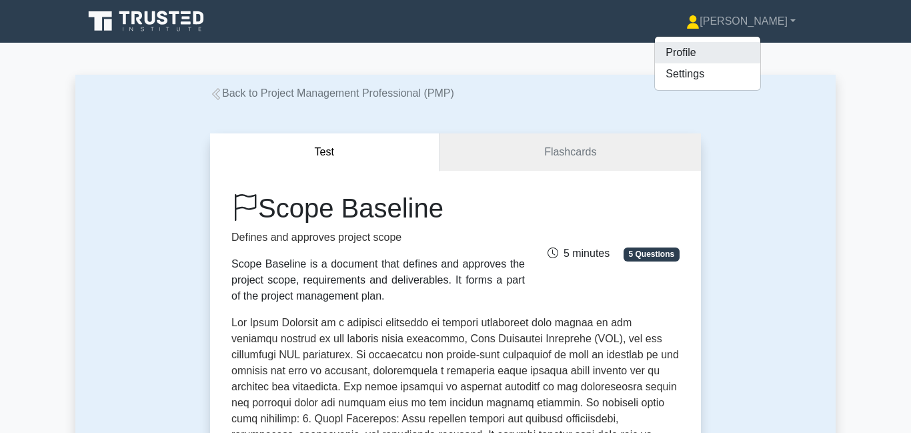
click at [729, 49] on link "Profile" at bounding box center [707, 52] width 105 height 21
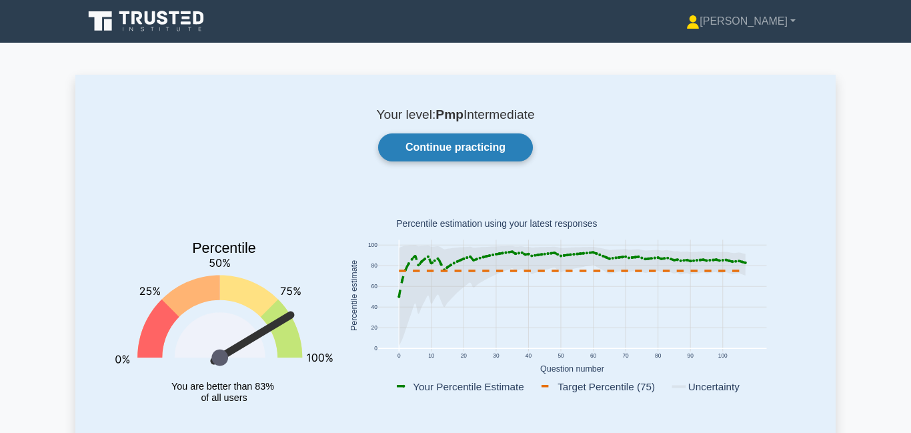
click at [458, 153] on link "Continue practicing" at bounding box center [455, 147] width 155 height 28
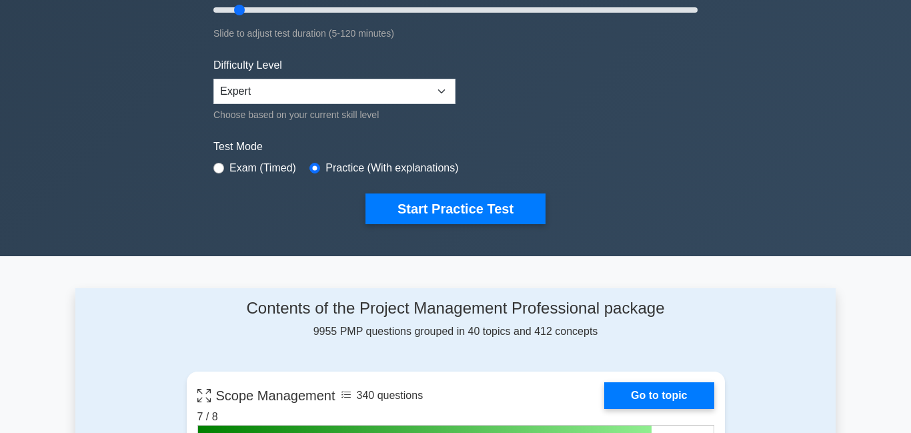
scroll to position [283, 0]
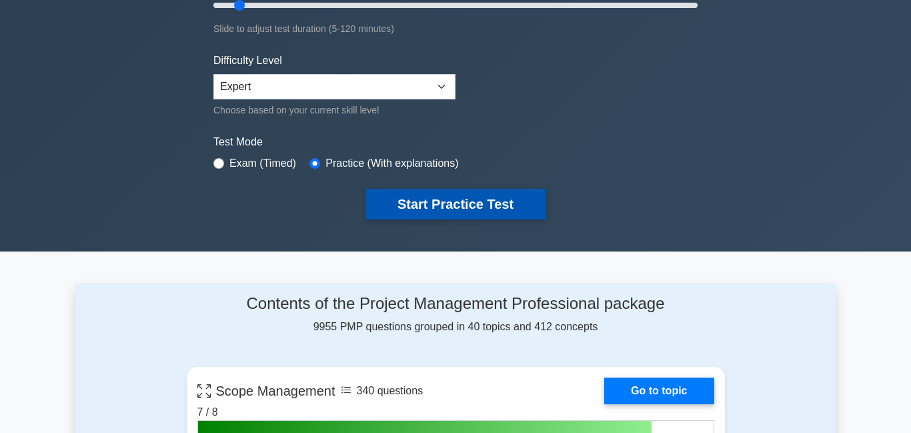
click at [418, 200] on button "Start Practice Test" at bounding box center [456, 204] width 180 height 31
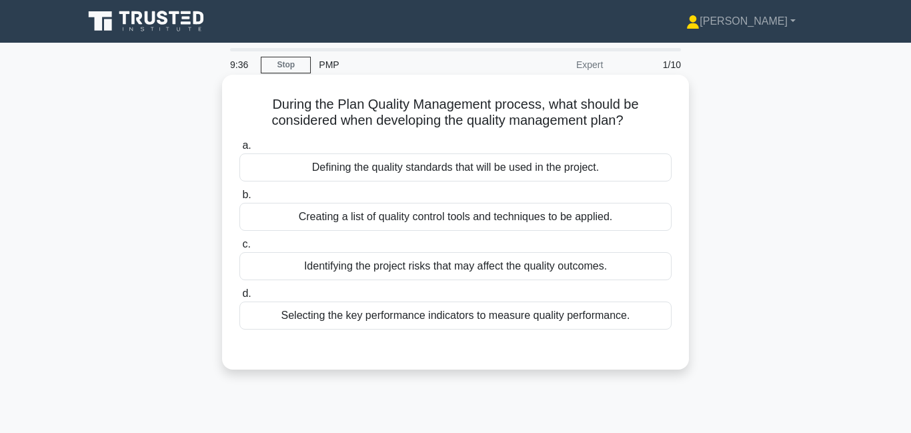
click at [422, 218] on div "Creating a list of quality control tools and techniques to be applied." at bounding box center [455, 217] width 432 height 28
click at [239, 199] on input "b. Creating a list of quality control tools and techniques to be applied." at bounding box center [239, 195] width 0 height 9
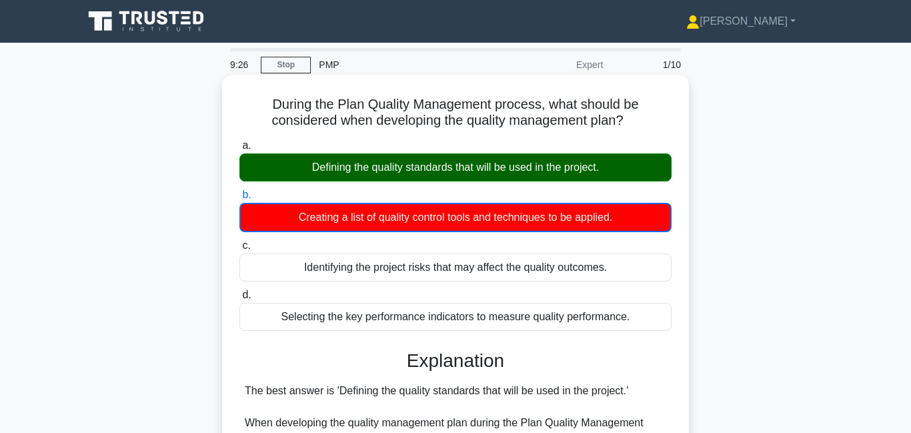
drag, startPoint x: 287, startPoint y: 67, endPoint x: 296, endPoint y: 80, distance: 15.7
click at [287, 69] on link "Stop" at bounding box center [286, 65] width 50 height 17
